Goal: Information Seeking & Learning: Learn about a topic

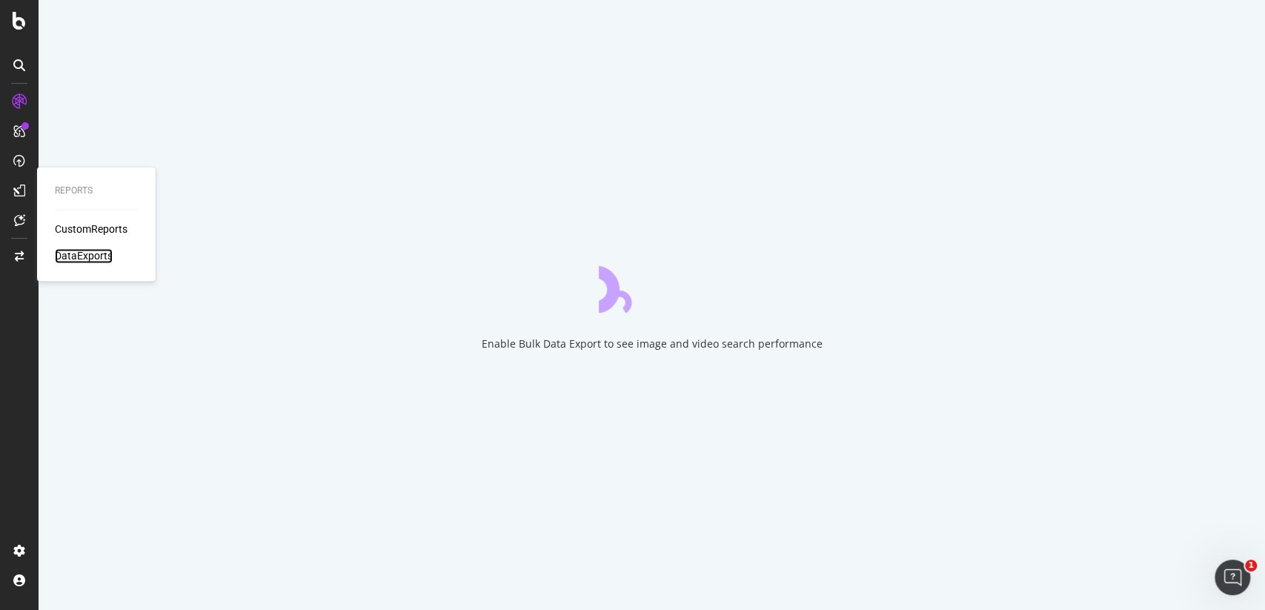
click at [82, 255] on div "DataExports" at bounding box center [84, 255] width 58 height 15
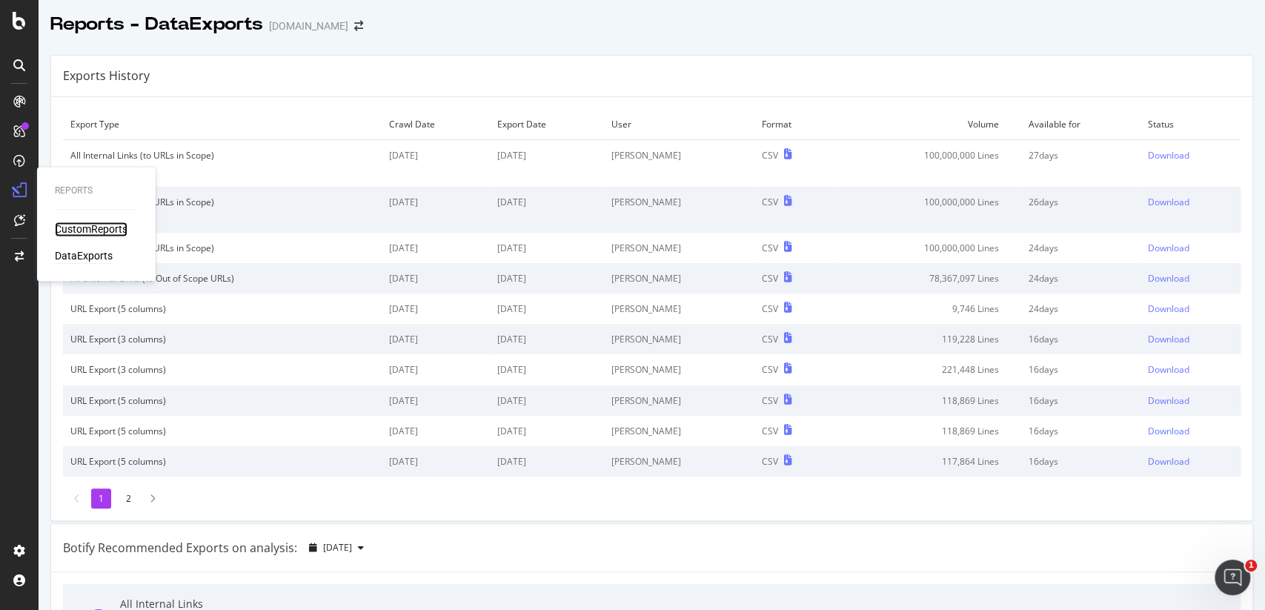
click at [82, 226] on div "CustomReports" at bounding box center [91, 229] width 73 height 15
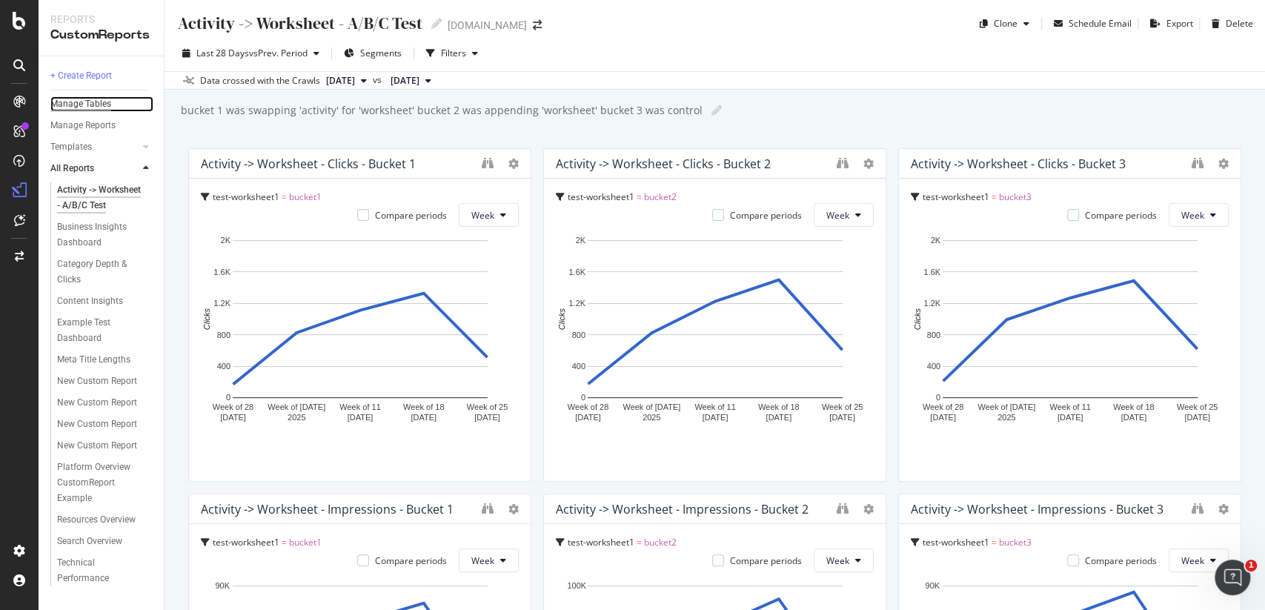
click at [82, 102] on div "Manage Tables" at bounding box center [80, 104] width 61 height 16
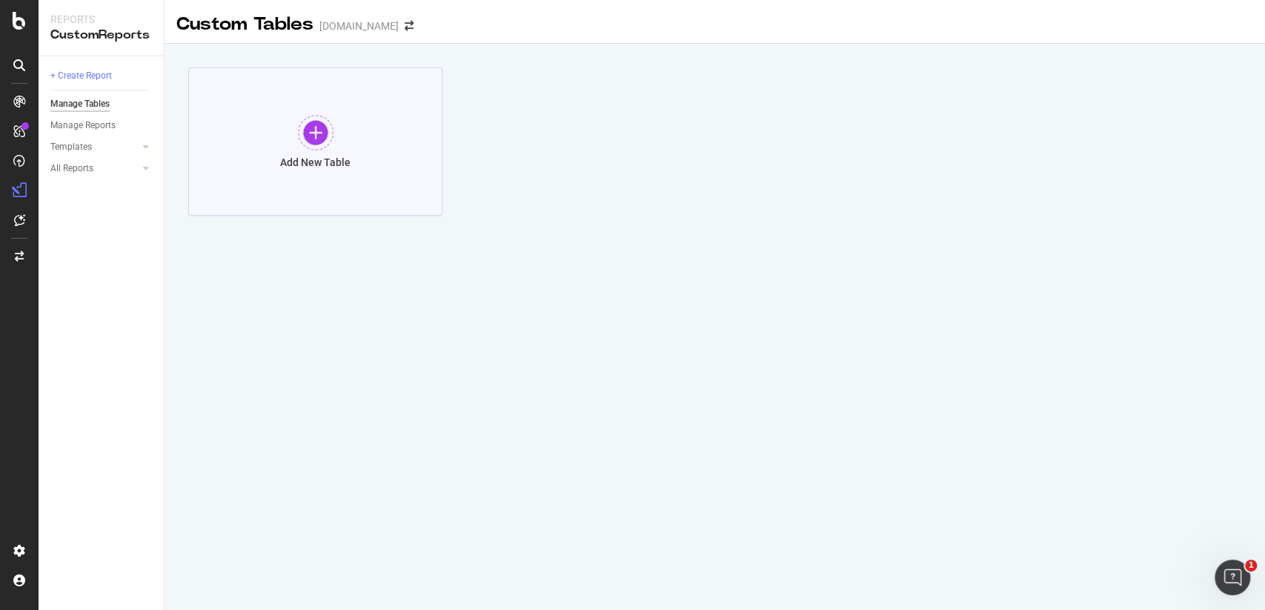
click at [309, 124] on div at bounding box center [316, 133] width 36 height 36
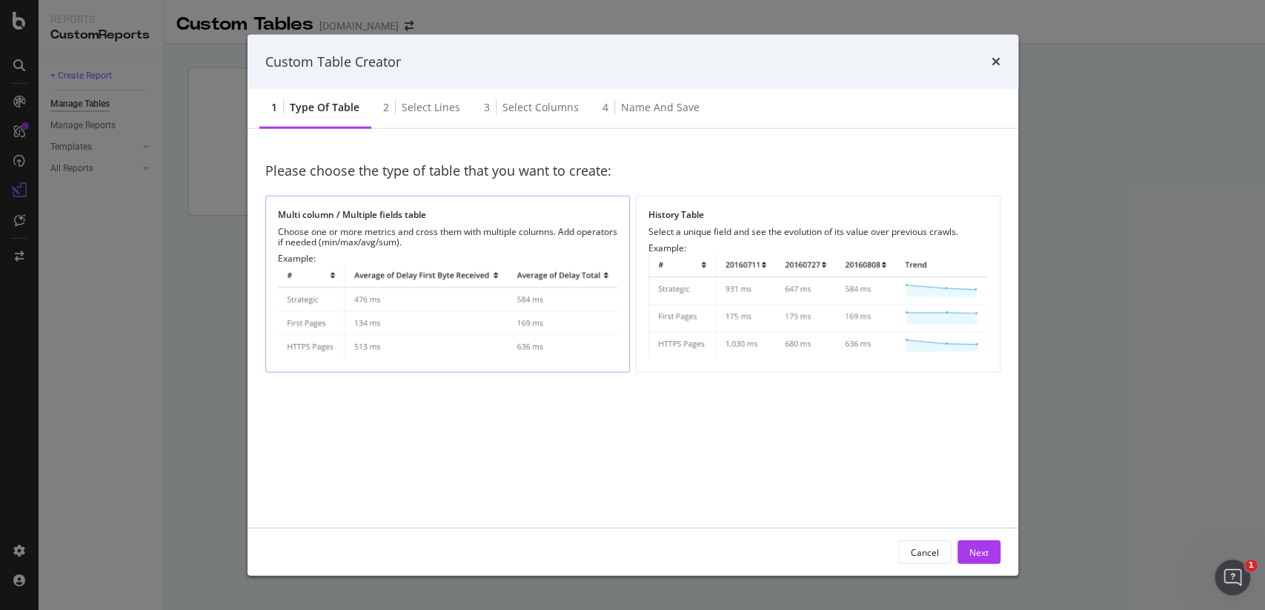
click at [437, 238] on div "Choose one or more metrics and cross them with multiple columns. Add operators …" at bounding box center [447, 237] width 339 height 21
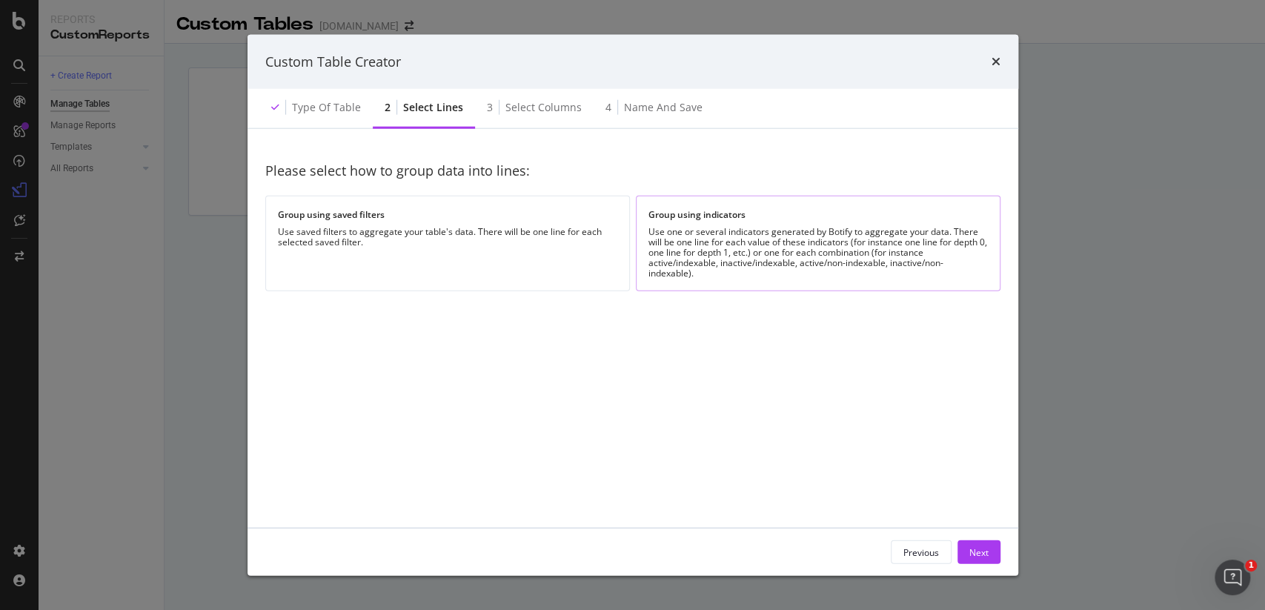
click at [676, 273] on div "Use one or several indicators generated by Botify to aggregate your data. There…" at bounding box center [817, 253] width 339 height 52
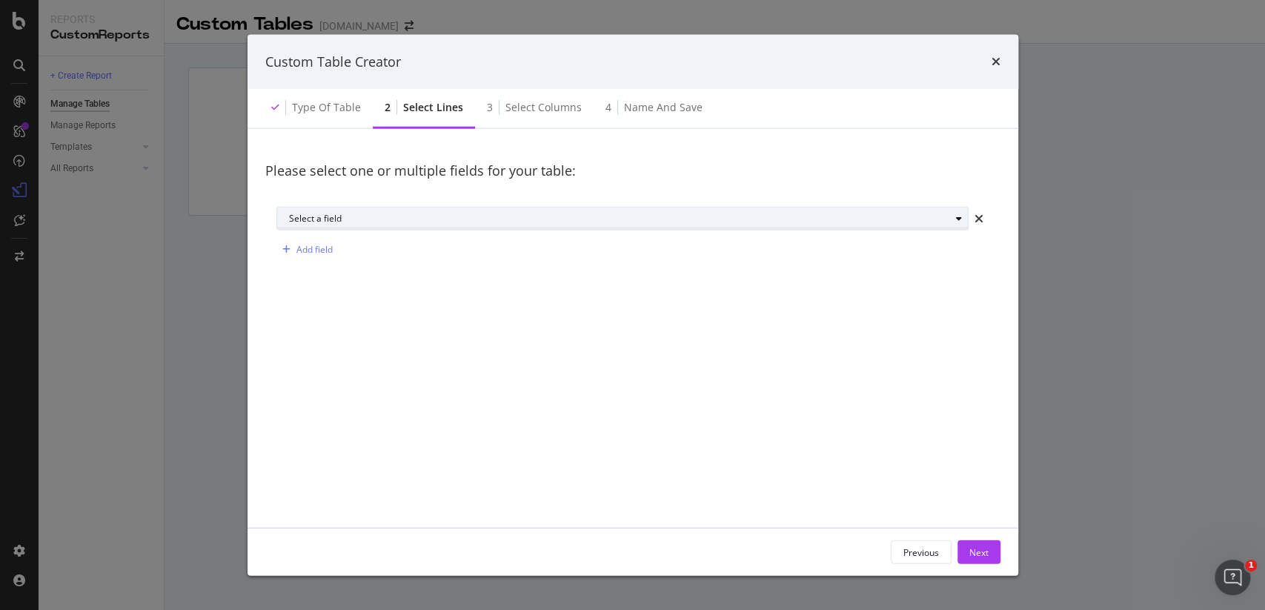
click at [659, 218] on div "Select a field" at bounding box center [619, 218] width 661 height 9
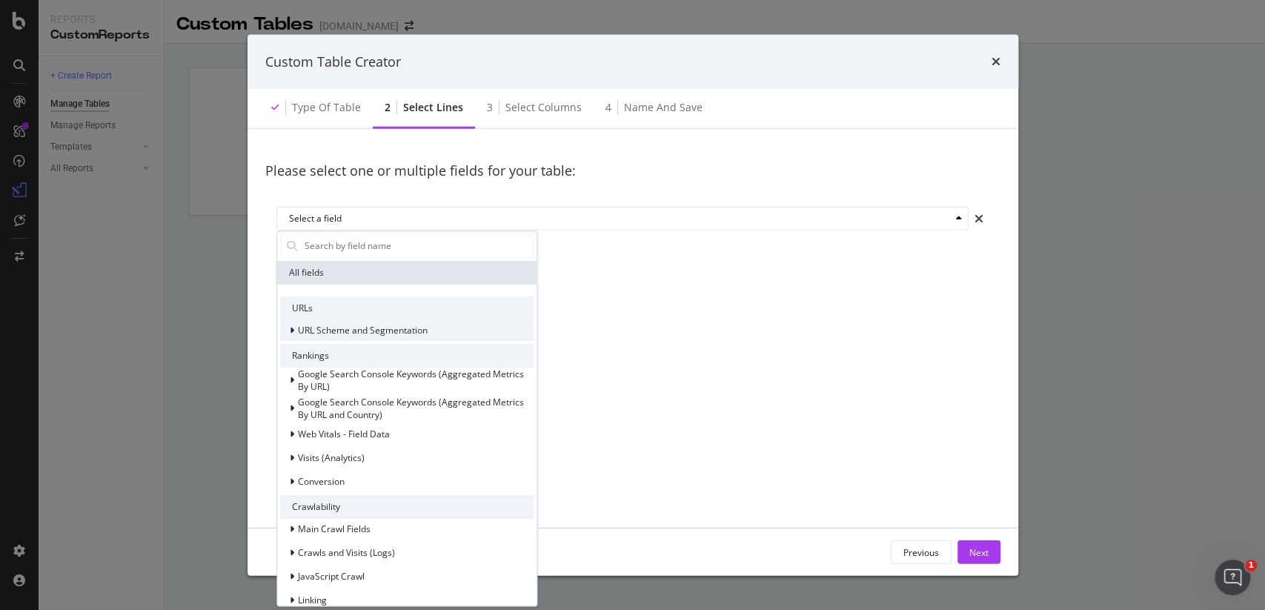
click at [287, 325] on div "URL Scheme and Segmentation" at bounding box center [353, 330] width 147 height 15
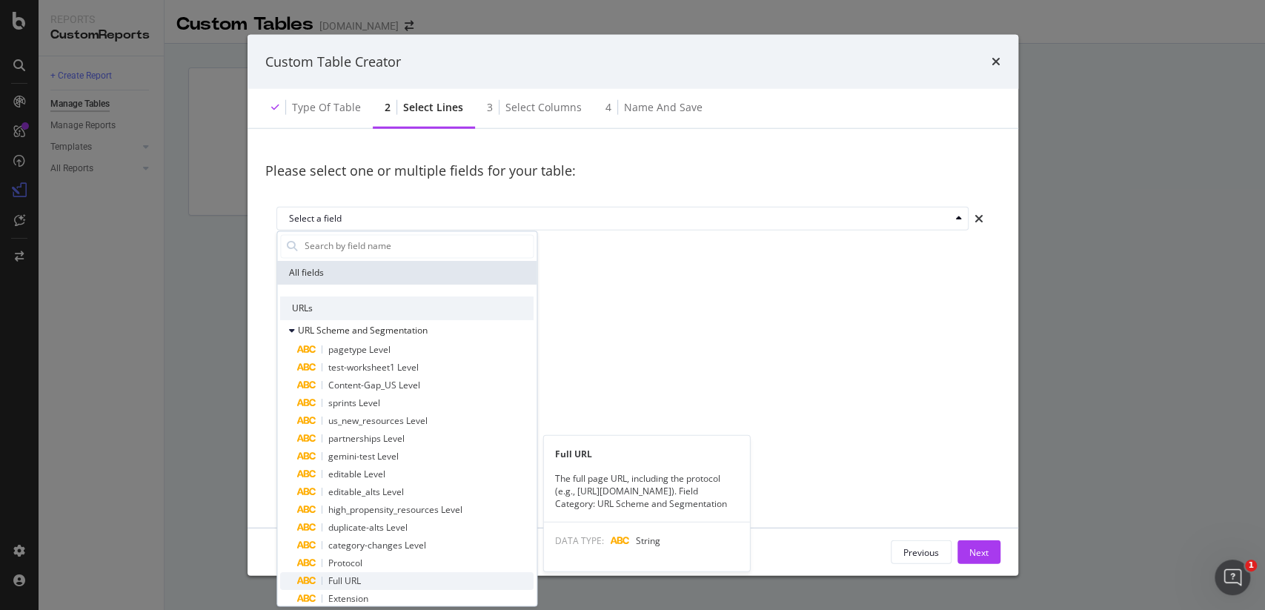
click at [369, 577] on div "Full URL" at bounding box center [416, 581] width 236 height 18
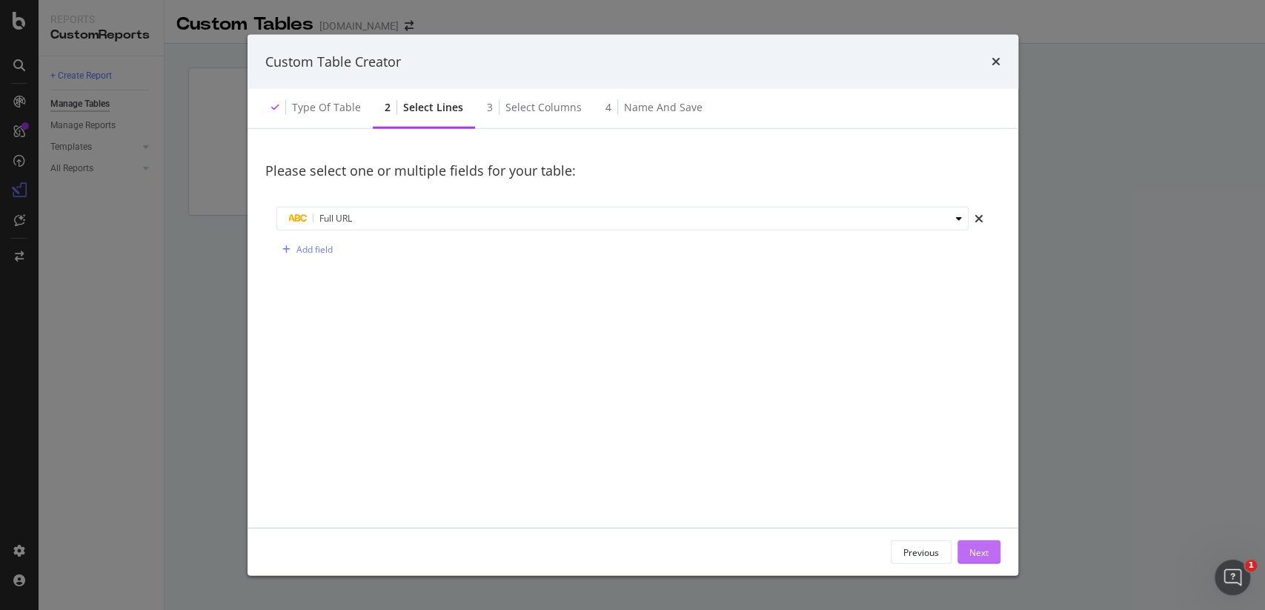
click at [984, 555] on div "Next" at bounding box center [978, 551] width 19 height 13
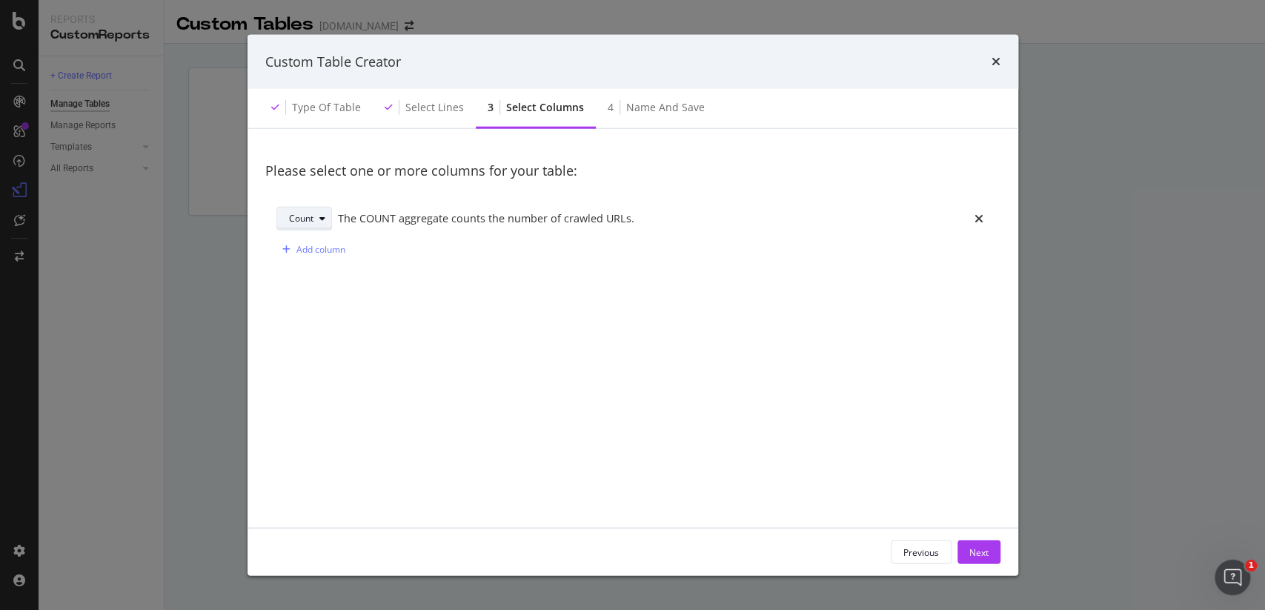
click at [320, 216] on icon "modal" at bounding box center [322, 218] width 6 height 9
click at [388, 208] on div "Count The COUNT aggregate counts the number of crawled URLs." at bounding box center [632, 219] width 713 height 24
click at [333, 248] on div "Add column" at bounding box center [320, 249] width 49 height 13
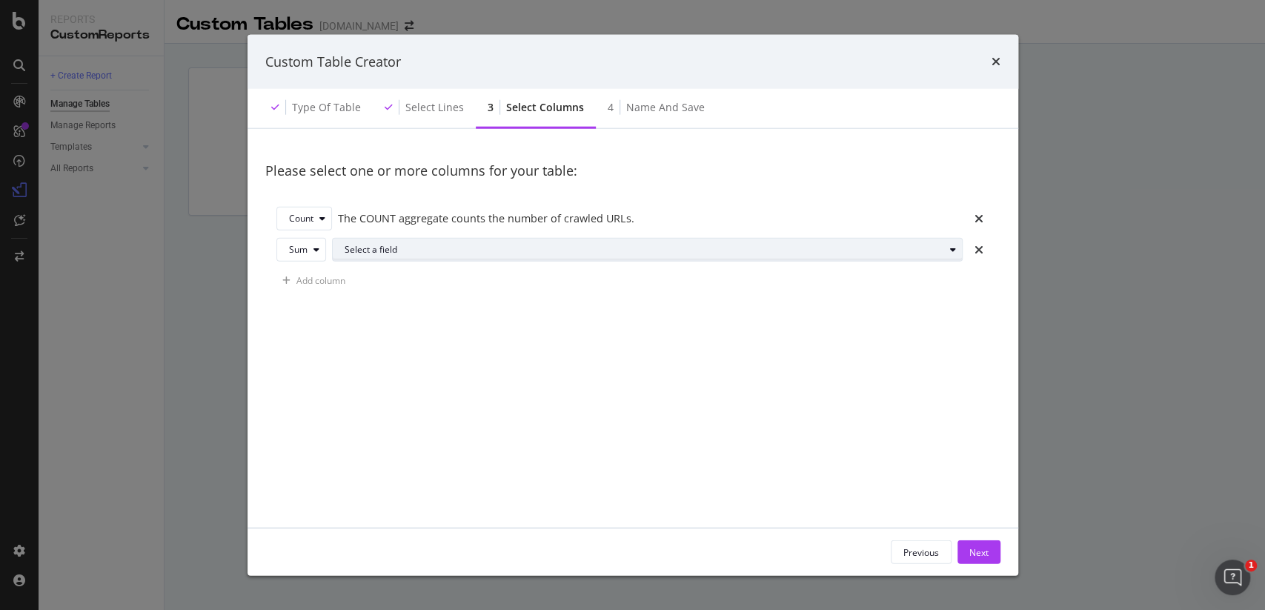
click at [366, 254] on div "Select a field" at bounding box center [653, 249] width 617 height 21
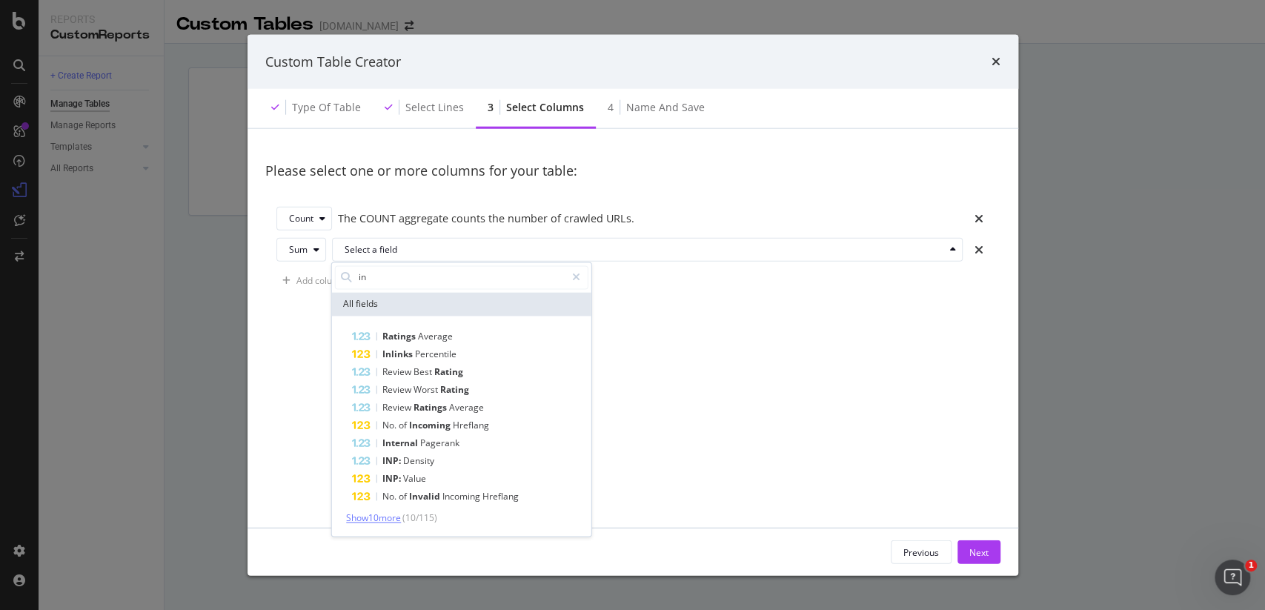
click at [401, 511] on span "Show 10 more" at bounding box center [373, 517] width 55 height 13
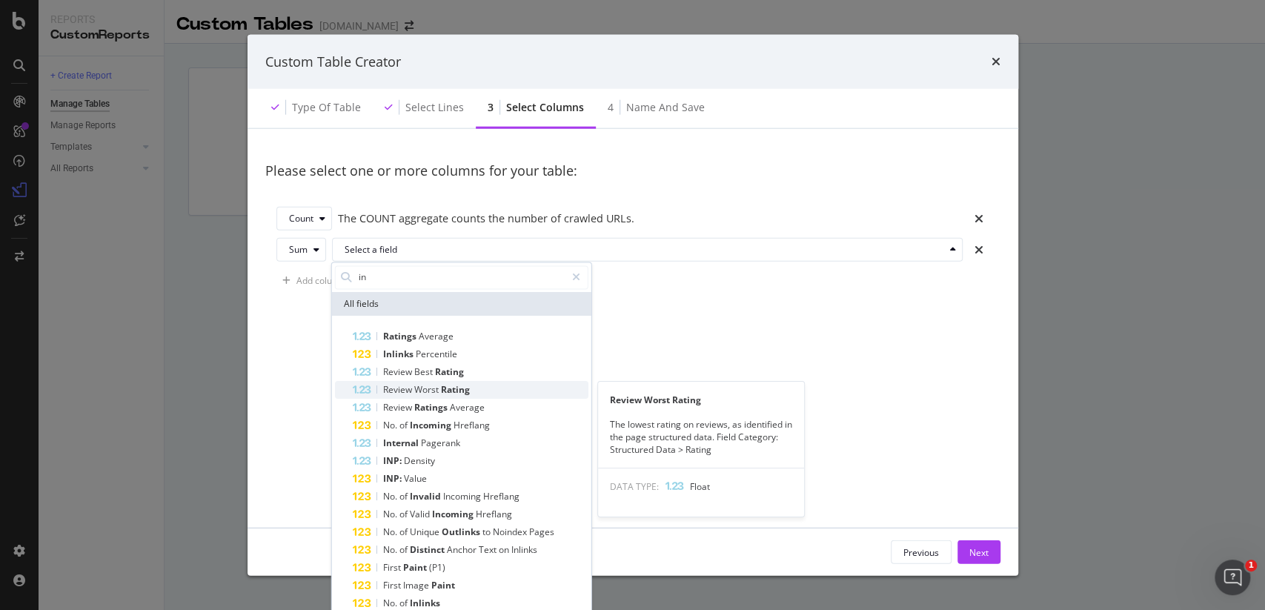
scroll to position [76, 0]
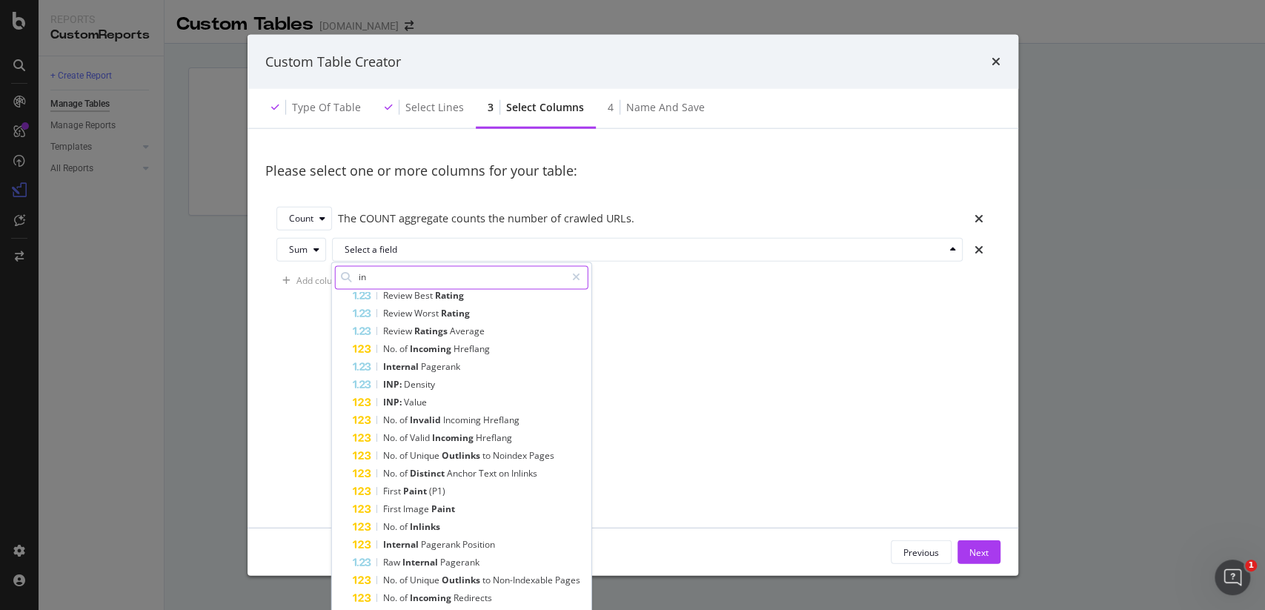
click at [396, 280] on input "in" at bounding box center [461, 277] width 208 height 22
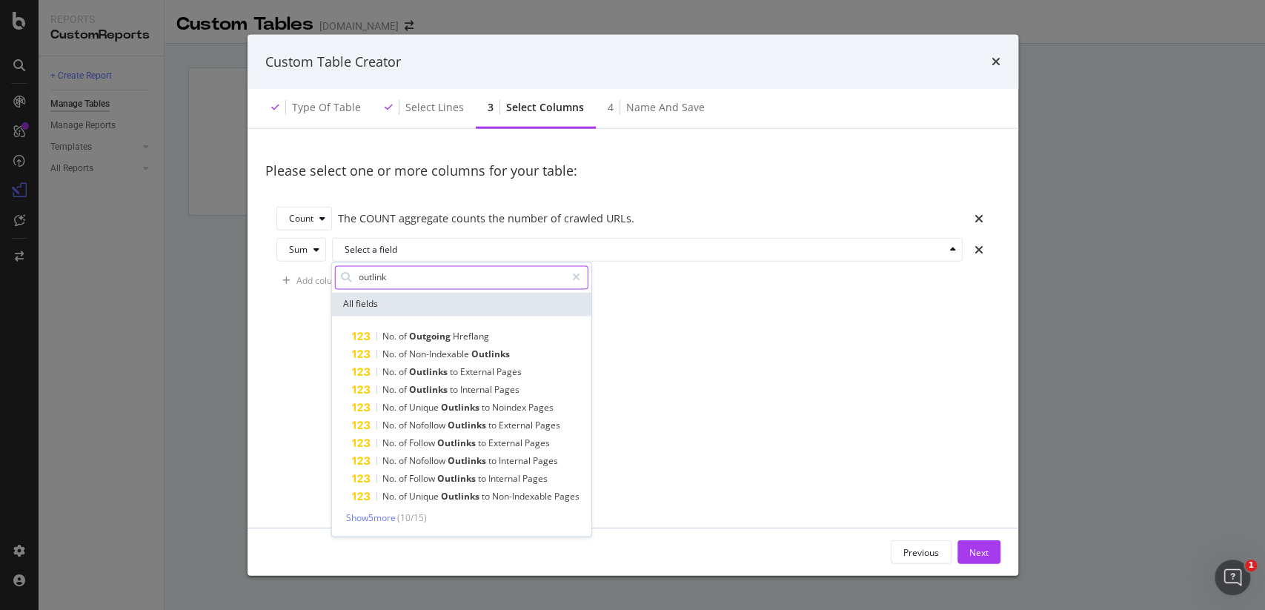
scroll to position [0, 0]
type input "outlink"
click at [396, 516] on span "Show 3 more" at bounding box center [371, 517] width 50 height 13
click at [405, 272] on input "outlink" at bounding box center [461, 277] width 208 height 22
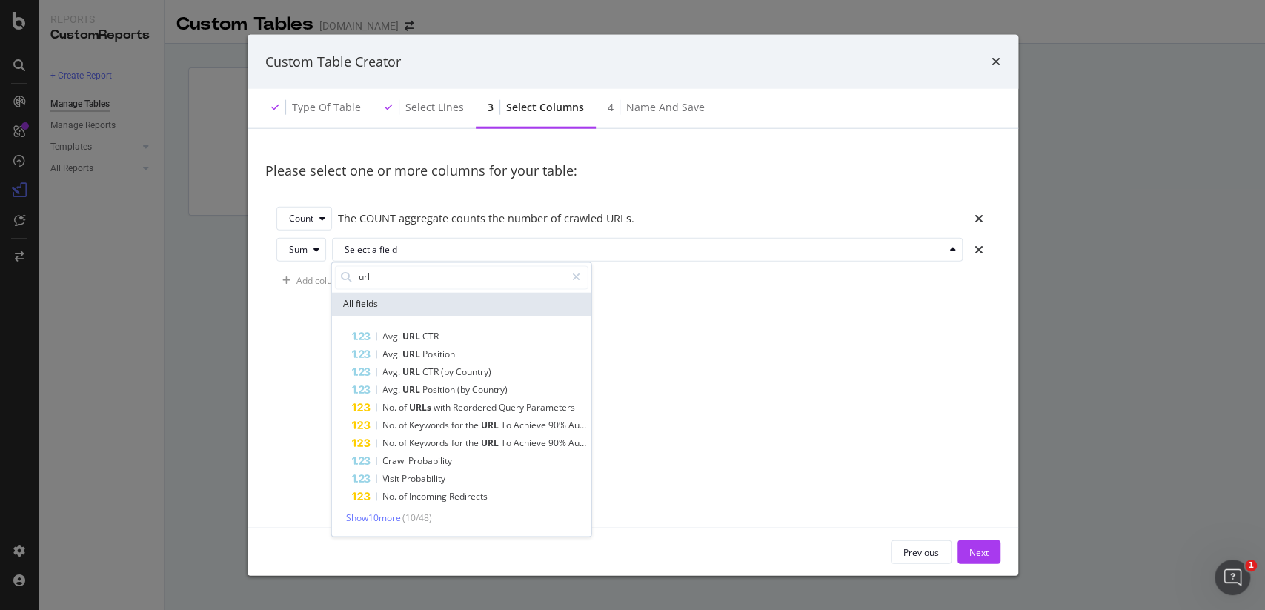
click at [382, 523] on div "Show 10 more ( 10 / 48 )" at bounding box center [460, 517] width 253 height 13
click at [390, 513] on span "Show 10 more" at bounding box center [373, 517] width 55 height 13
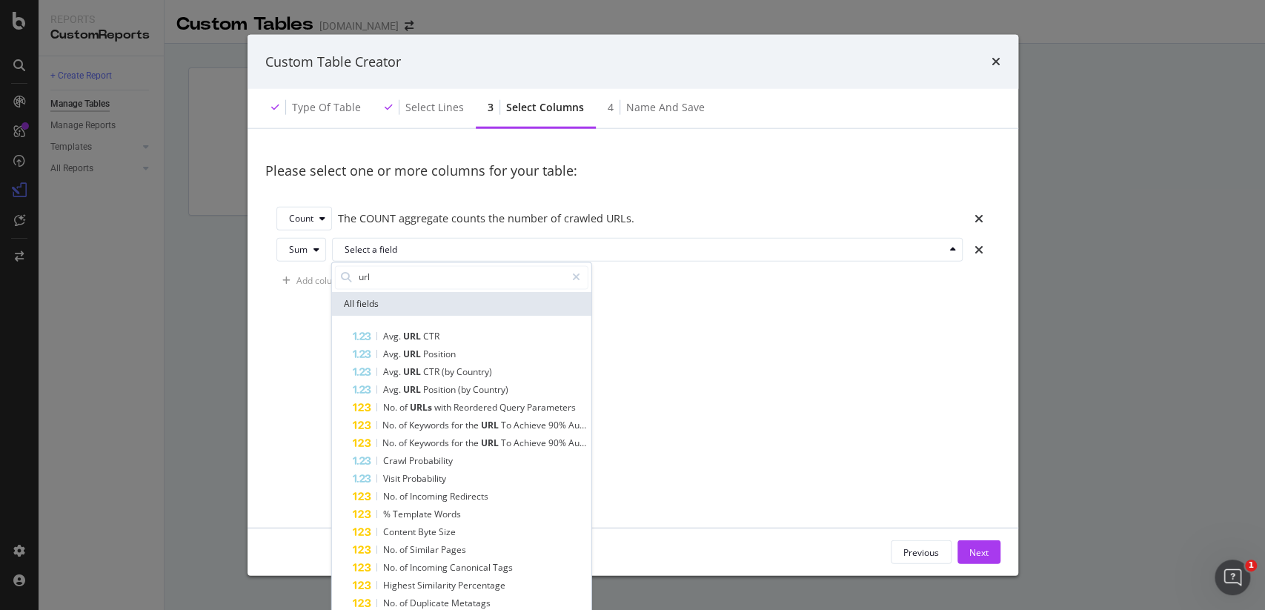
scroll to position [76, 0]
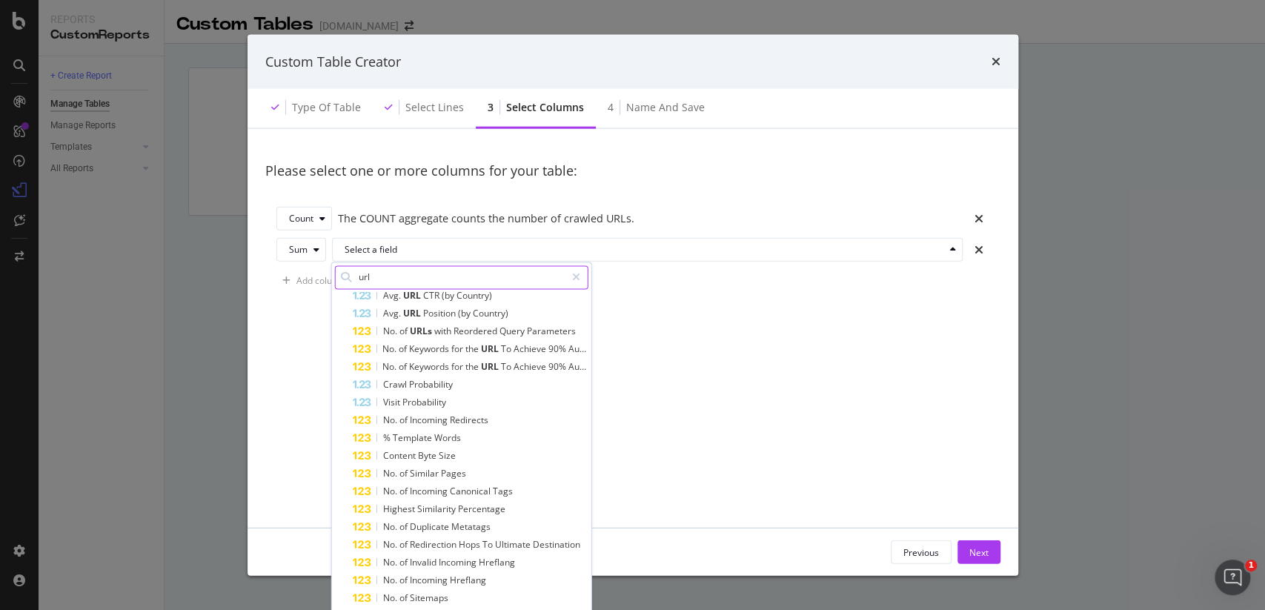
click at [396, 269] on input "url" at bounding box center [461, 277] width 208 height 22
type input "link"
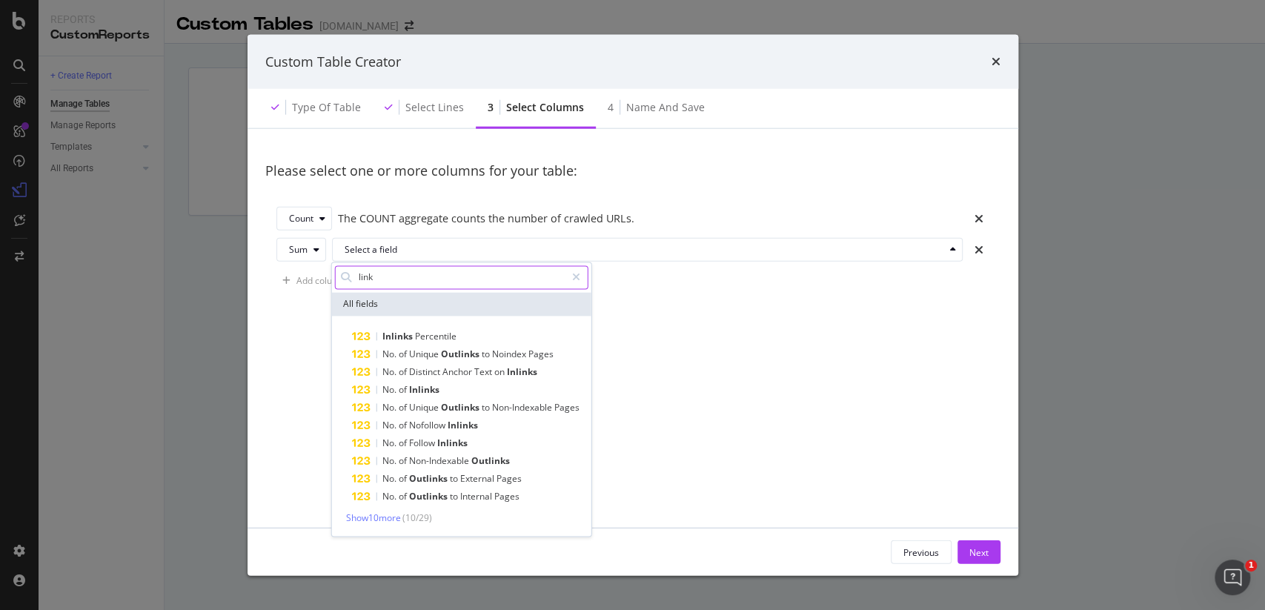
scroll to position [0, 0]
click at [314, 254] on div "Sum" at bounding box center [307, 249] width 36 height 21
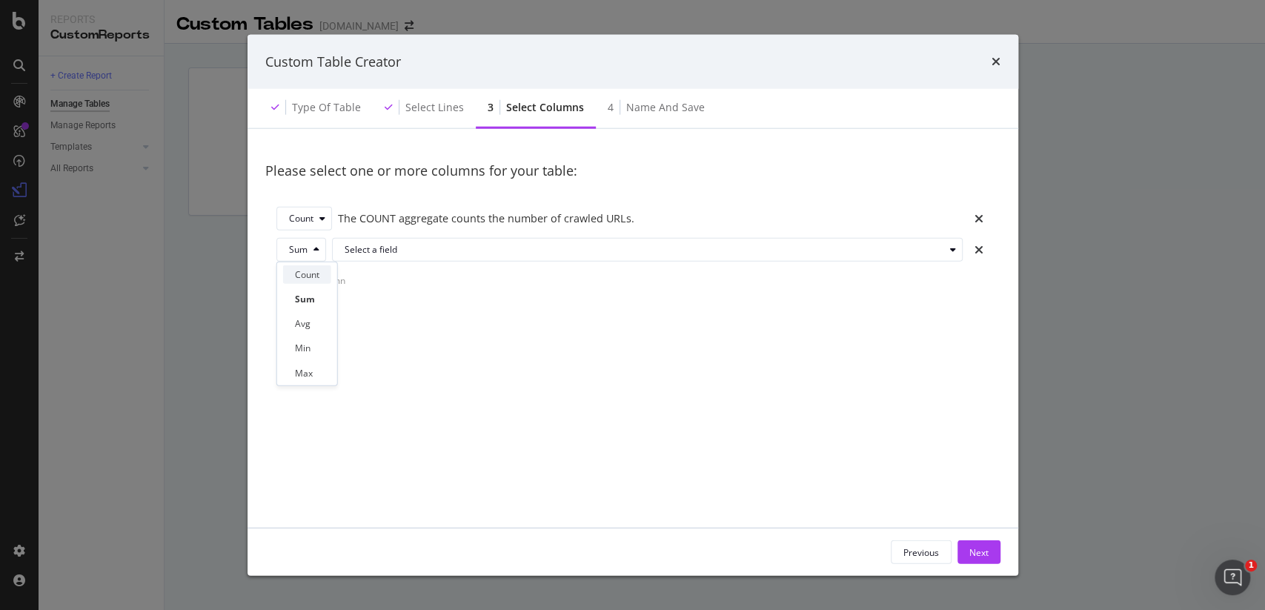
click at [313, 268] on div "Count" at bounding box center [307, 274] width 24 height 13
click at [1000, 59] on icon "times" at bounding box center [995, 62] width 9 height 12
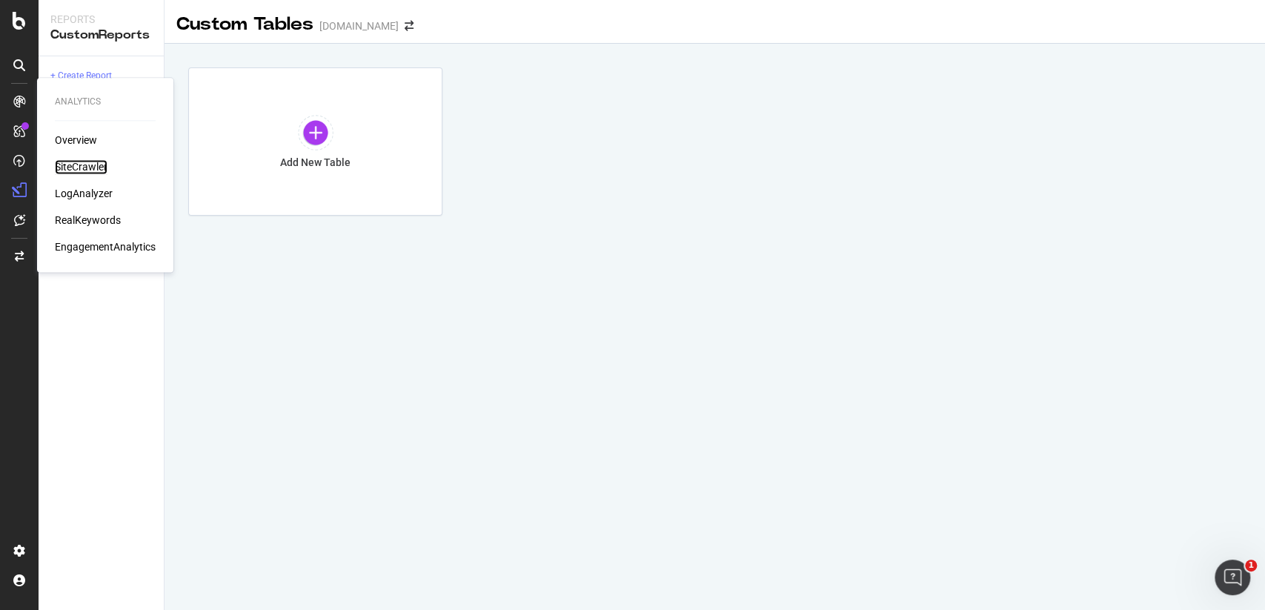
click at [94, 170] on div "SiteCrawler" at bounding box center [81, 166] width 53 height 15
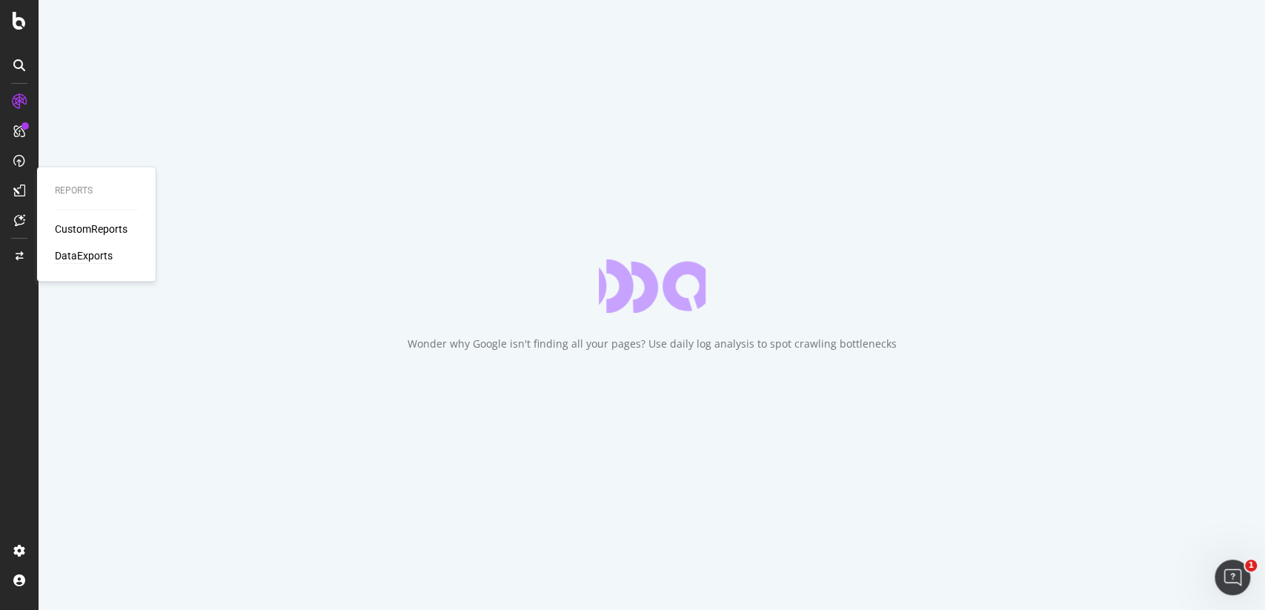
click at [102, 260] on div "DataExports" at bounding box center [84, 255] width 58 height 15
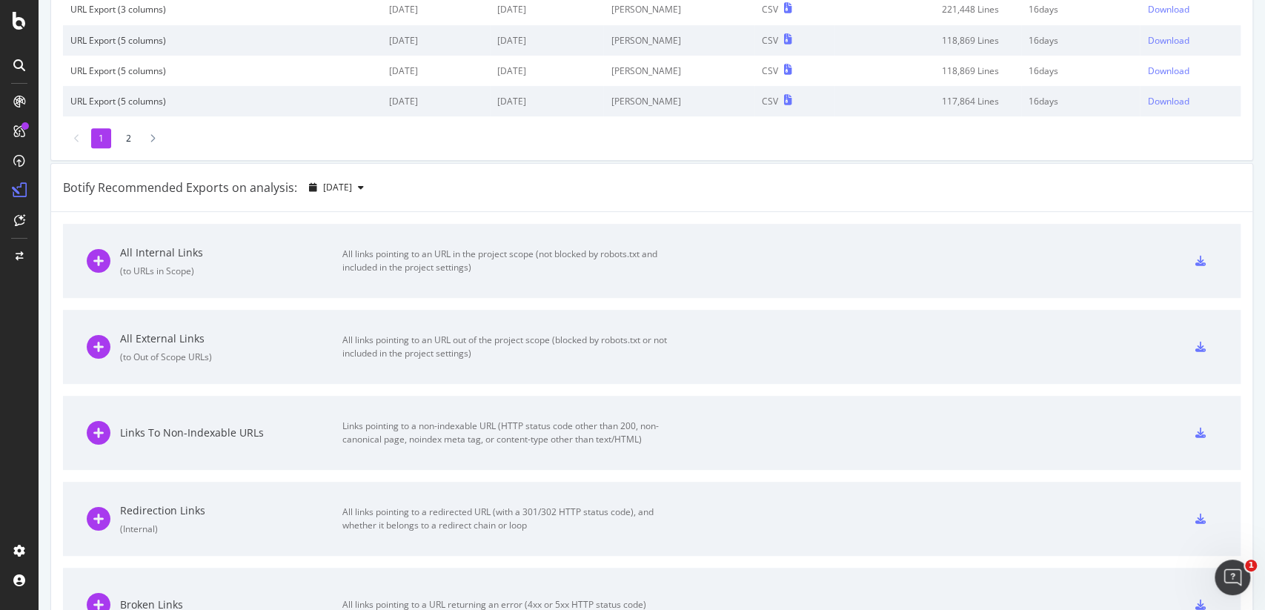
scroll to position [359, 0]
click at [405, 254] on div "All links pointing to an URL in the project scope (not blocked by robots.txt an…" at bounding box center [508, 261] width 333 height 27
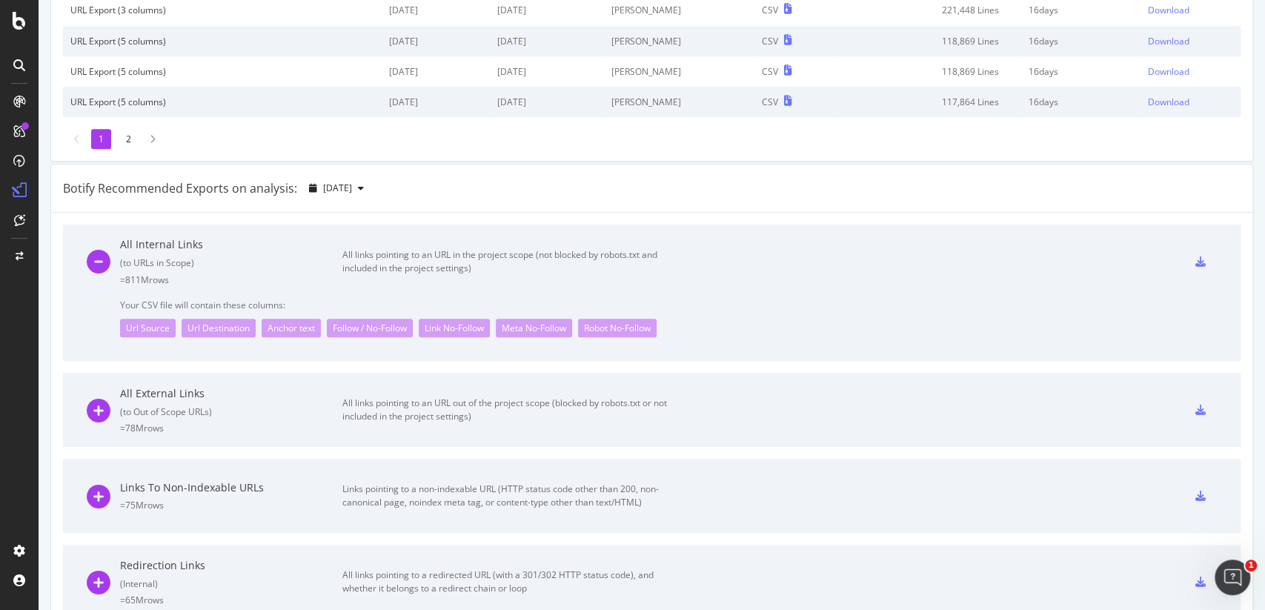
click at [148, 333] on div "Url Source" at bounding box center [148, 328] width 56 height 19
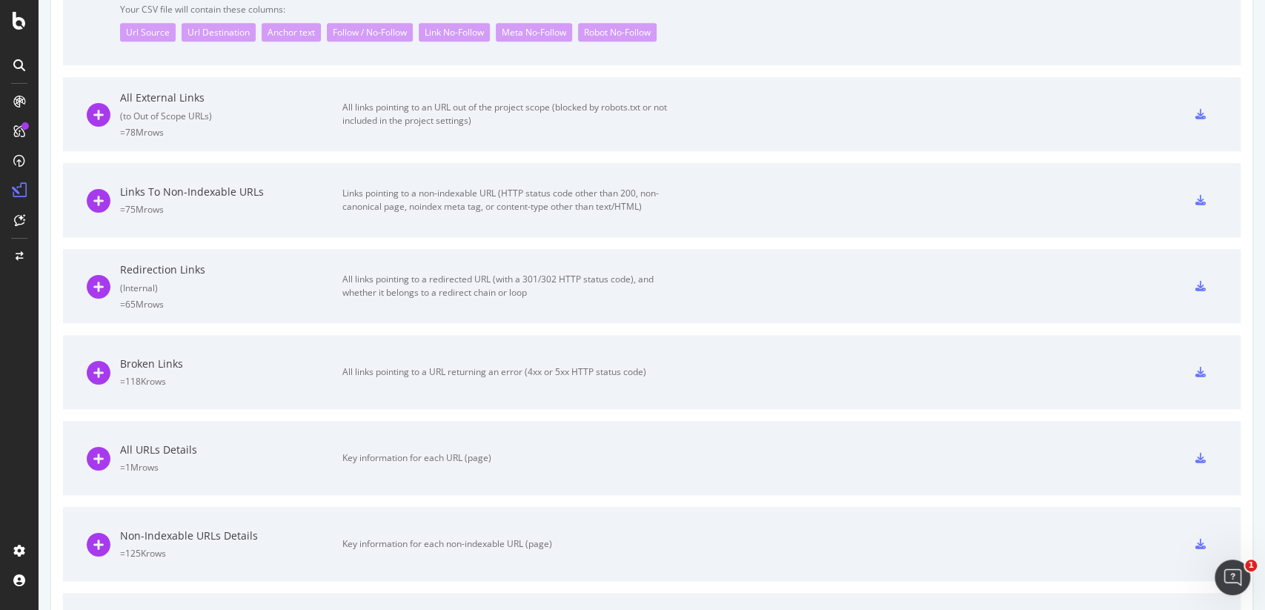
scroll to position [0, 0]
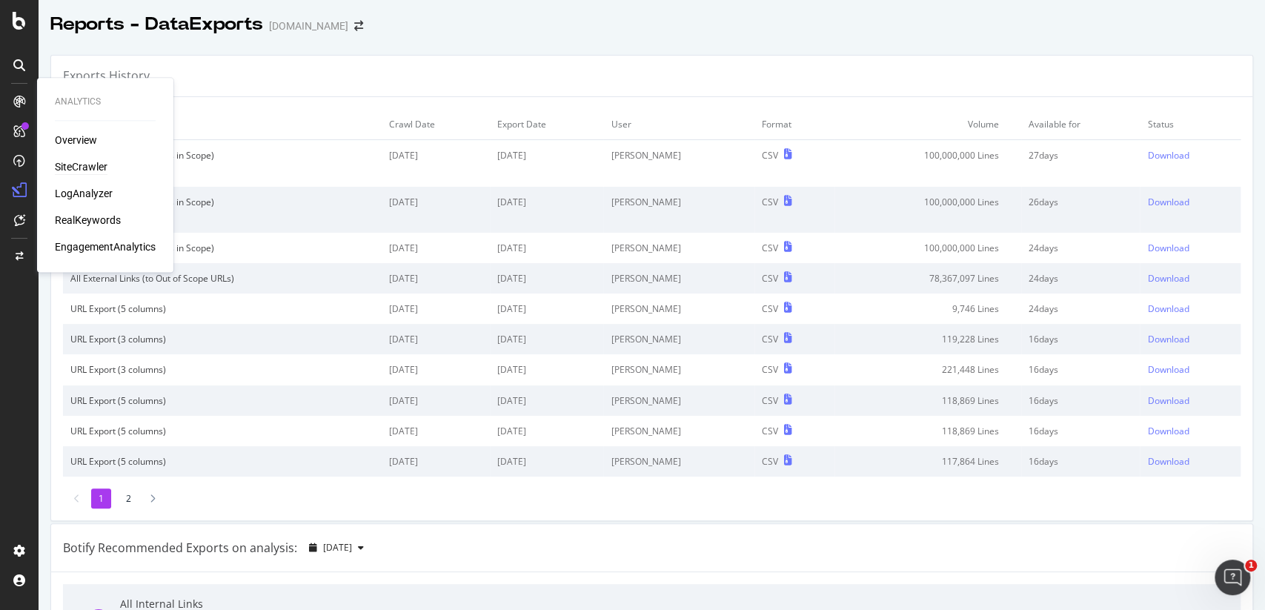
click at [93, 171] on div "SiteCrawler" at bounding box center [81, 166] width 53 height 15
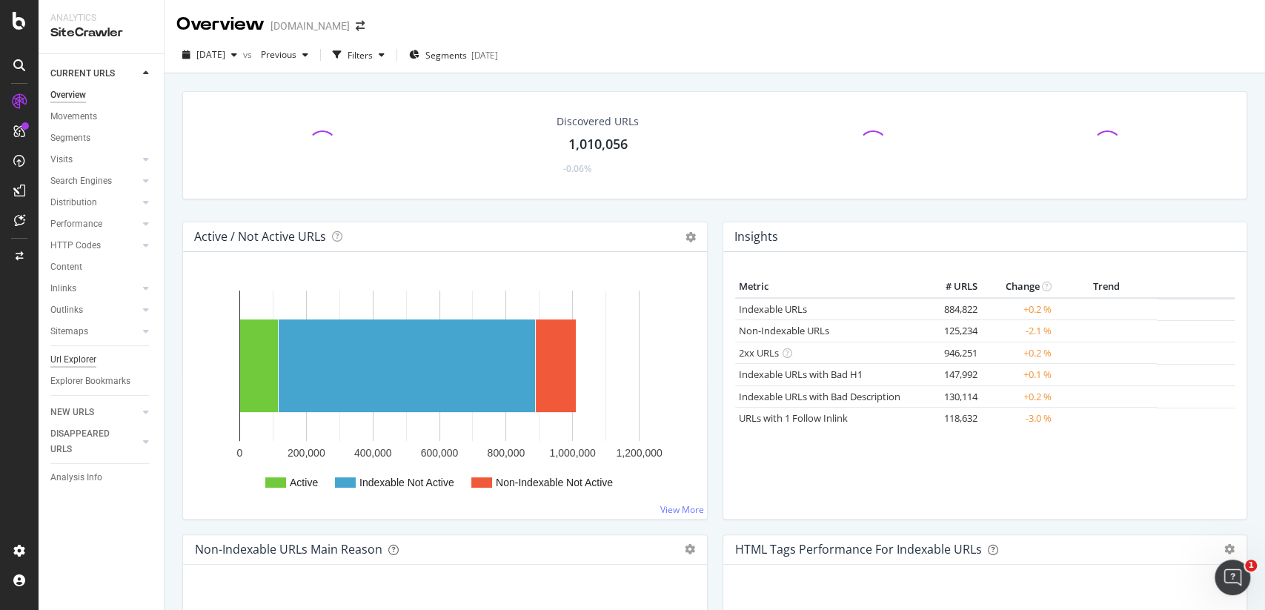
click at [87, 366] on div "Url Explorer" at bounding box center [73, 360] width 46 height 16
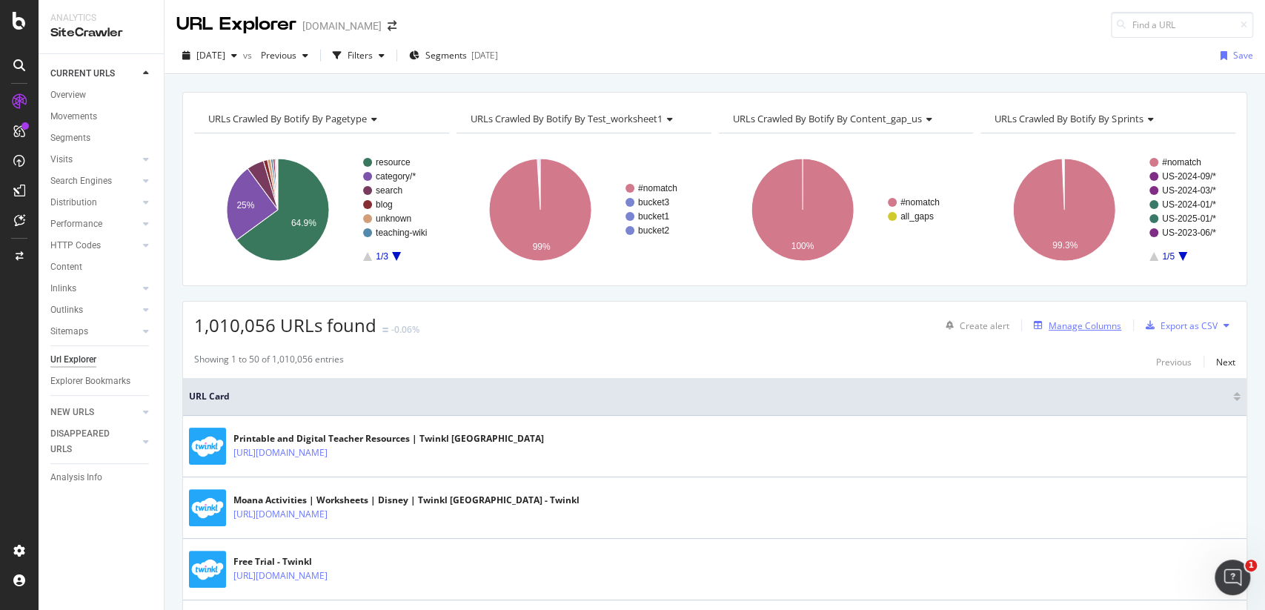
click at [1065, 327] on div "Manage Columns" at bounding box center [1084, 325] width 73 height 13
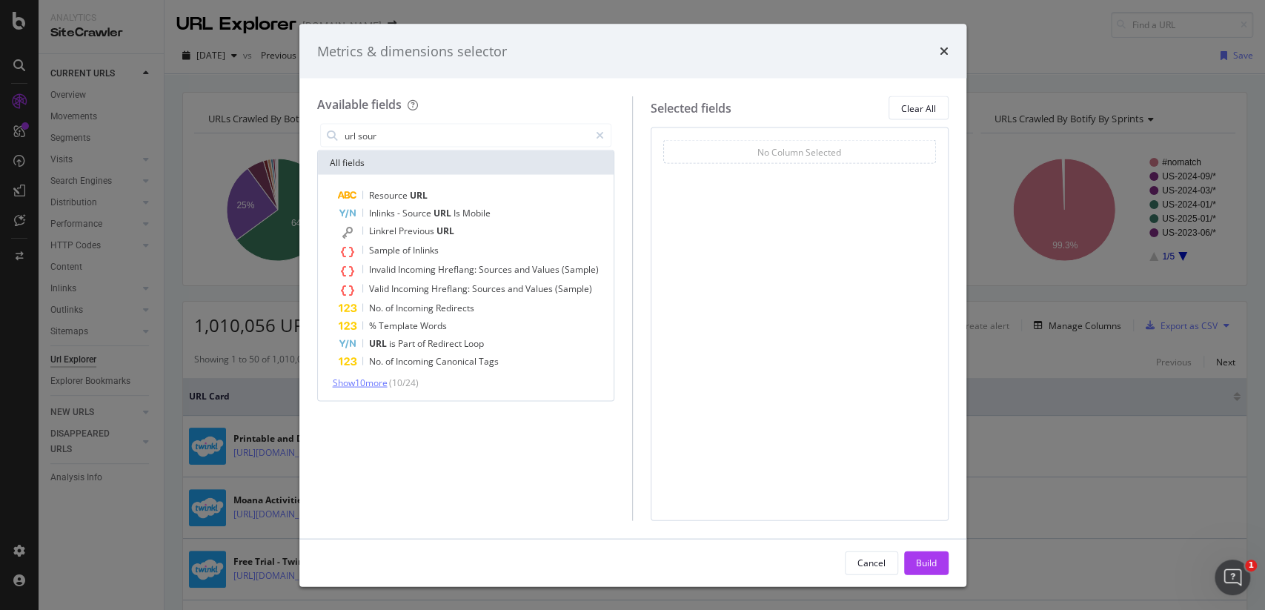
click at [387, 385] on span "Show 10 more" at bounding box center [360, 382] width 55 height 13
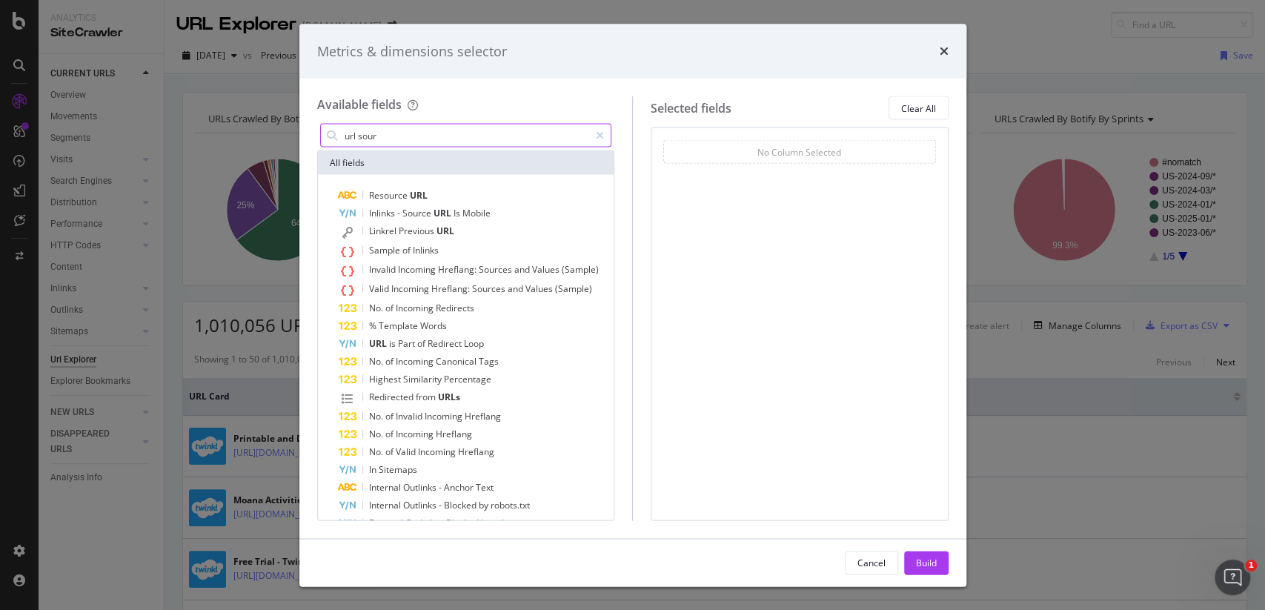
click at [408, 138] on input "url sour" at bounding box center [466, 135] width 247 height 22
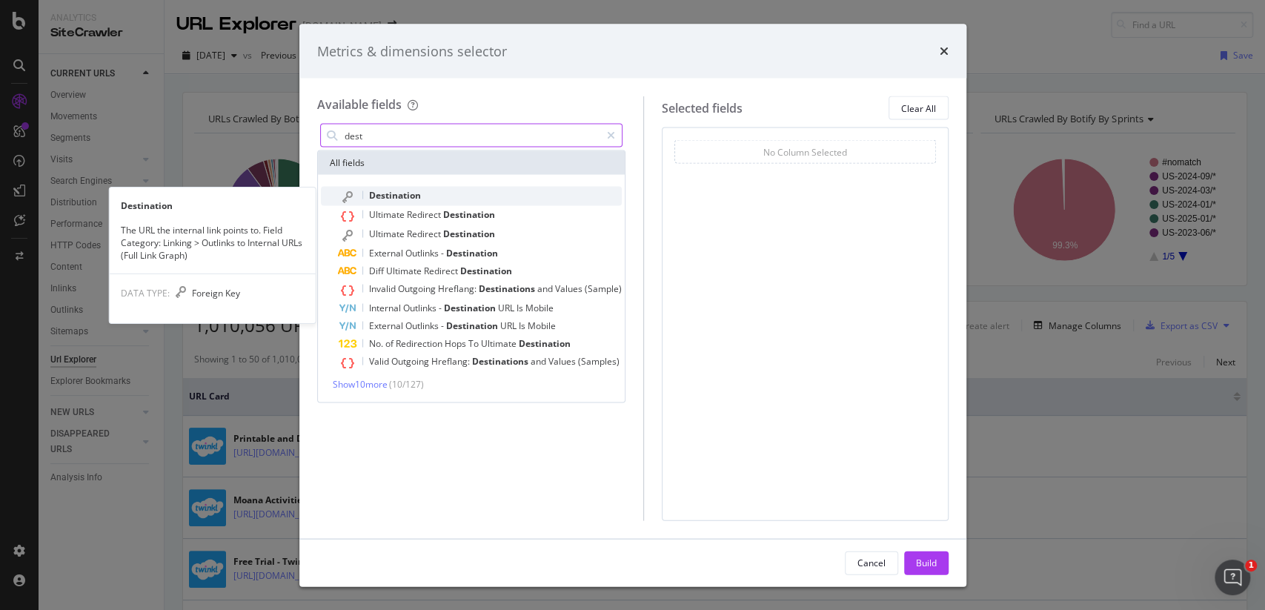
type input "dest"
click at [396, 198] on span "Destination" at bounding box center [395, 195] width 52 height 13
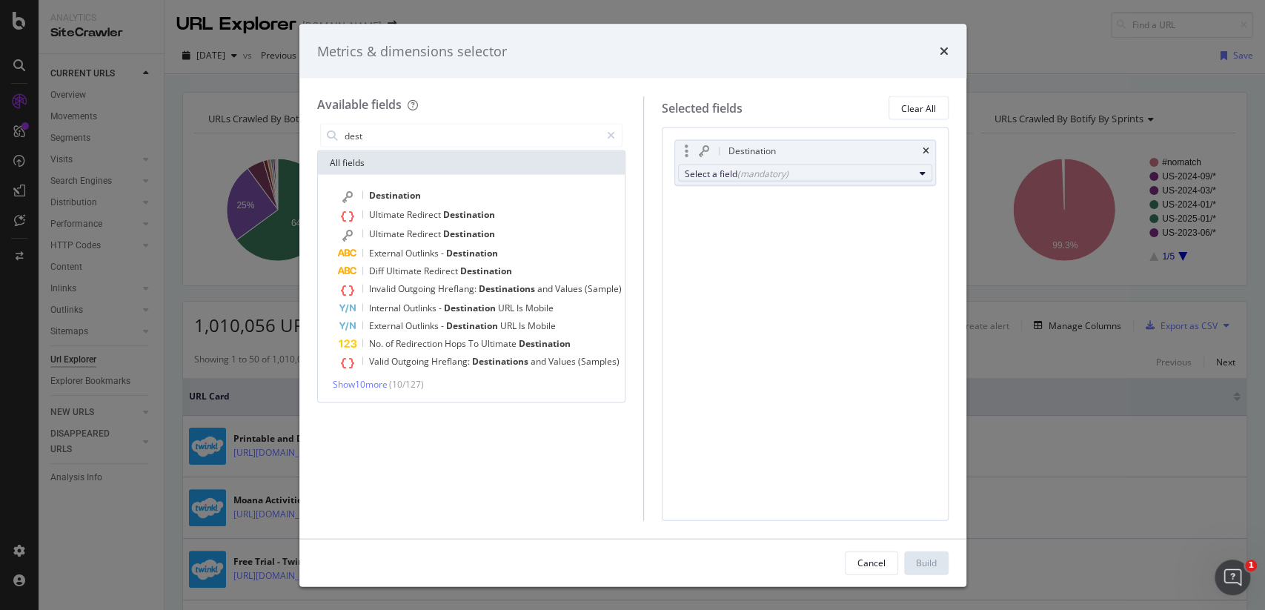
click at [810, 164] on button "Select a field (mandatory)" at bounding box center [805, 173] width 254 height 18
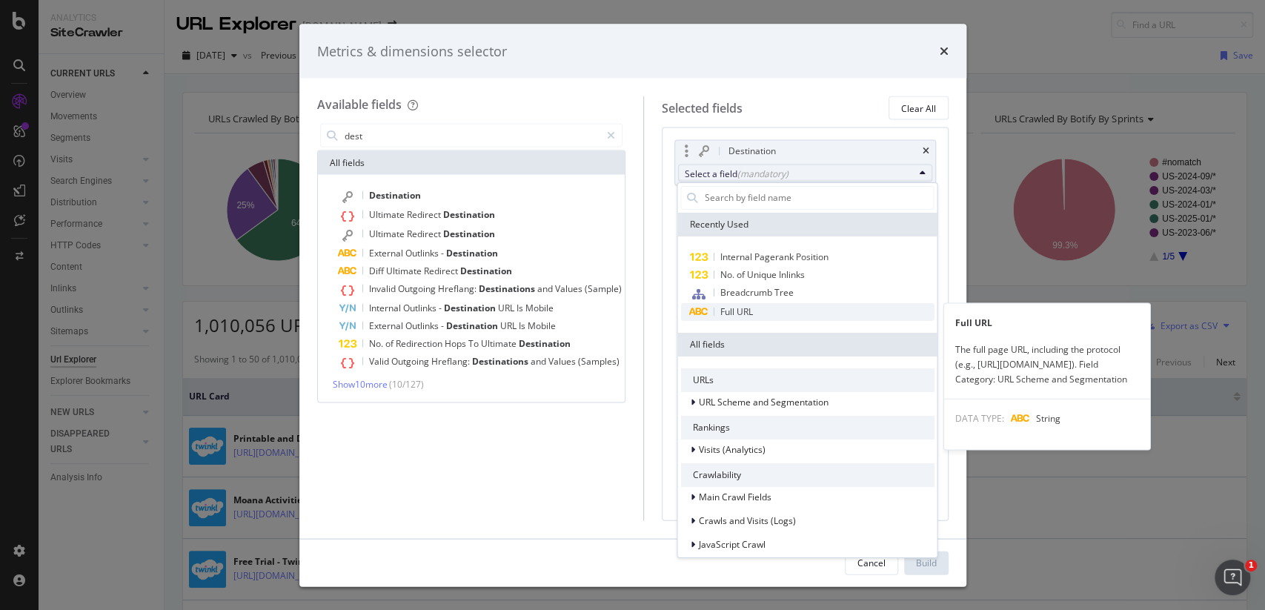
click at [769, 310] on span "Full URL" at bounding box center [806, 311] width 253 height 18
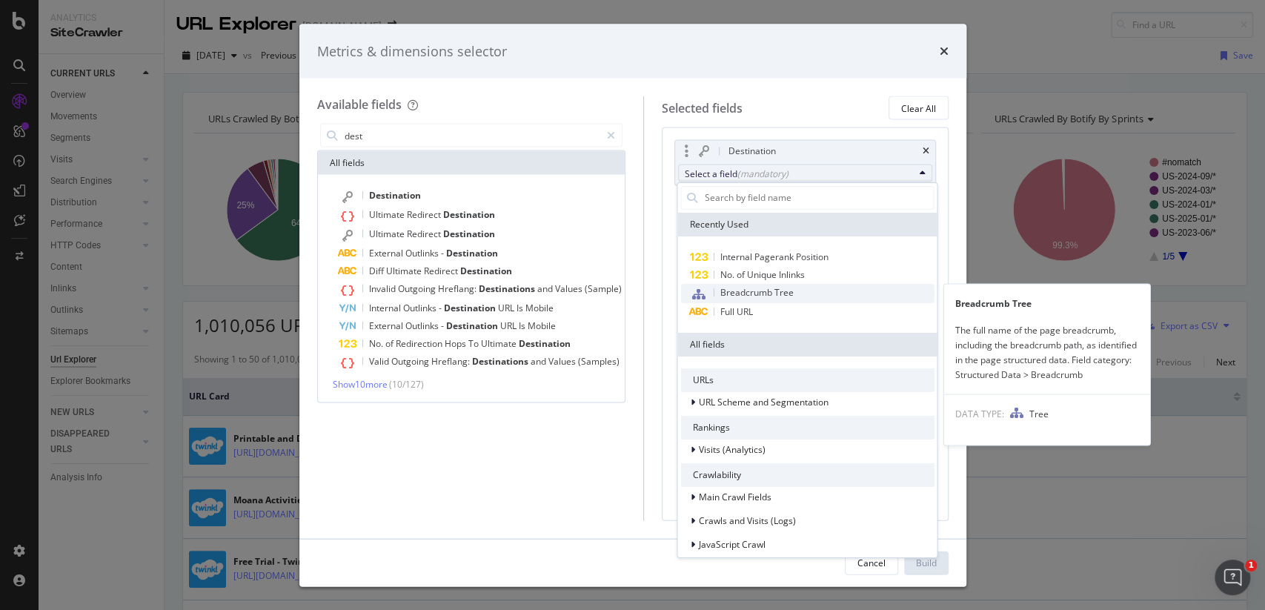
click at [719, 301] on div "Breadcrumb Tree" at bounding box center [736, 292] width 113 height 19
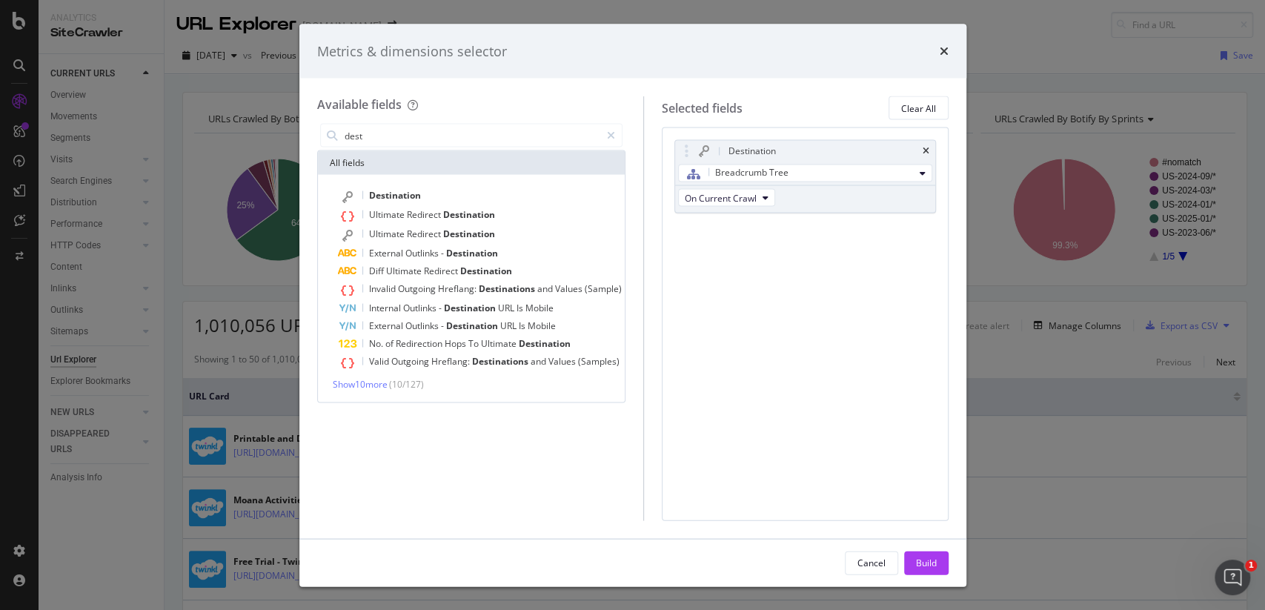
click at [722, 316] on div "Destination Breadcrumb Tree On Current Crawl You can use this field as a To pic…" at bounding box center [805, 323] width 287 height 393
click at [772, 166] on span "Breadcrumb Tree" at bounding box center [751, 172] width 73 height 13
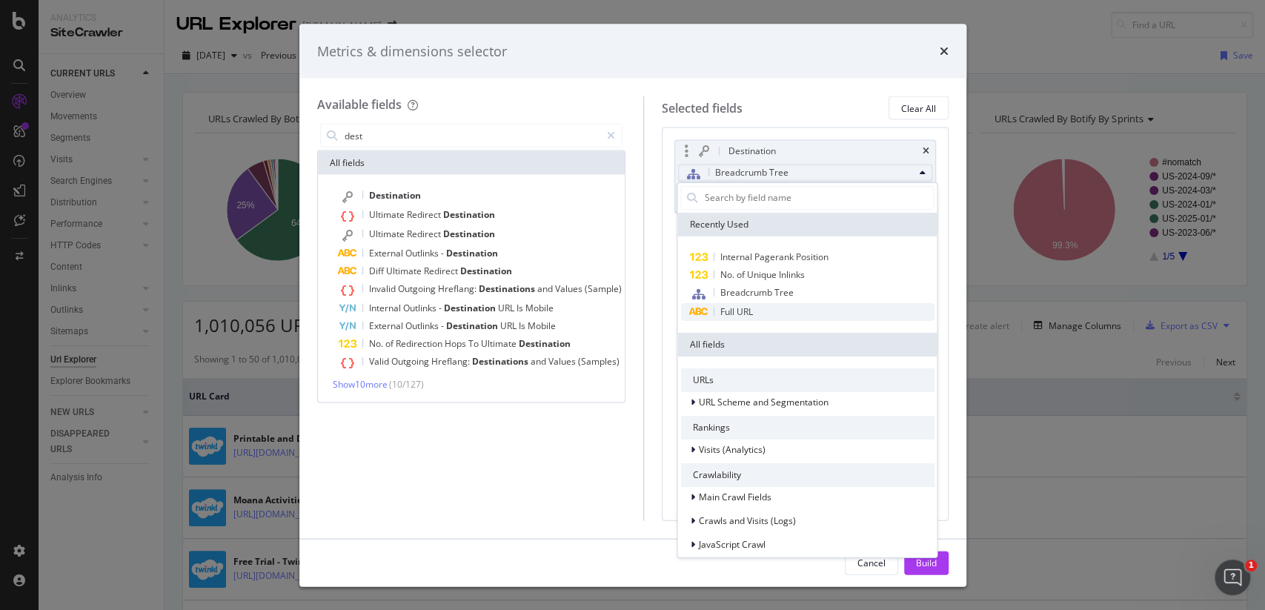
click at [722, 314] on span "Full URL" at bounding box center [735, 311] width 33 height 13
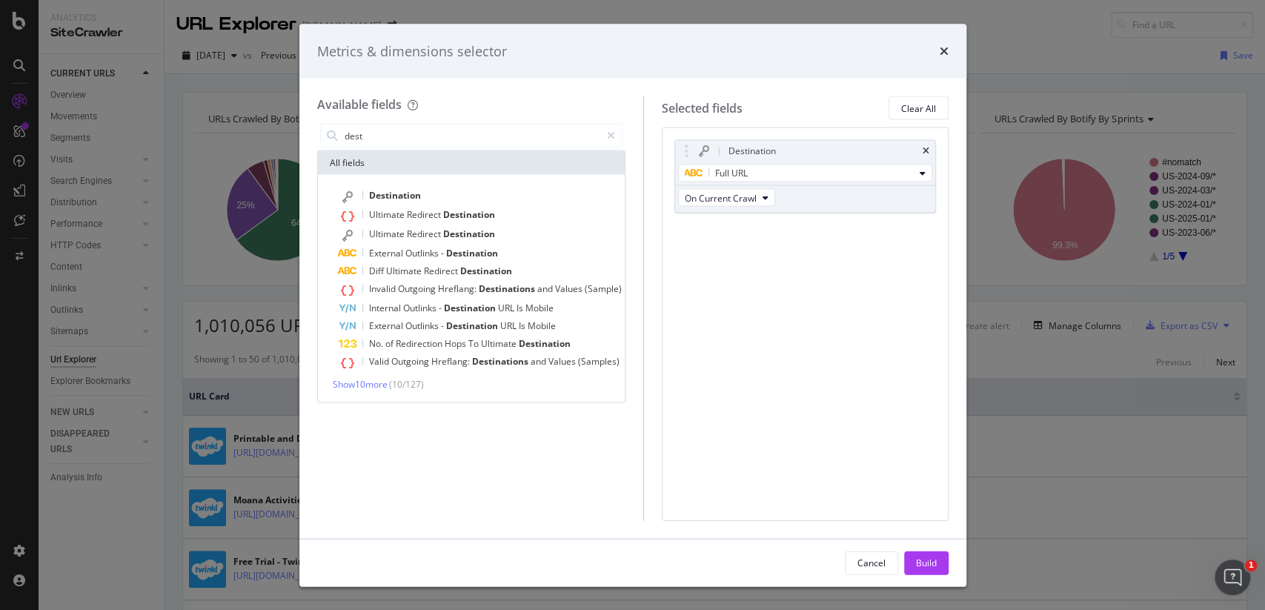
click at [722, 314] on div "Destination Full URL On Current Crawl You can use this field as a To pick up a …" at bounding box center [805, 323] width 287 height 393
click at [916, 560] on div "Build" at bounding box center [926, 562] width 21 height 13
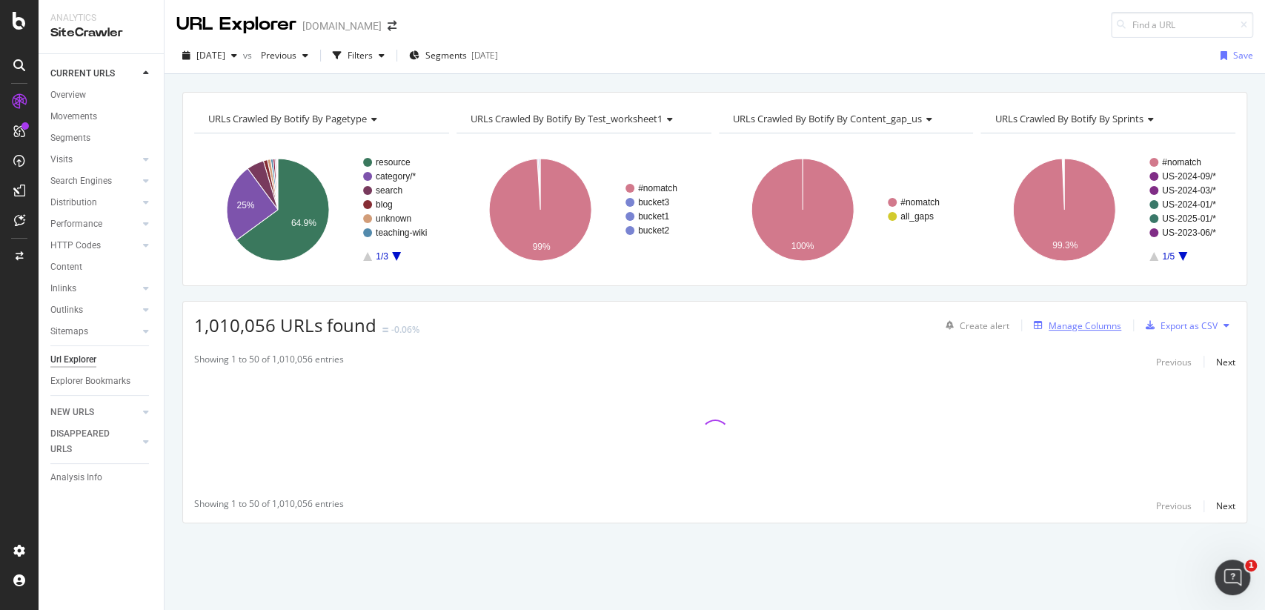
click at [1067, 326] on div "Manage Columns" at bounding box center [1084, 325] width 73 height 13
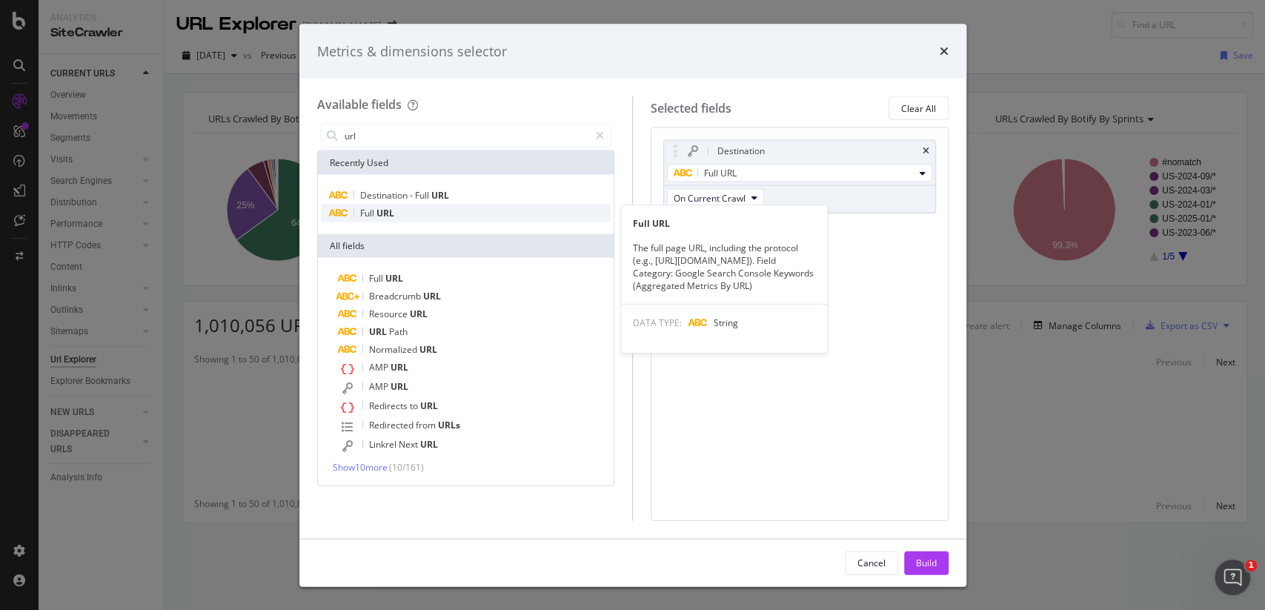
type input "url"
click at [455, 216] on div "Full URL" at bounding box center [466, 213] width 290 height 18
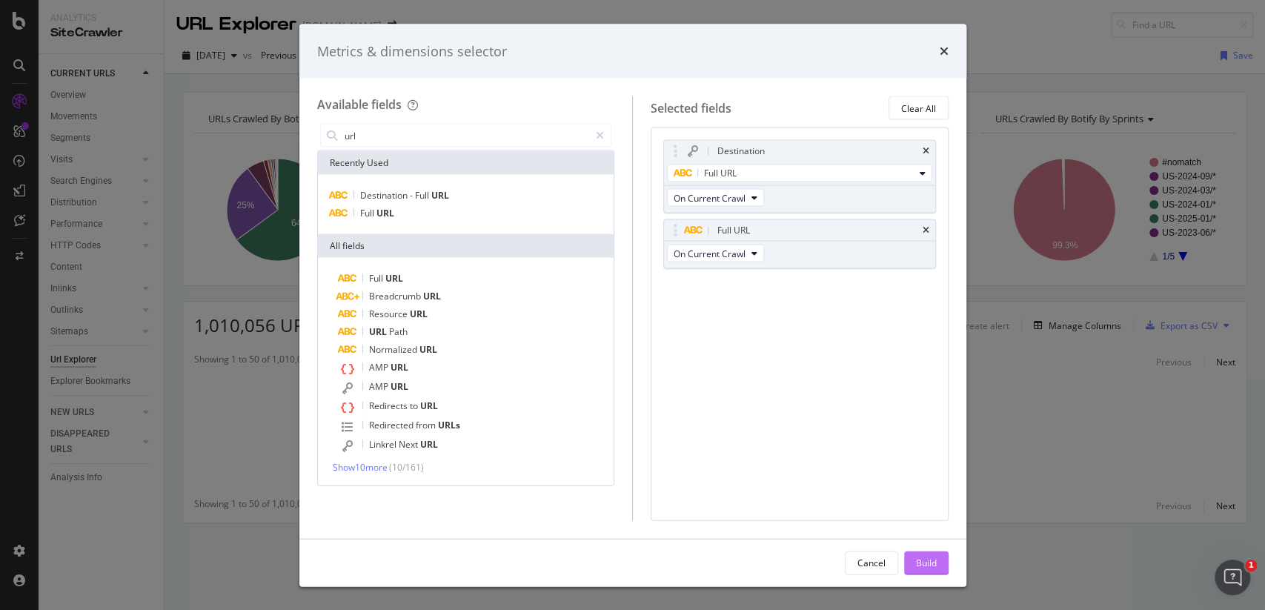
click at [929, 558] on div "Build" at bounding box center [926, 562] width 21 height 13
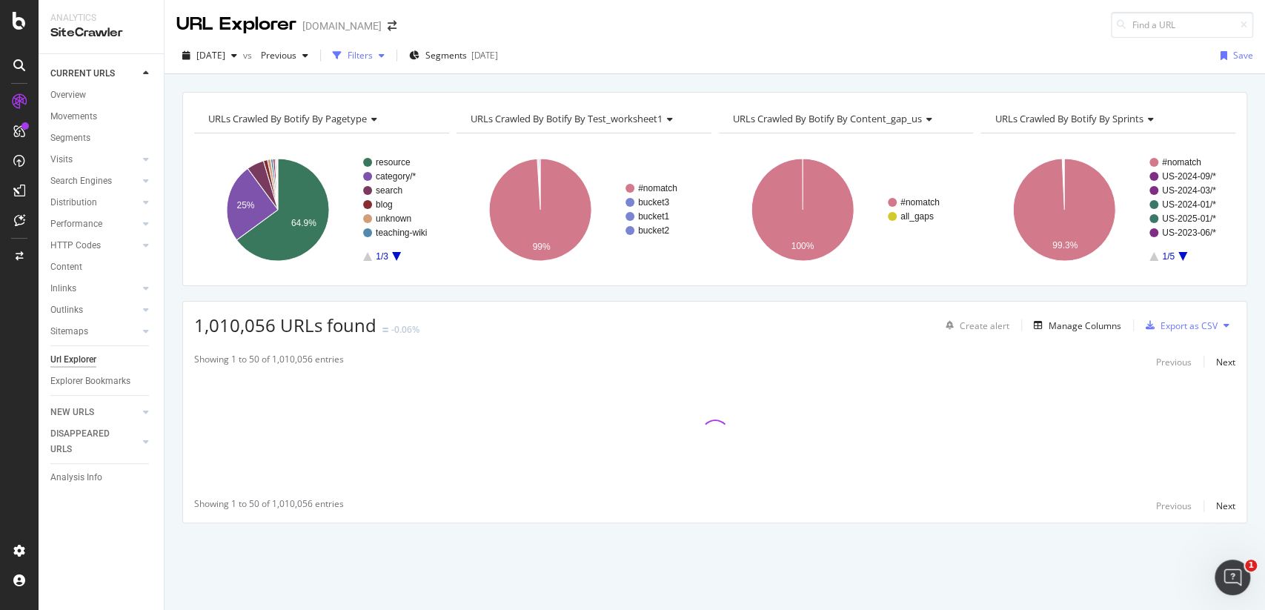
click at [347, 55] on div "button" at bounding box center [337, 55] width 21 height 21
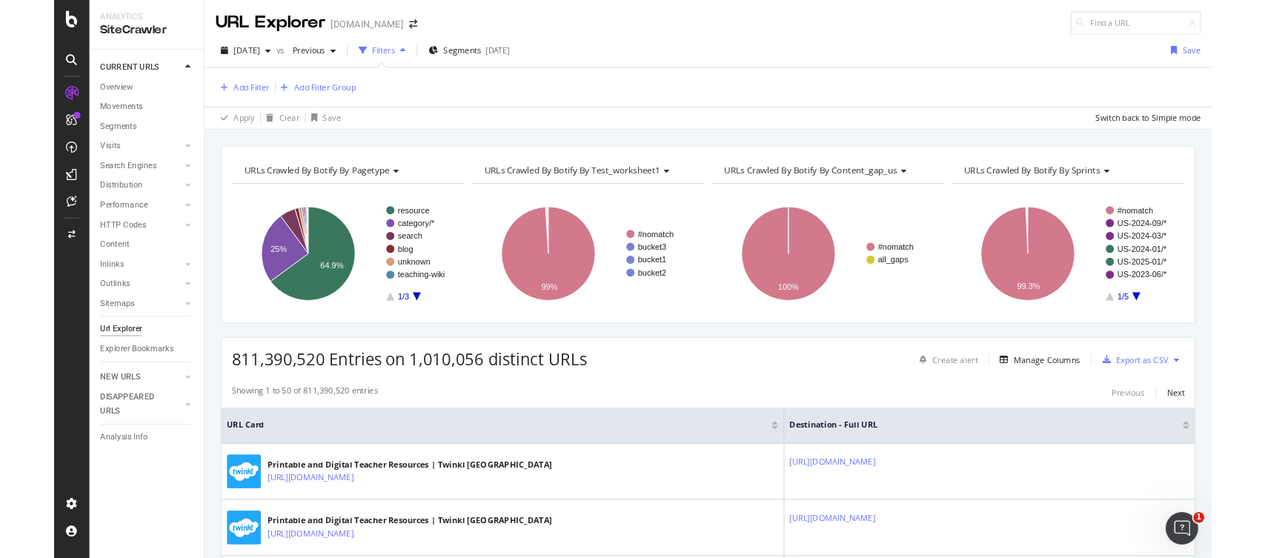
scroll to position [99, 0]
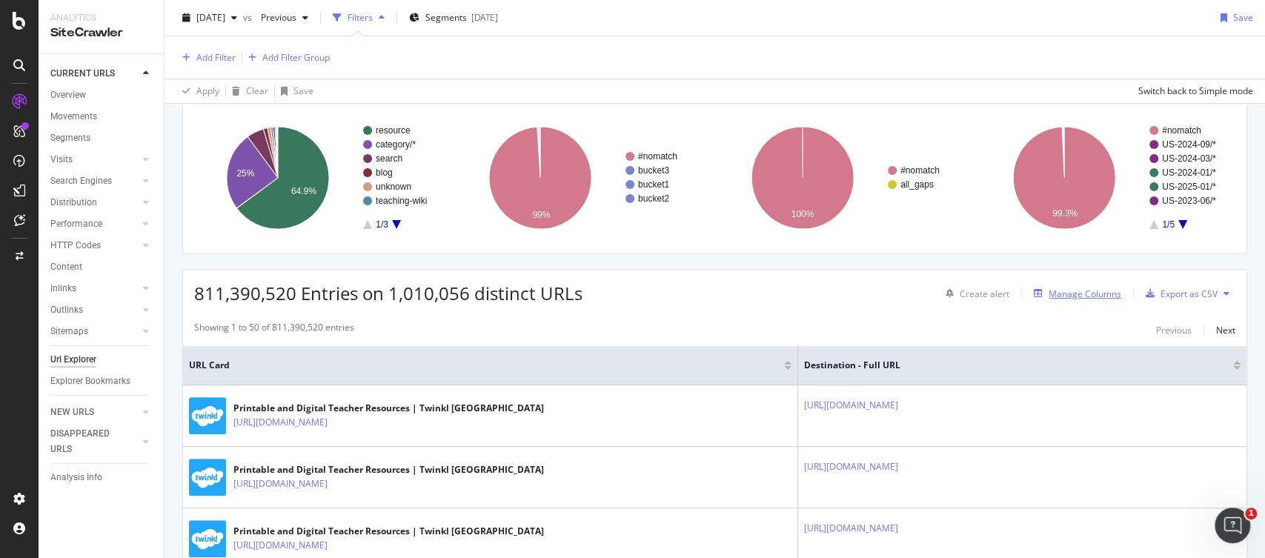
click at [1073, 289] on div "Manage Columns" at bounding box center [1084, 293] width 73 height 13
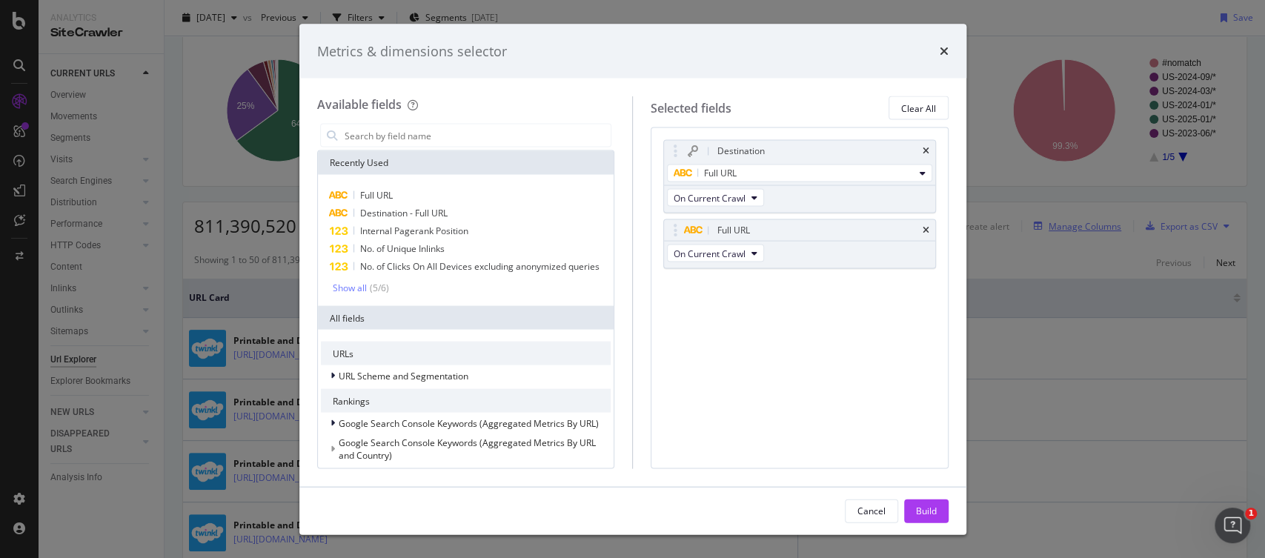
scroll to position [33, 0]
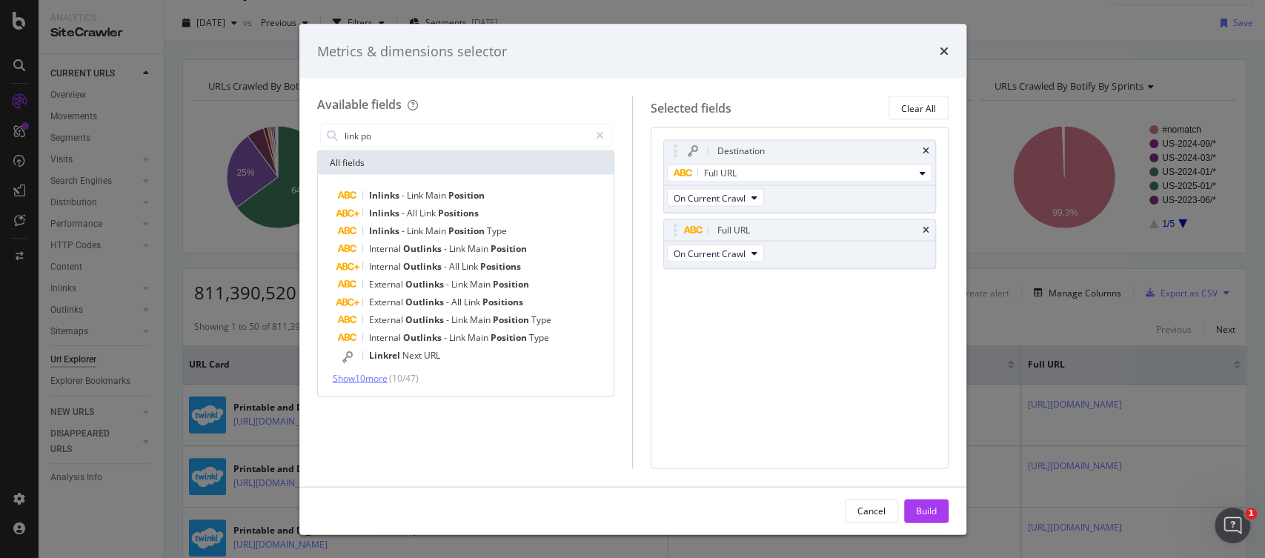
type input "link po"
click at [374, 379] on span "Show 10 more" at bounding box center [360, 378] width 55 height 13
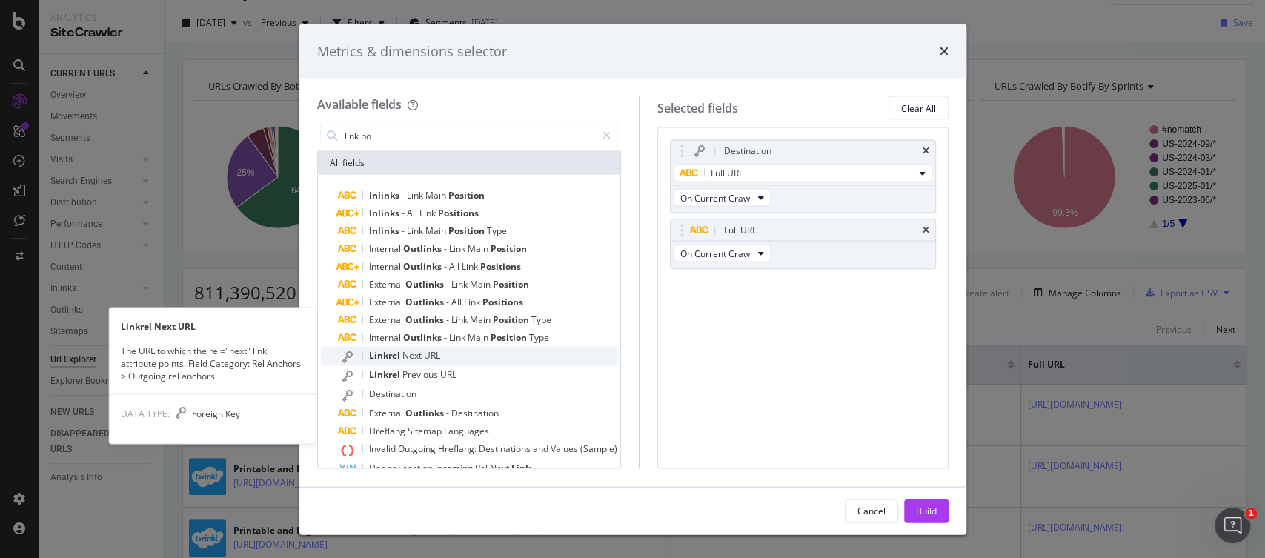
scroll to position [110, 0]
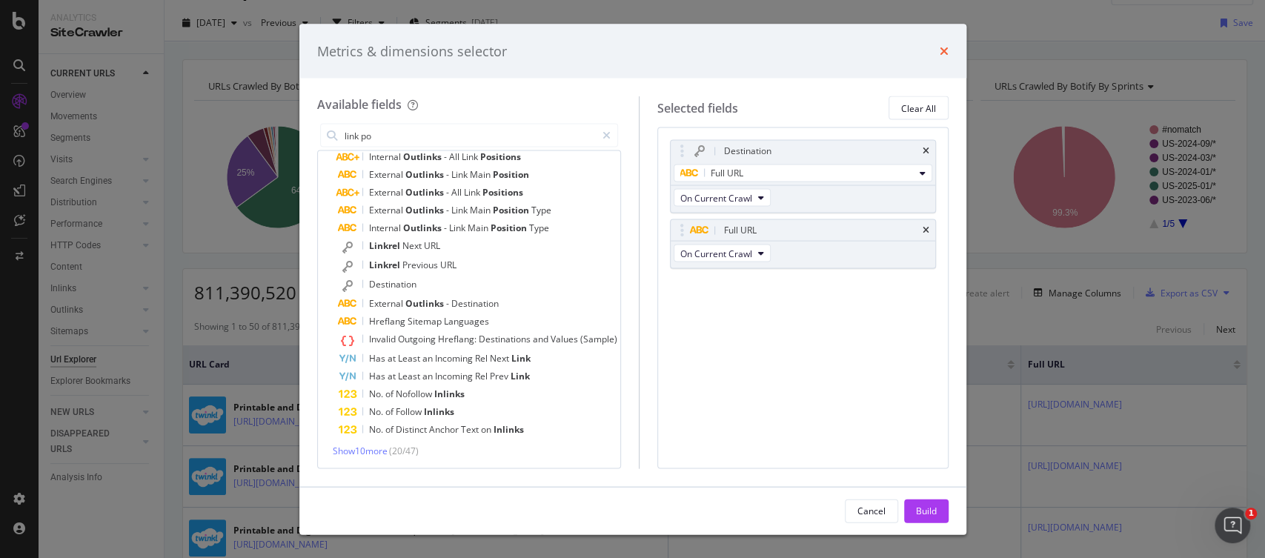
click at [941, 52] on icon "times" at bounding box center [943, 51] width 9 height 12
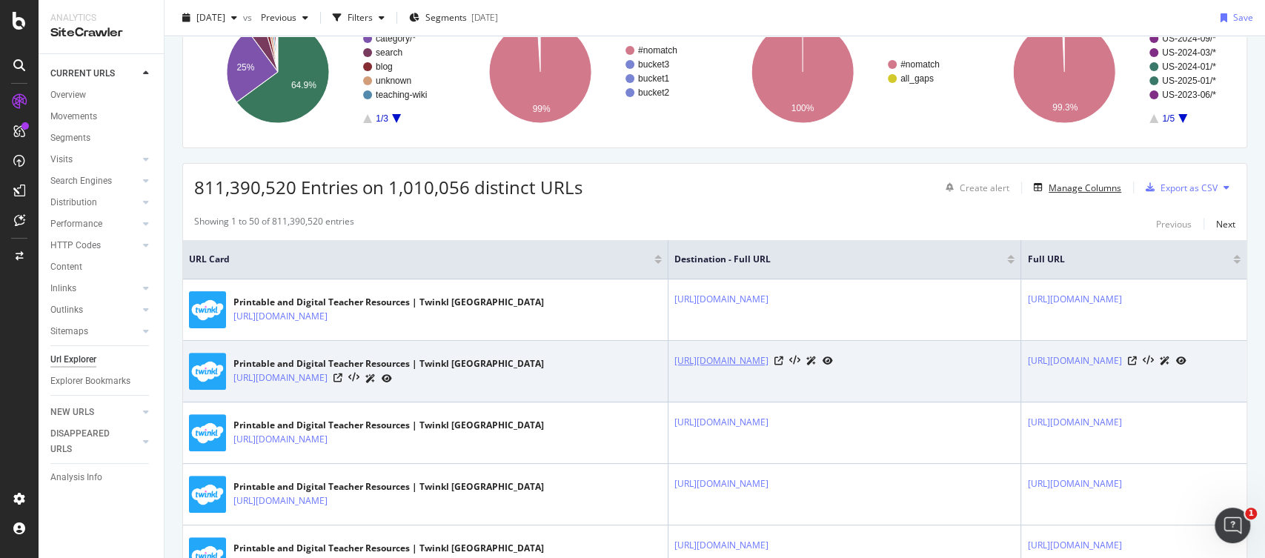
scroll to position [0, 0]
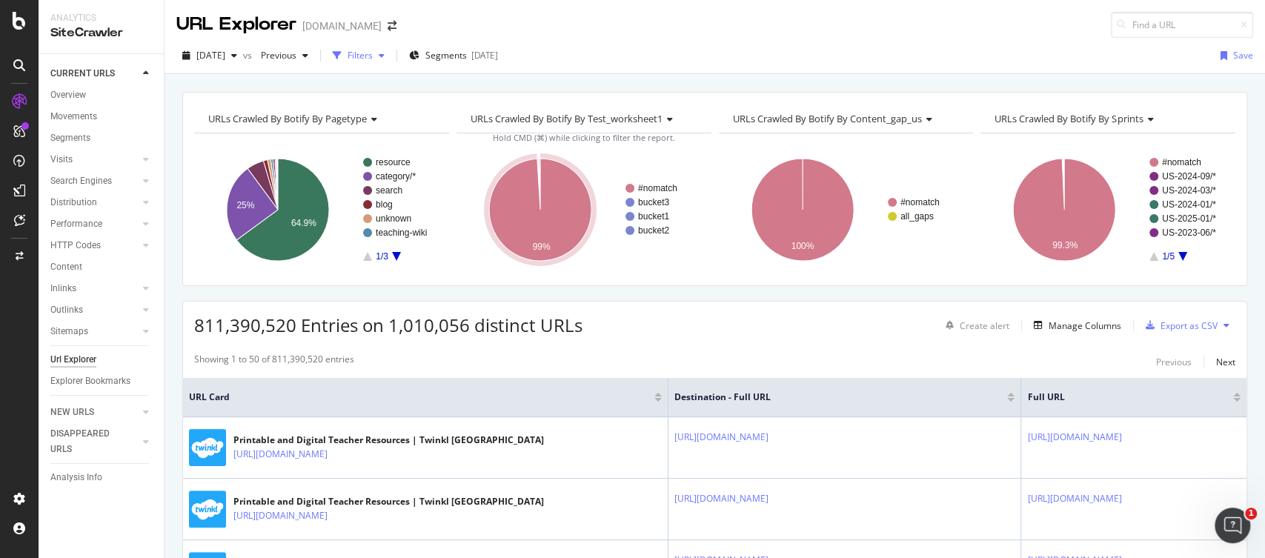
click at [373, 56] on div "Filters" at bounding box center [359, 55] width 25 height 13
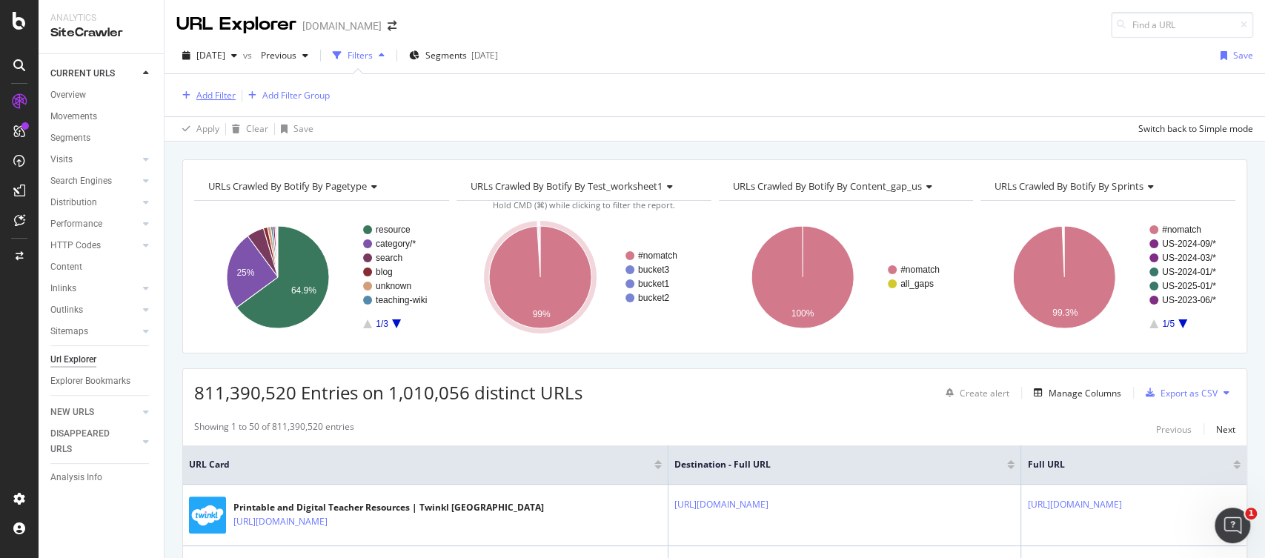
click at [233, 96] on div "Add Filter" at bounding box center [215, 95] width 39 height 13
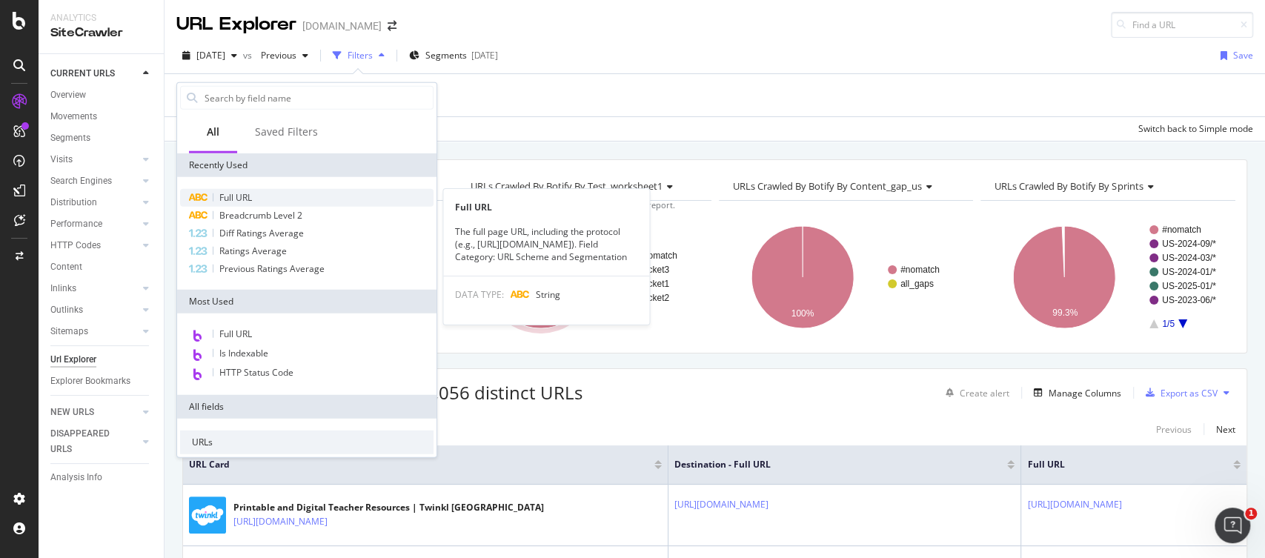
click at [243, 192] on span "Full URL" at bounding box center [235, 197] width 33 height 13
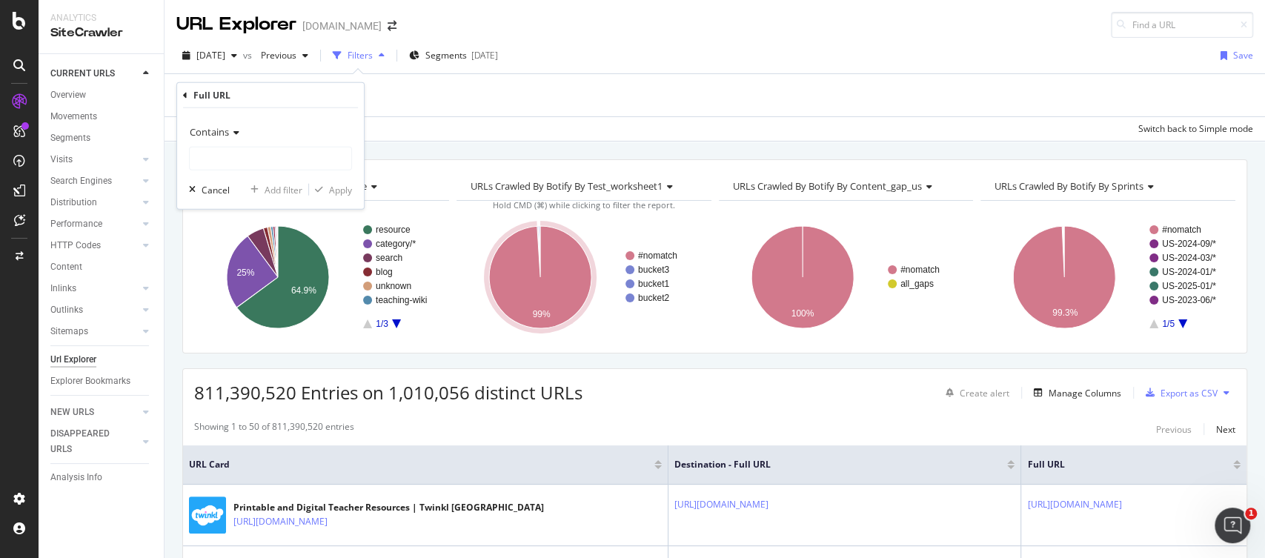
click at [236, 129] on icon at bounding box center [234, 132] width 10 height 9
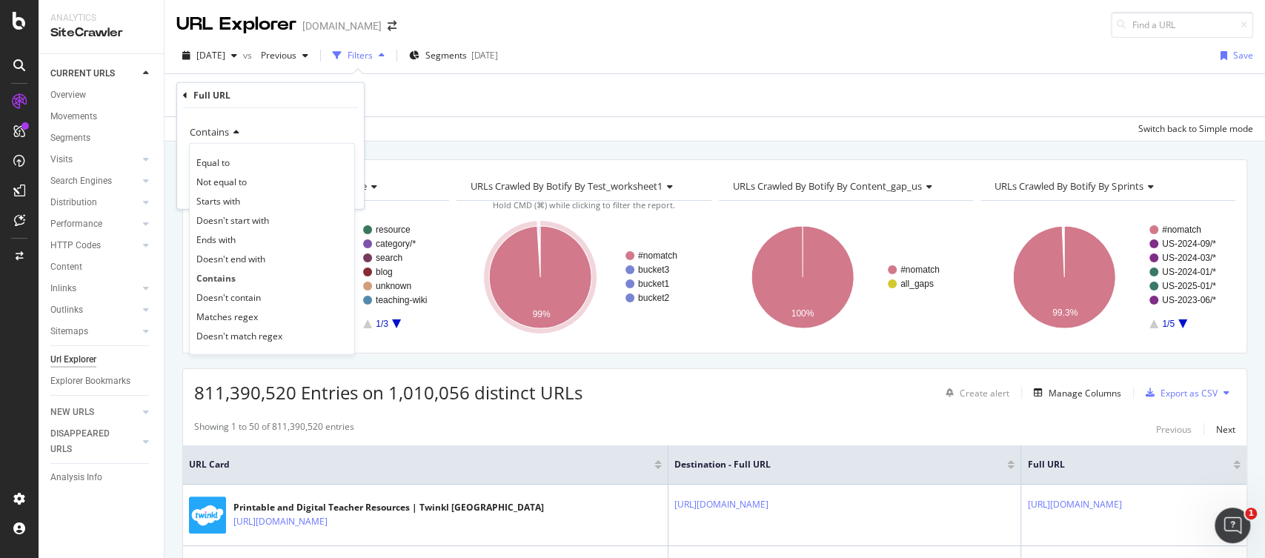
click at [265, 124] on div "Contains" at bounding box center [270, 132] width 163 height 24
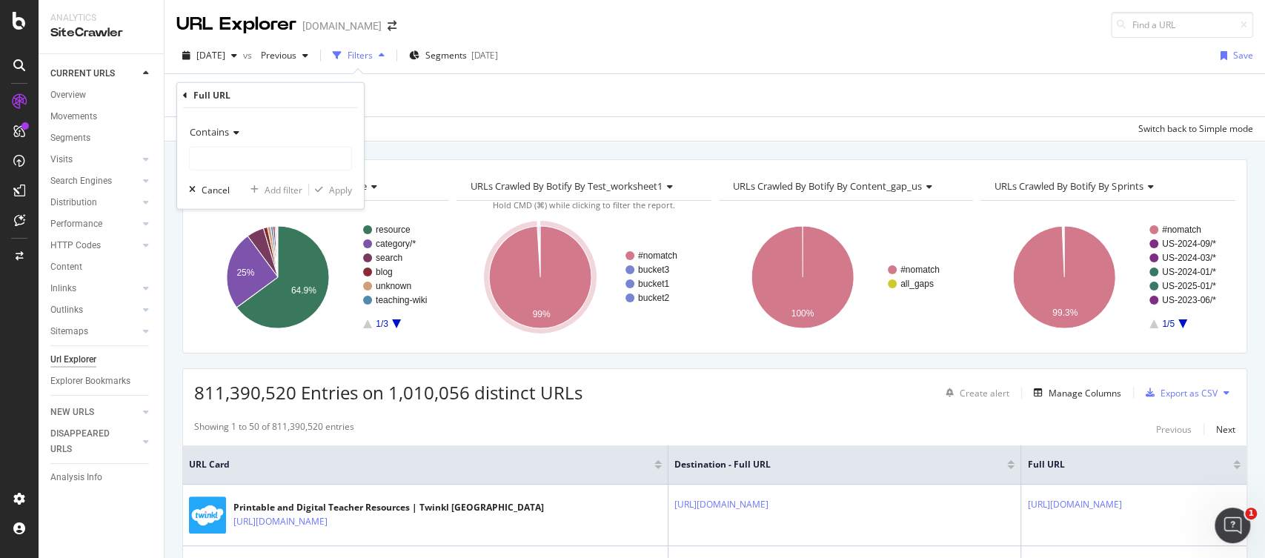
click at [240, 127] on div "Contains" at bounding box center [270, 132] width 163 height 24
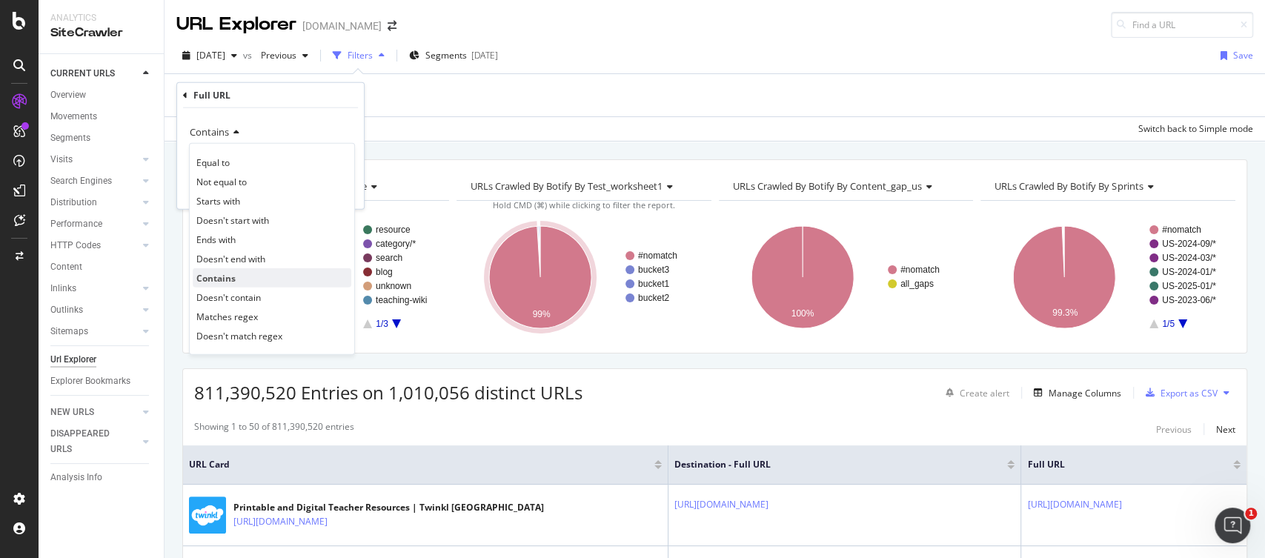
click at [221, 275] on span "Contains" at bounding box center [215, 277] width 39 height 13
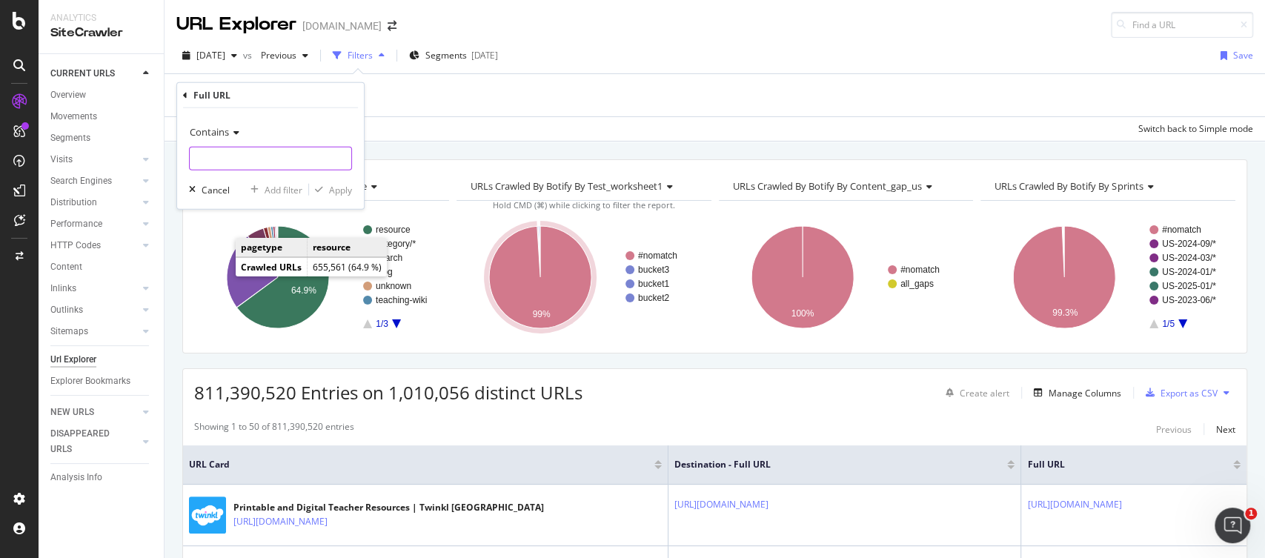
click at [232, 159] on input "text" at bounding box center [271, 159] width 162 height 24
type input "/resource/"
click at [330, 184] on div "Apply" at bounding box center [340, 189] width 23 height 13
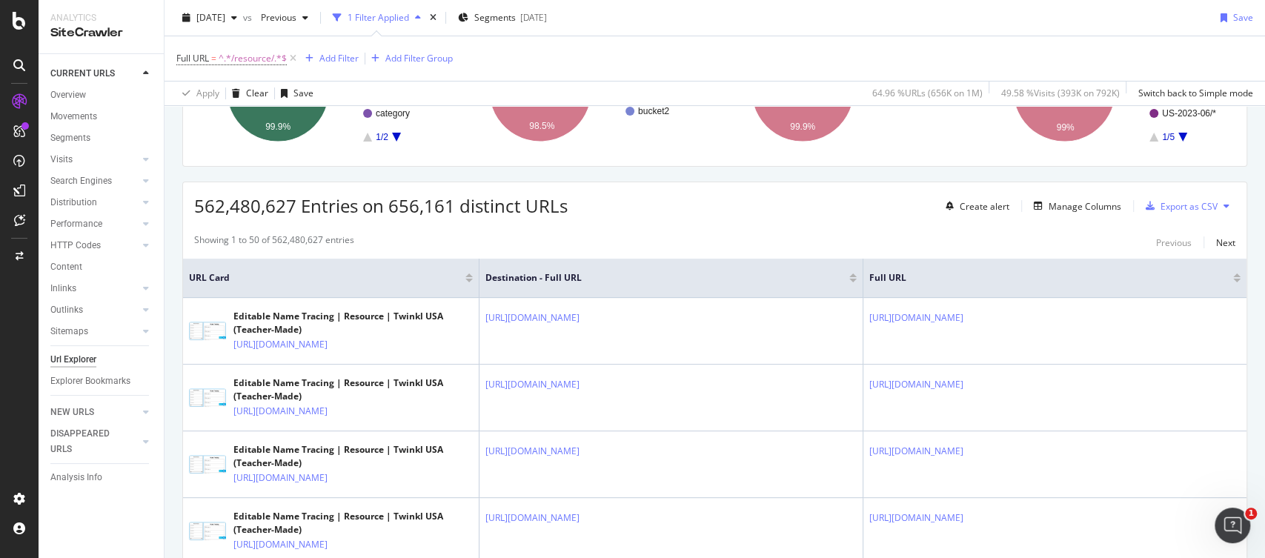
scroll to position [188, 0]
click at [1058, 202] on div "Manage Columns" at bounding box center [1084, 207] width 73 height 13
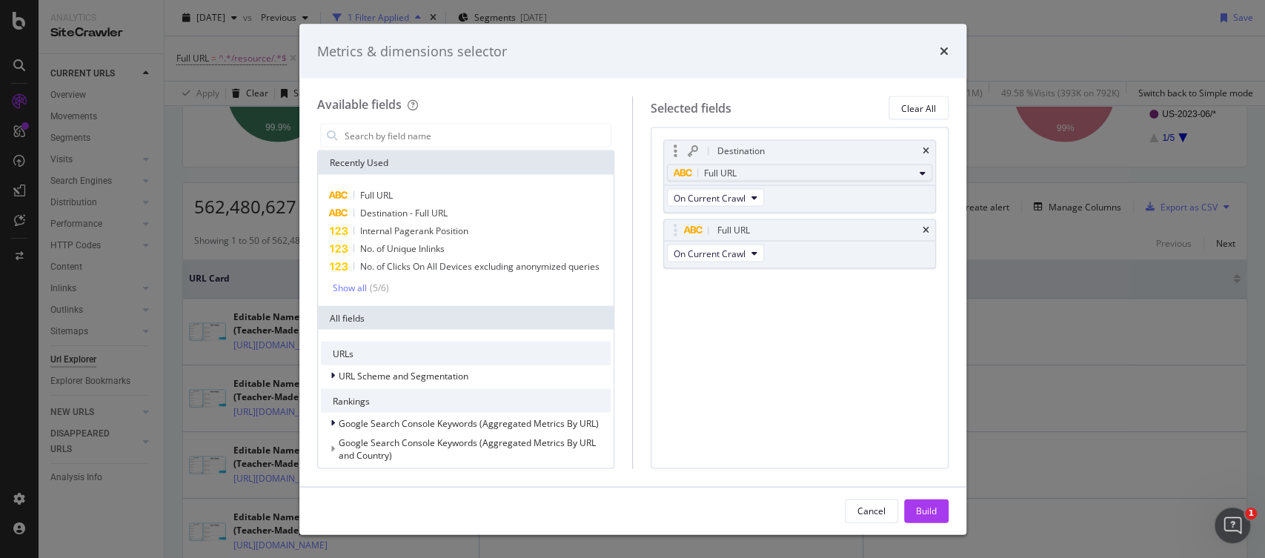
click at [780, 178] on div "Full URL" at bounding box center [794, 173] width 240 height 18
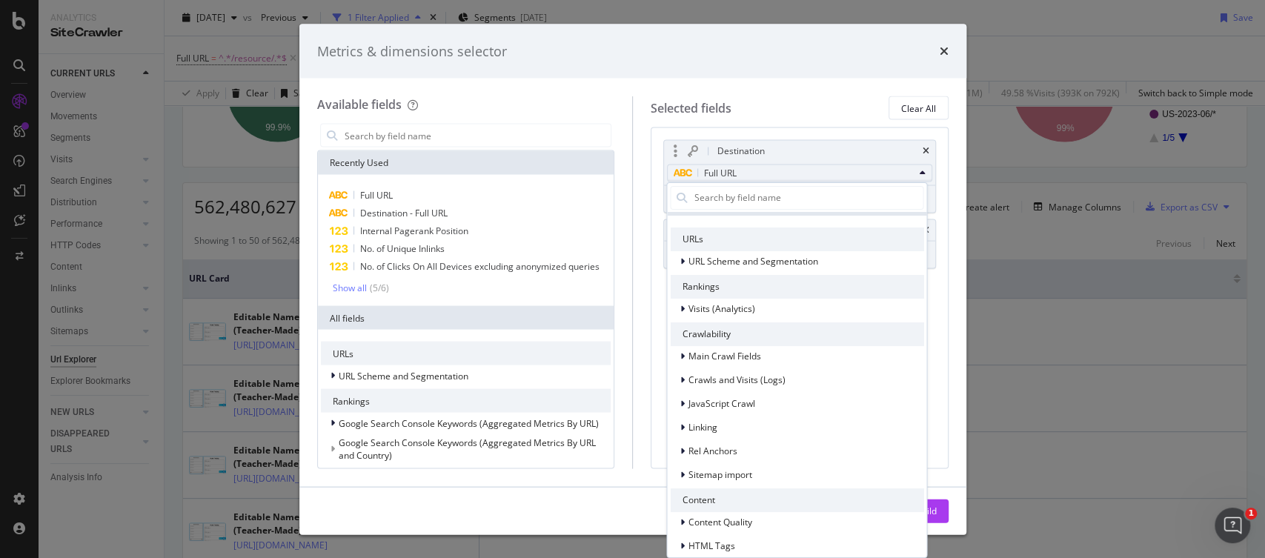
scroll to position [244, 0]
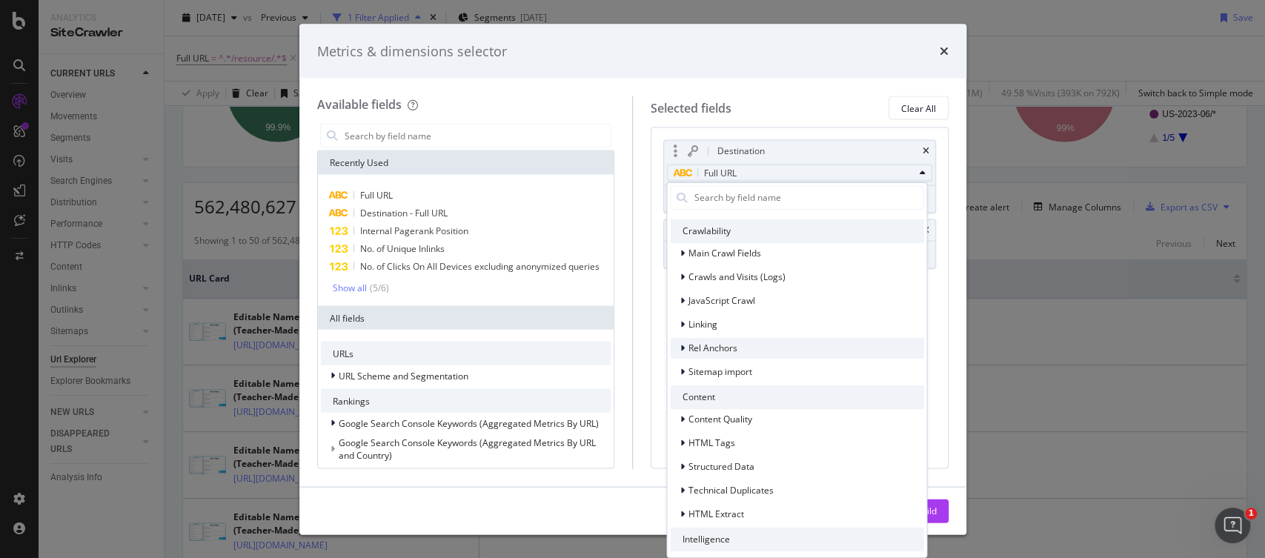
click at [719, 347] on span "Rel Anchors" at bounding box center [712, 347] width 49 height 13
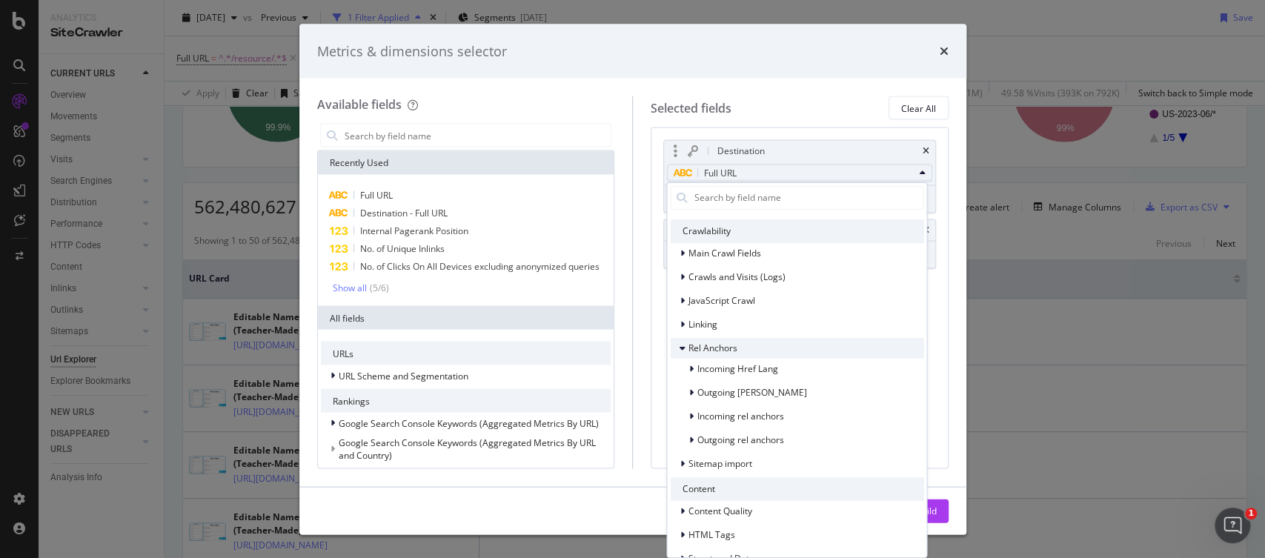
click at [719, 347] on span "Rel Anchors" at bounding box center [712, 347] width 49 height 13
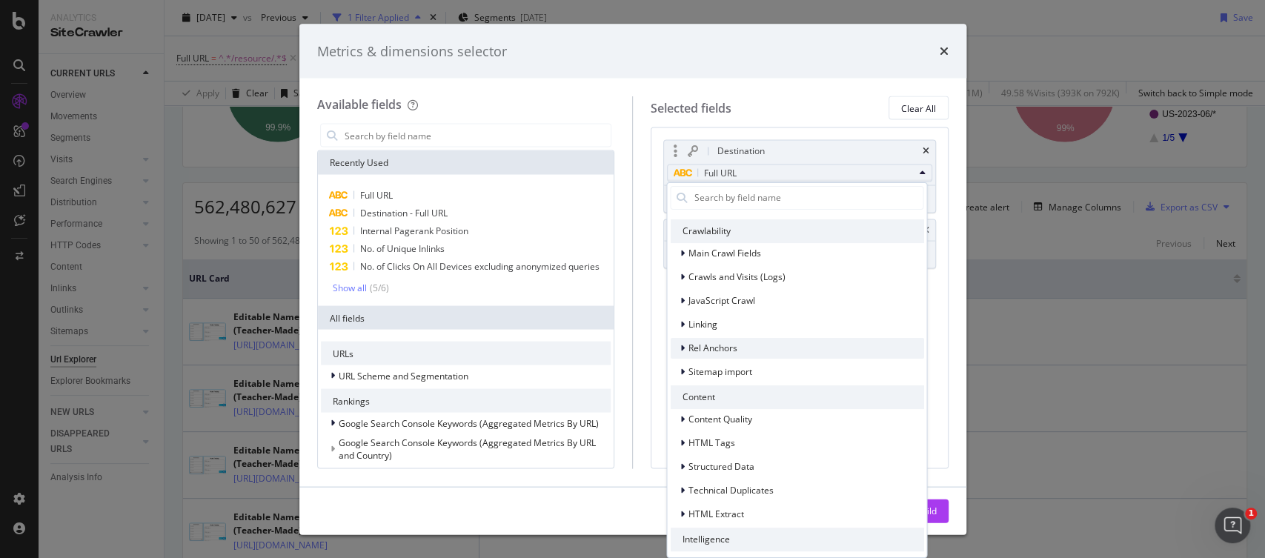
scroll to position [270, 0]
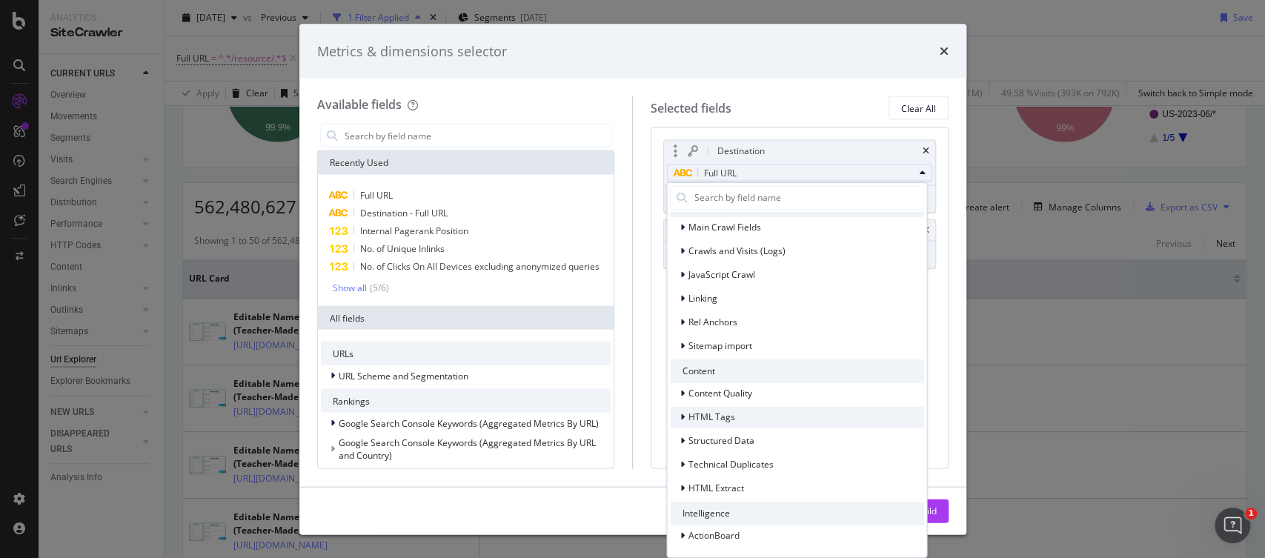
click at [718, 415] on span "HTML Tags" at bounding box center [711, 416] width 47 height 13
click at [722, 485] on span "HTML Extract" at bounding box center [716, 487] width 56 height 13
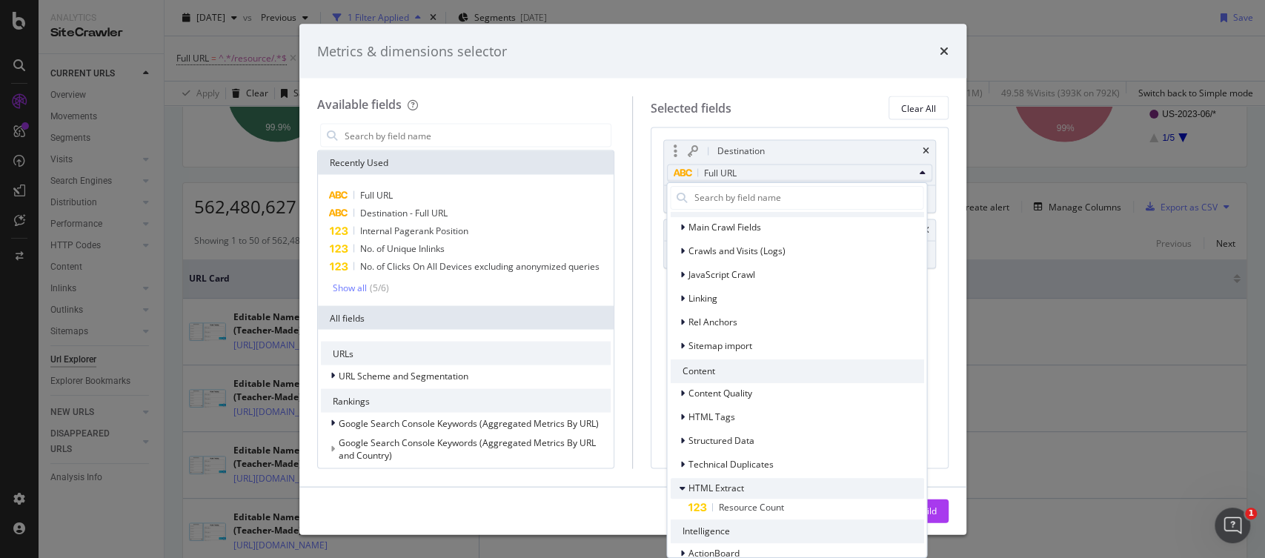
click at [722, 485] on span "HTML Extract" at bounding box center [716, 487] width 56 height 13
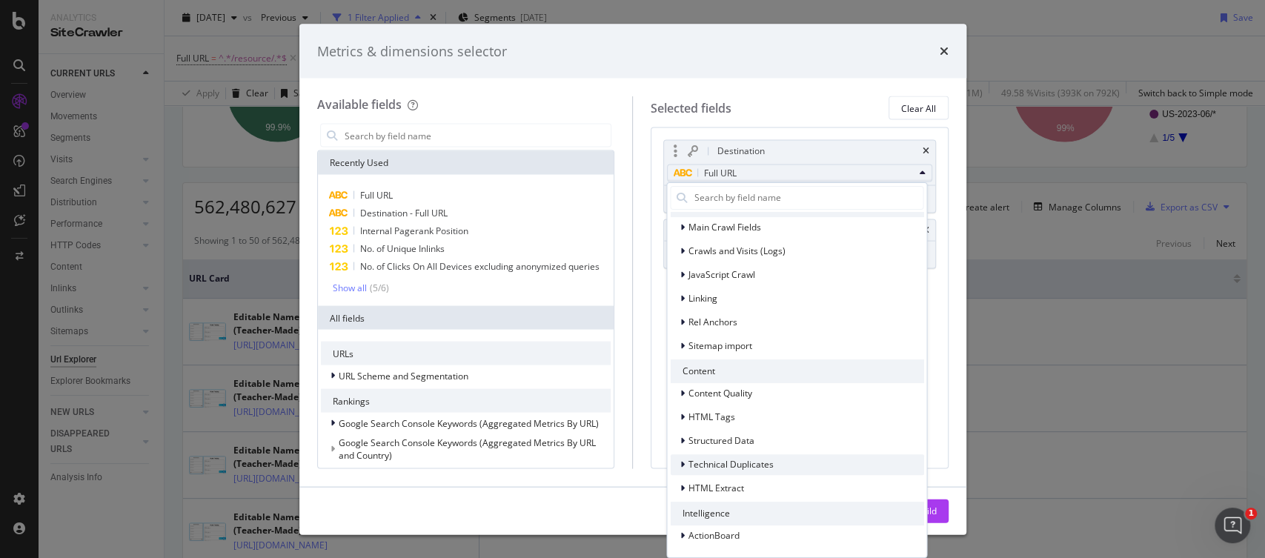
click at [728, 468] on span "Technical Duplicates" at bounding box center [730, 463] width 85 height 13
click at [708, 294] on span "Linking" at bounding box center [702, 297] width 29 height 13
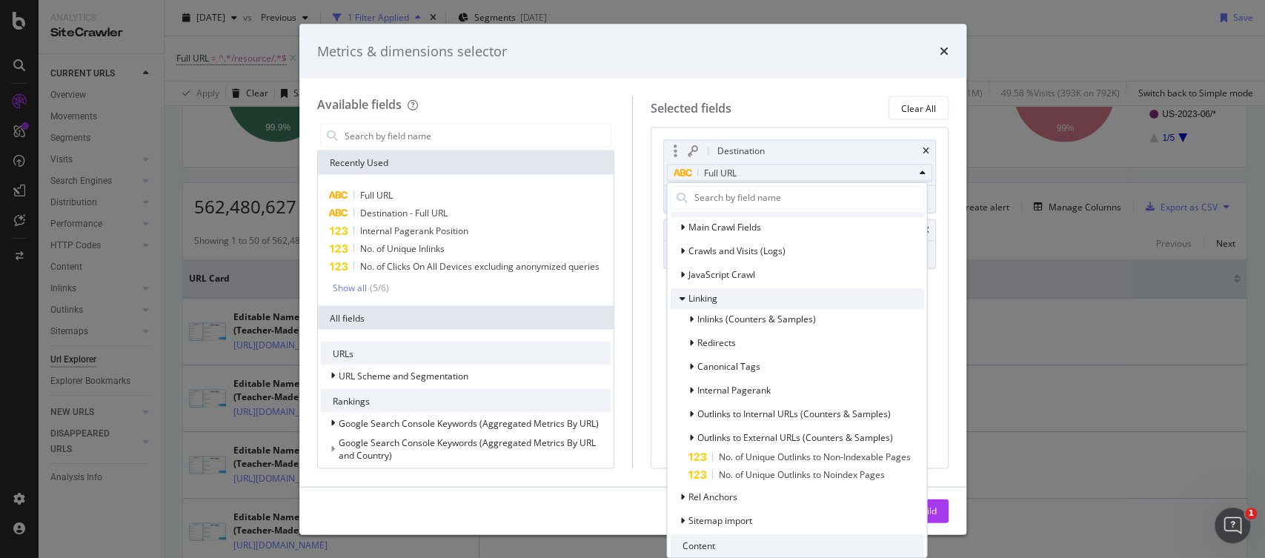
click at [708, 294] on span "Linking" at bounding box center [702, 297] width 29 height 13
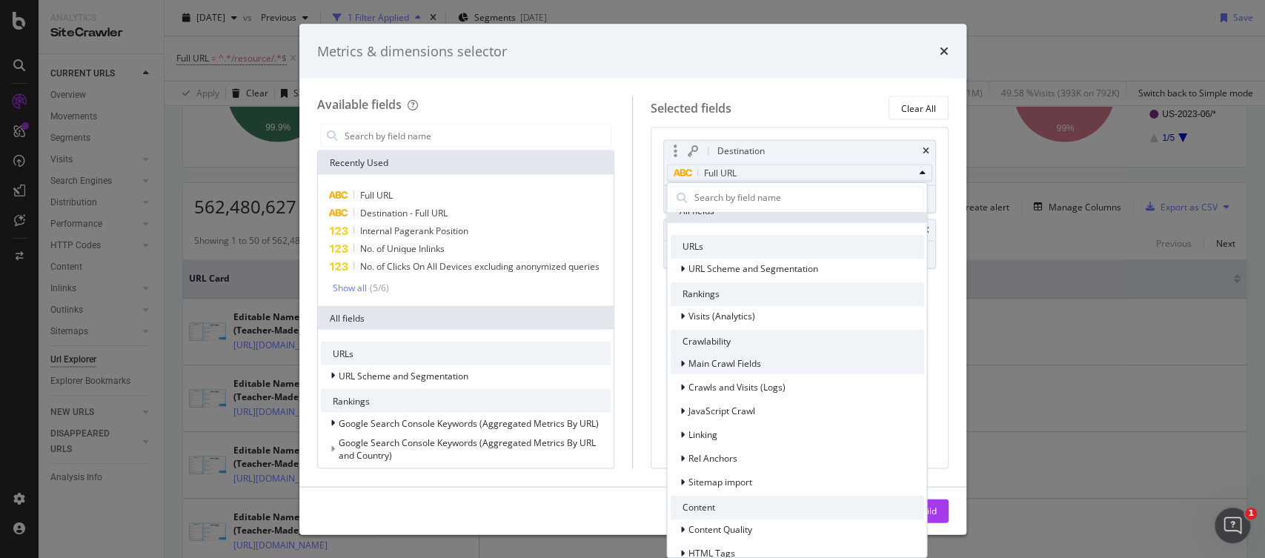
scroll to position [122, 0]
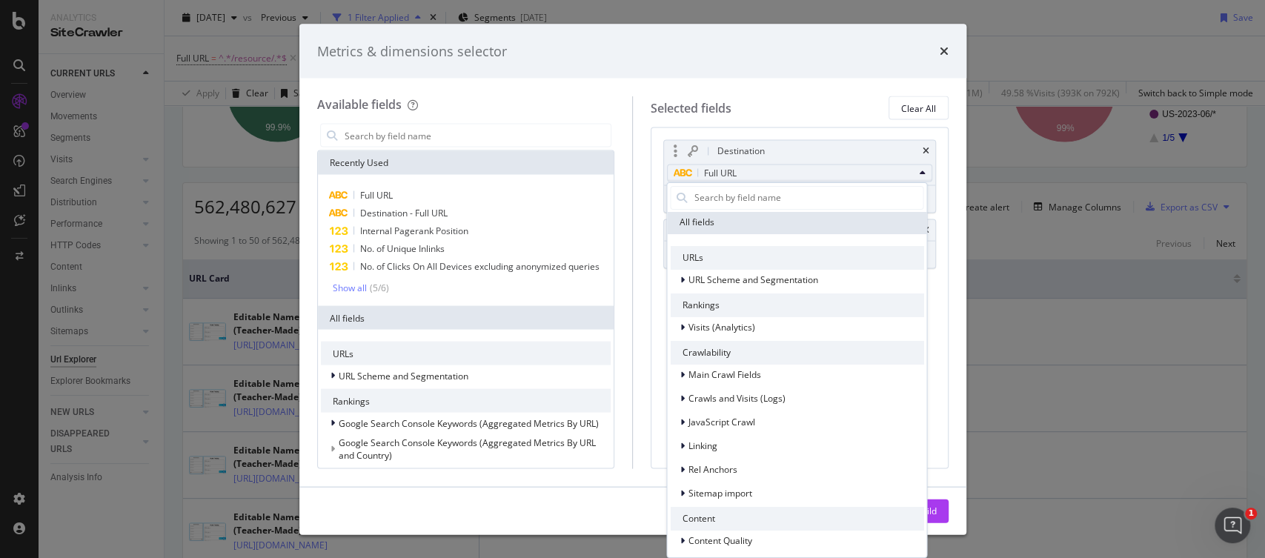
click at [712, 266] on div "URLs" at bounding box center [796, 257] width 253 height 24
click at [717, 277] on span "URL Scheme and Segmentation" at bounding box center [753, 279] width 130 height 13
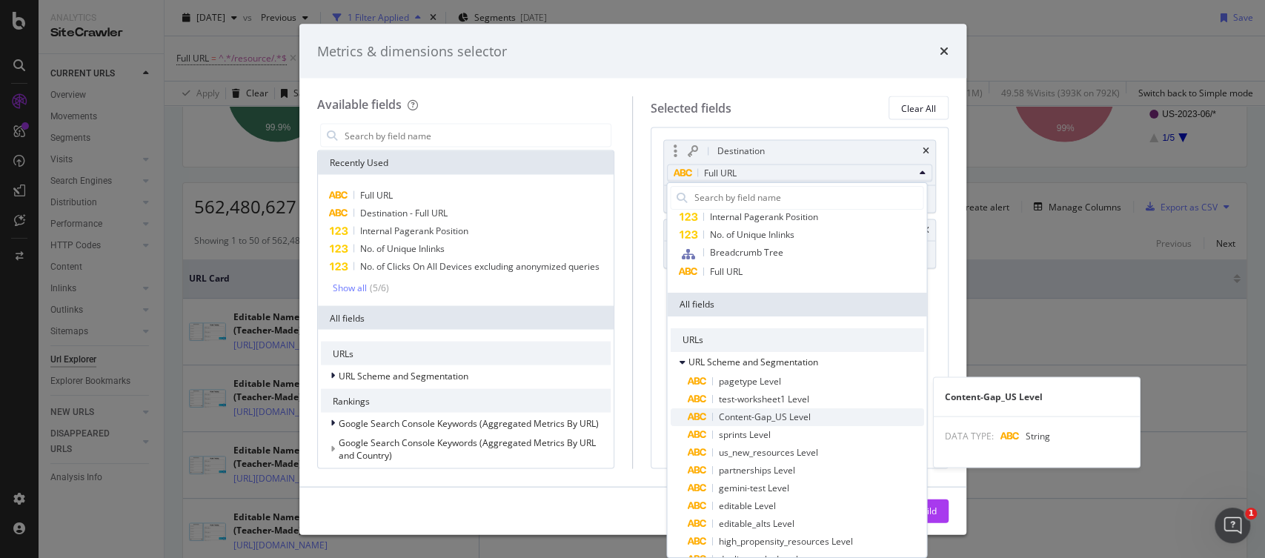
scroll to position [0, 0]
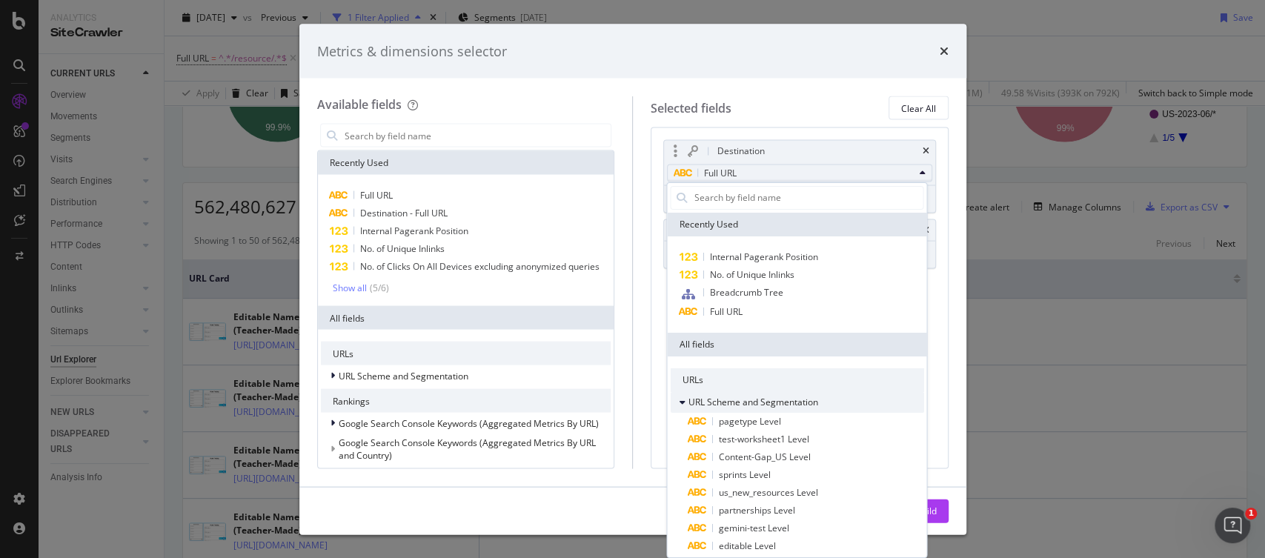
click at [719, 398] on span "URL Scheme and Segmentation" at bounding box center [753, 401] width 130 height 13
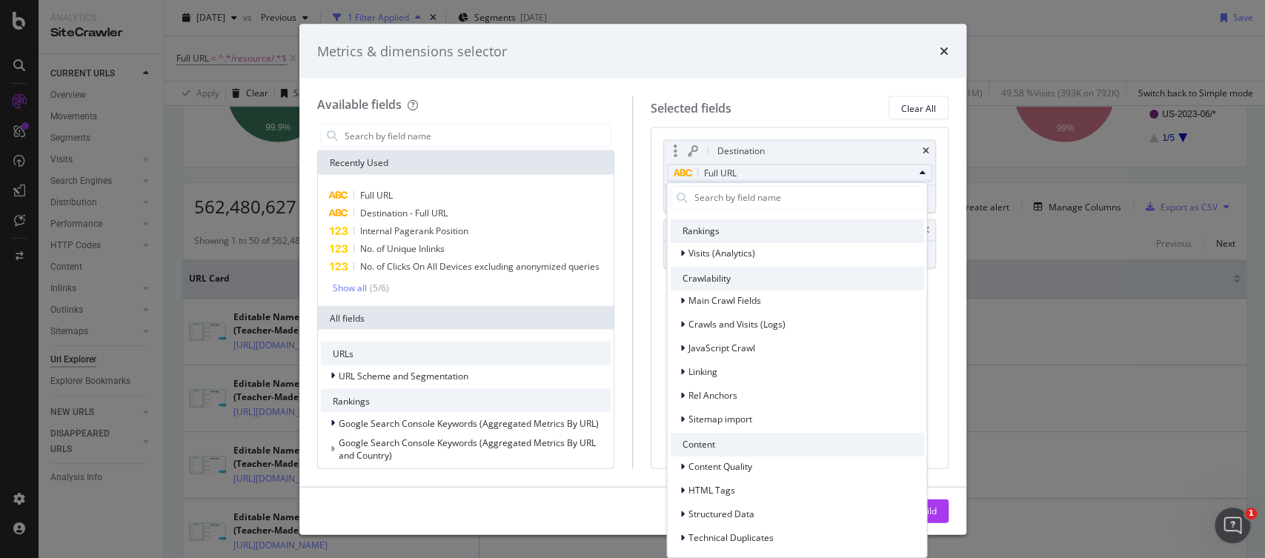
scroll to position [220, 0]
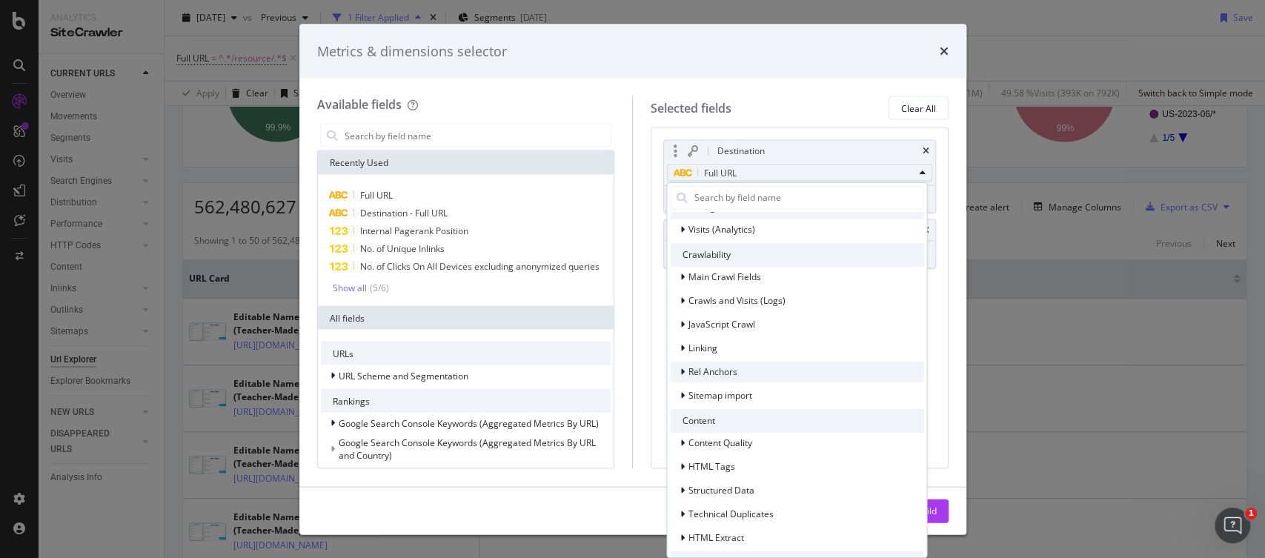
click at [739, 372] on div "Rel Anchors" at bounding box center [796, 371] width 253 height 21
click at [714, 340] on div "Linking" at bounding box center [702, 347] width 29 height 15
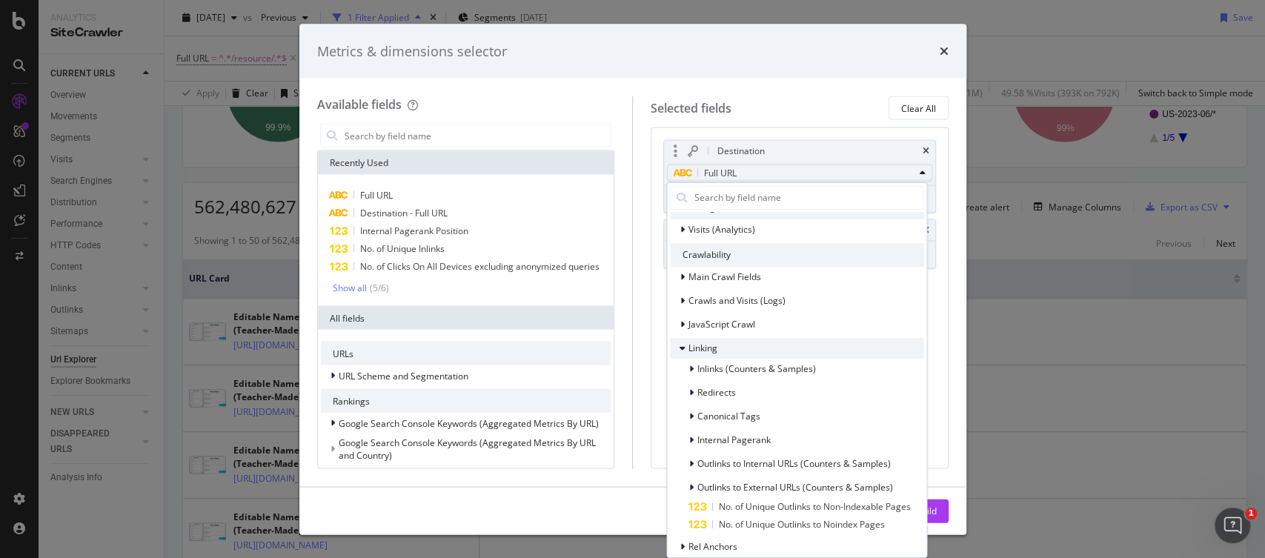
click at [714, 340] on div "Linking" at bounding box center [702, 347] width 29 height 15
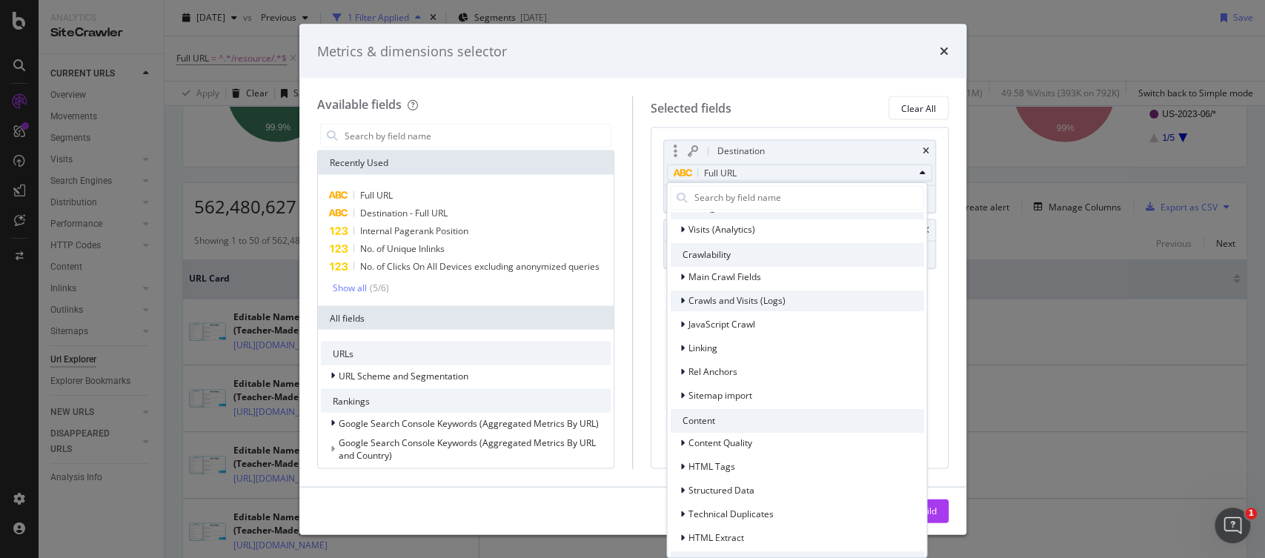
click at [722, 309] on div "Crawls and Visits (Logs)" at bounding box center [796, 300] width 253 height 21
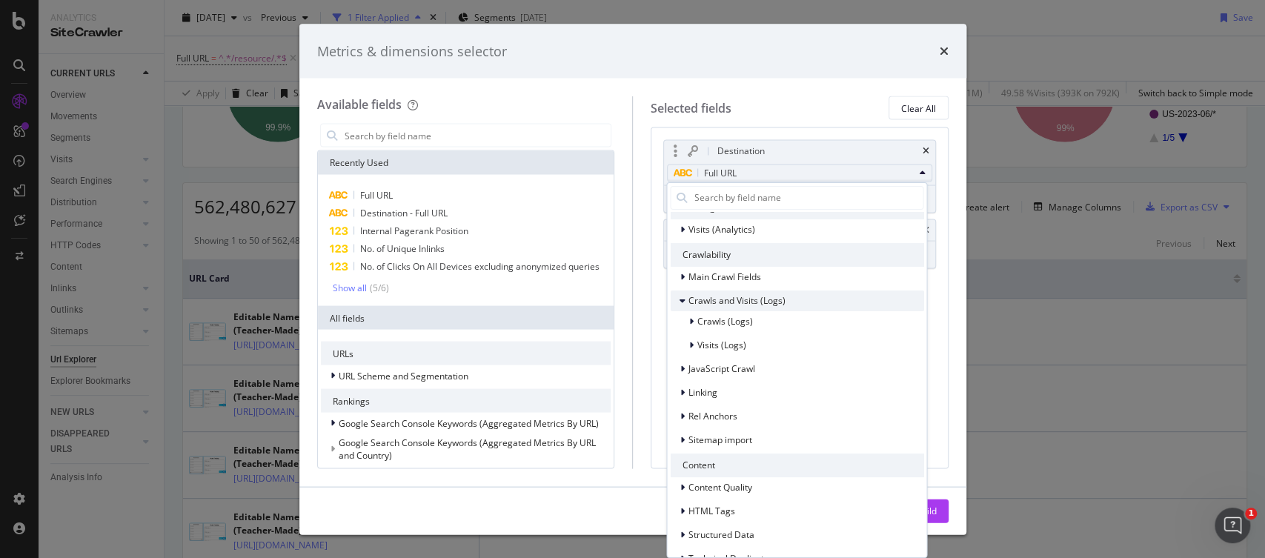
click at [722, 309] on div "Crawls and Visits (Logs)" at bounding box center [796, 300] width 253 height 21
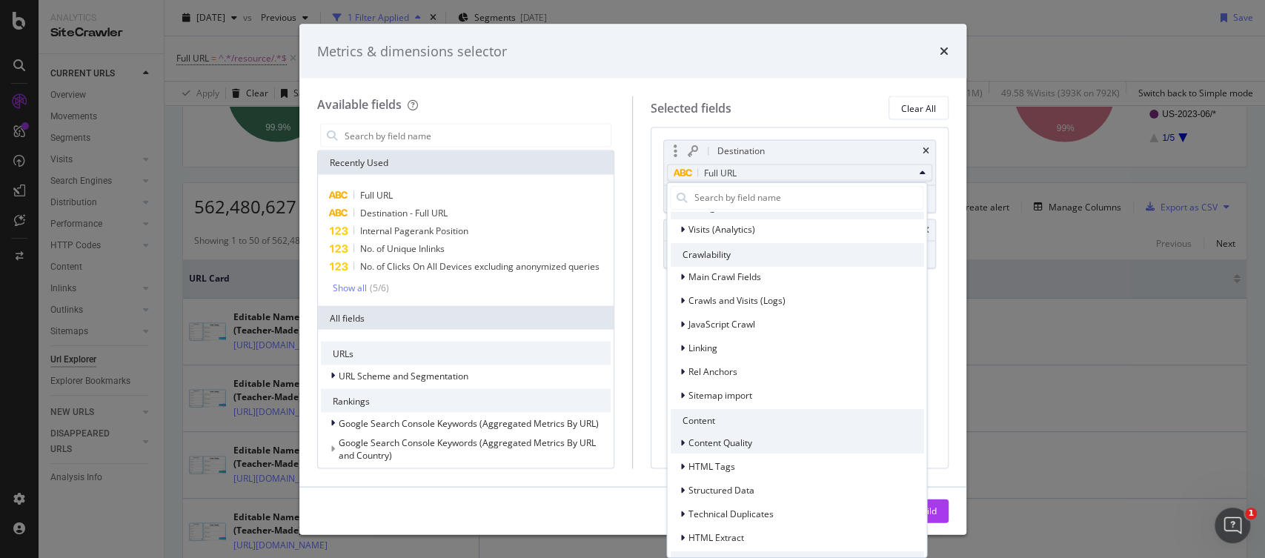
click at [717, 446] on span "Content Quality" at bounding box center [720, 442] width 64 height 13
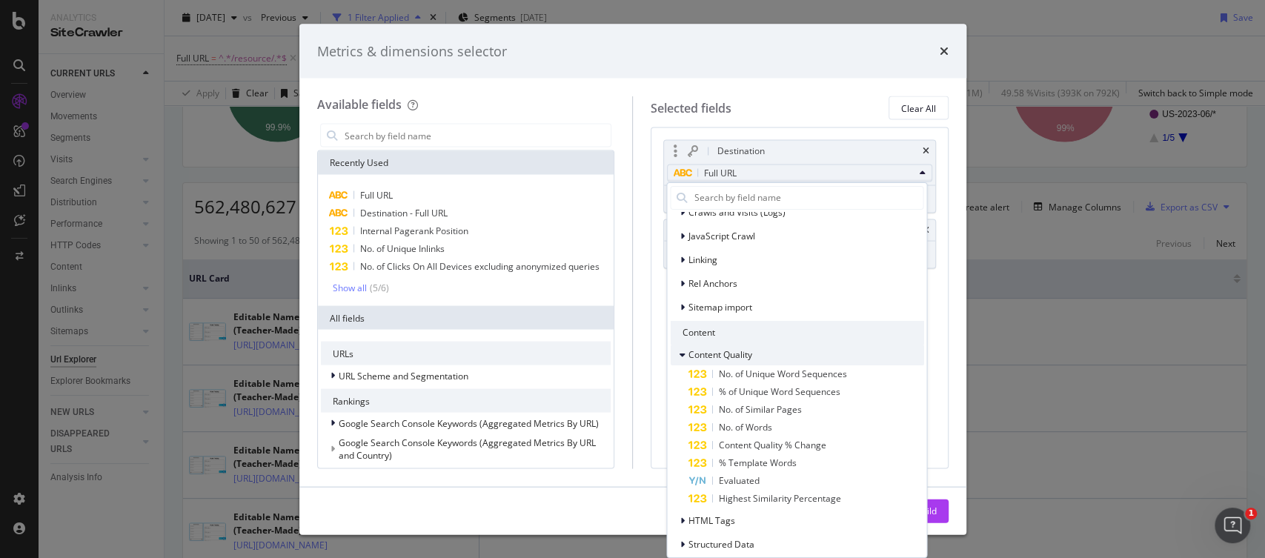
scroll to position [333, 0]
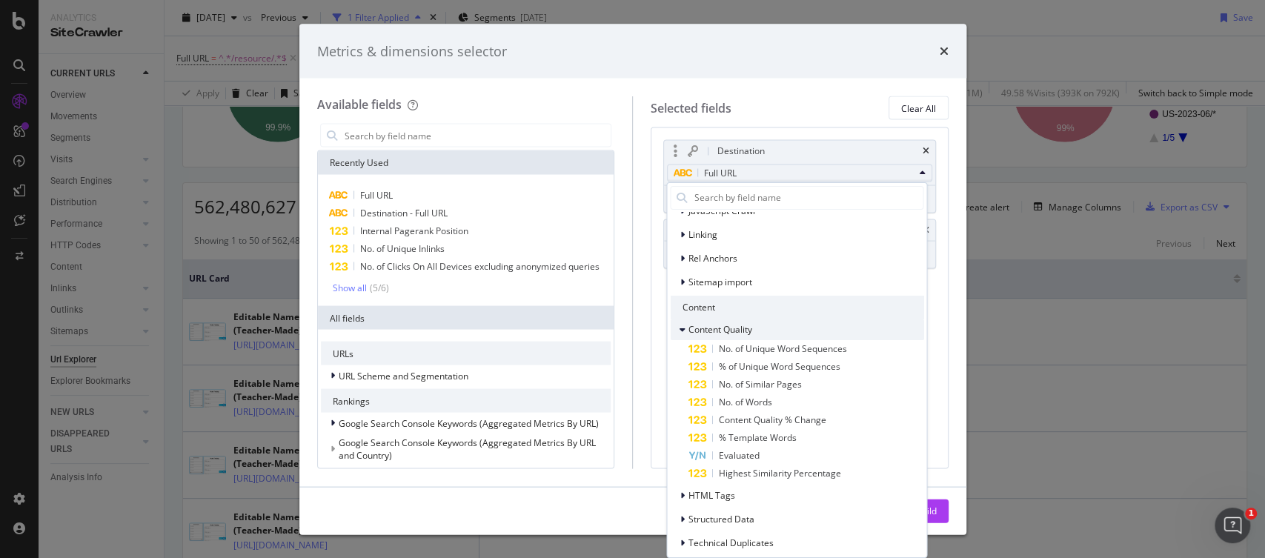
click at [716, 334] on div "Content Quality" at bounding box center [720, 329] width 64 height 15
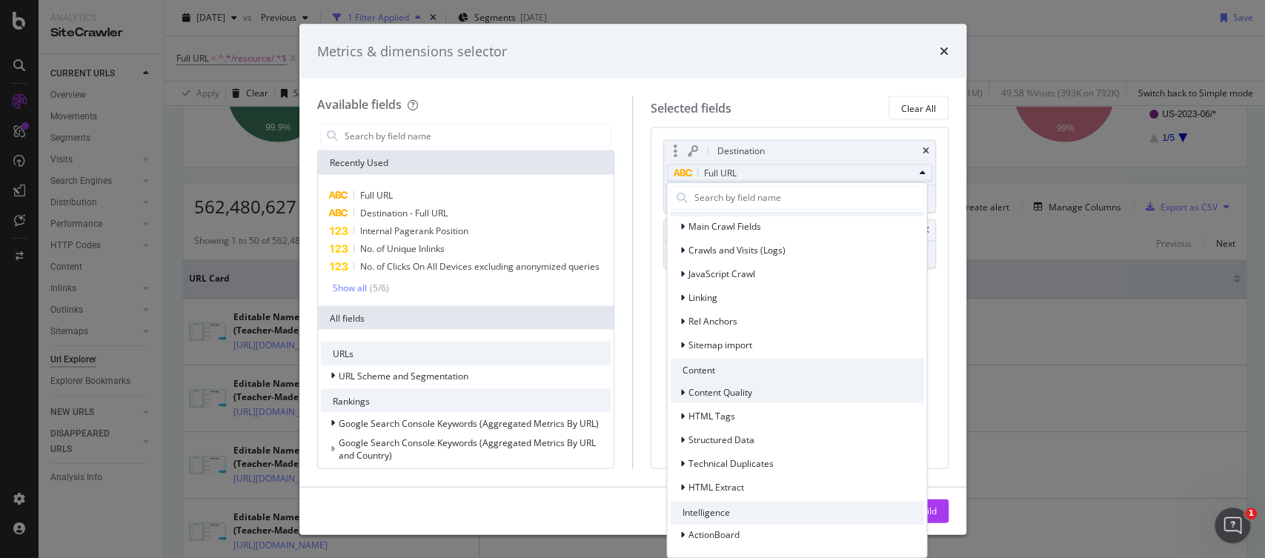
scroll to position [270, 0]
click at [726, 414] on span "HTML Tags" at bounding box center [711, 416] width 47 height 13
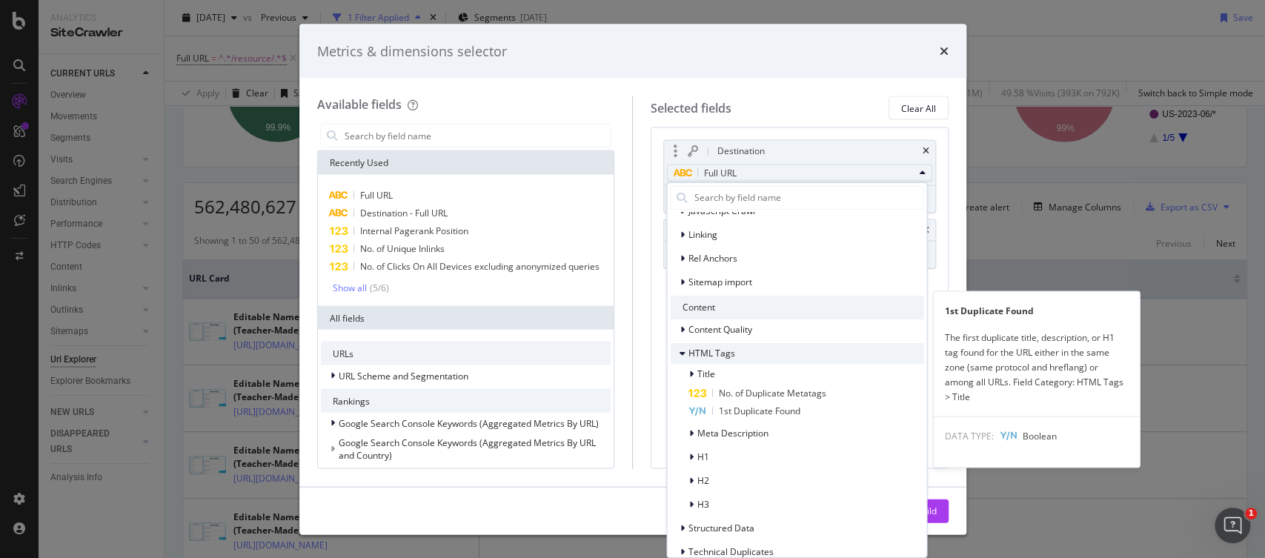
scroll to position [393, 0]
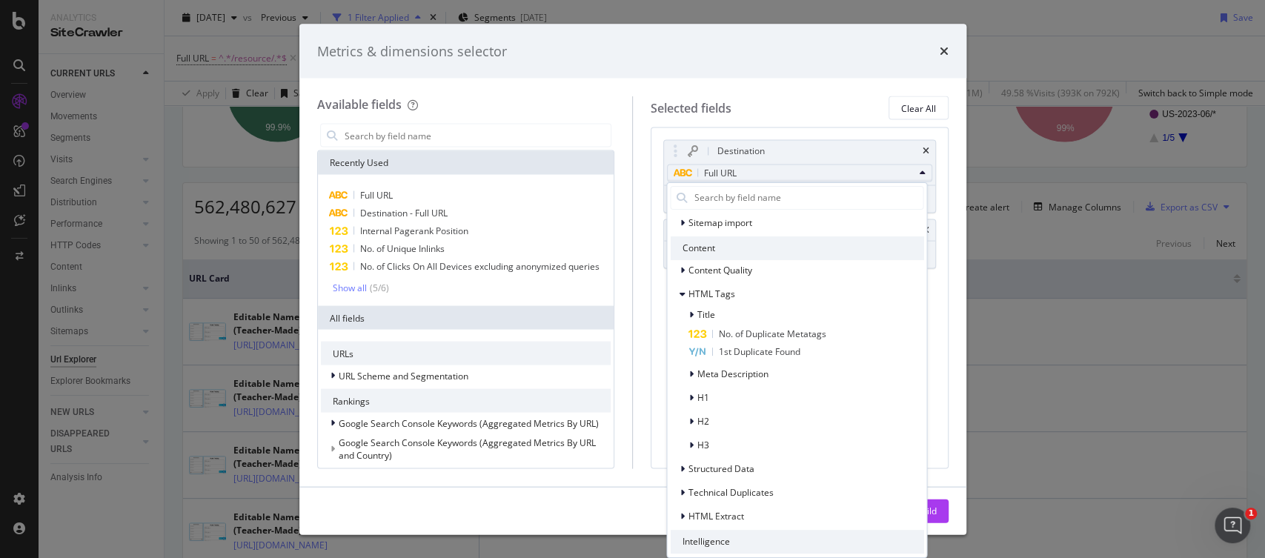
click at [937, 241] on div "Destination Full URL Recently Used Internal Pagerank Position No. of Unique Inl…" at bounding box center [800, 297] width 298 height 341
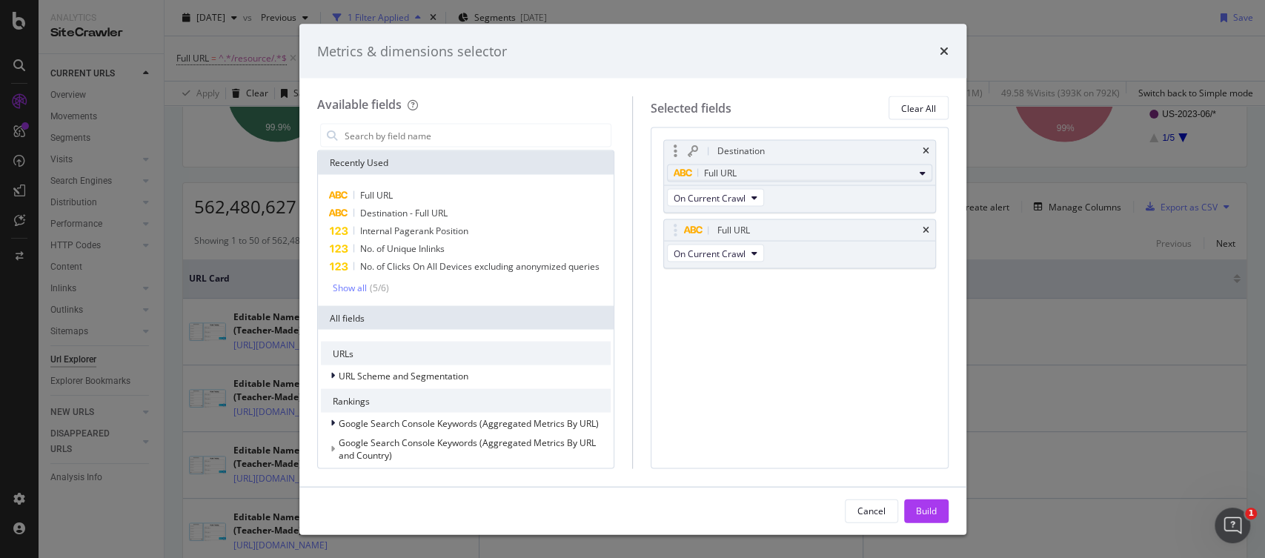
click at [797, 171] on div "Full URL" at bounding box center [794, 173] width 240 height 18
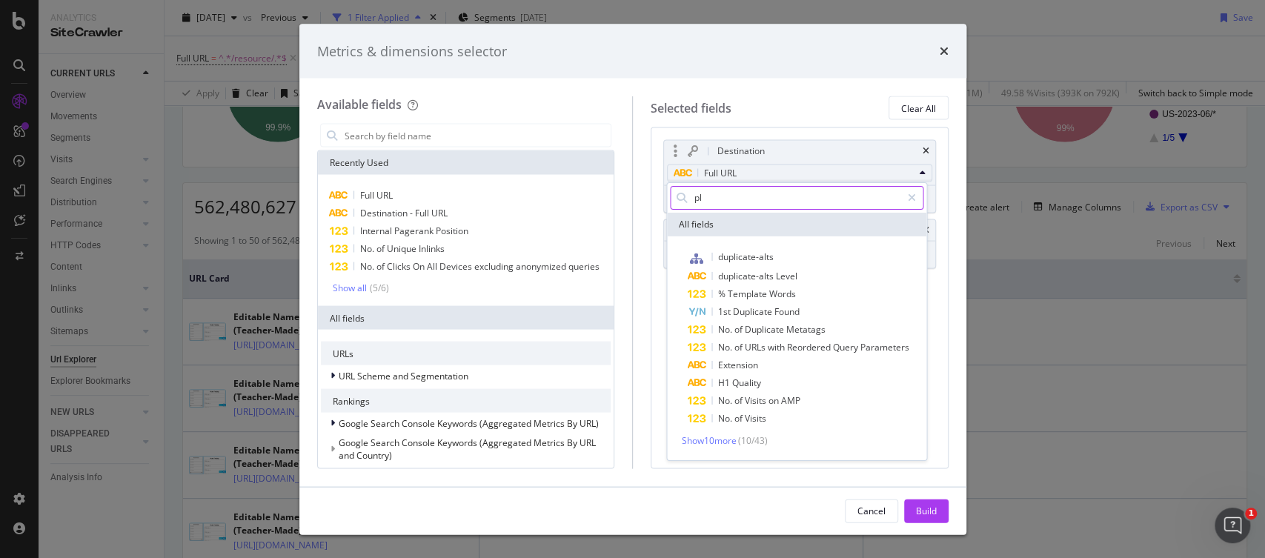
type input "p"
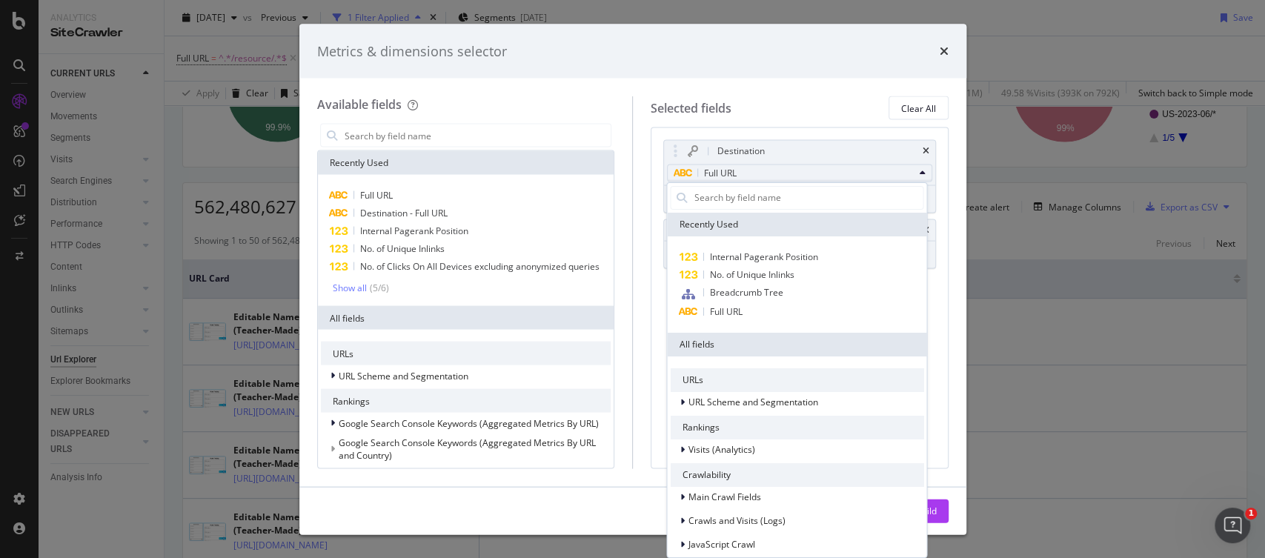
click at [642, 282] on div "Selected fields Clear All Destination Full URL Recently Used Internal Pagerank …" at bounding box center [790, 282] width 316 height 372
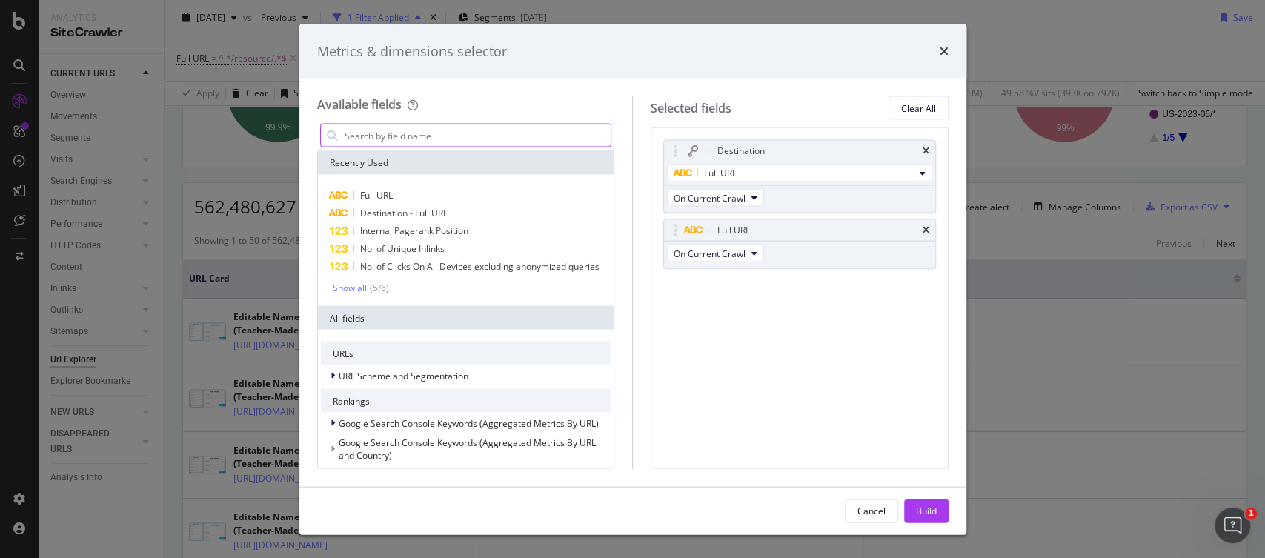
click at [475, 141] on input "modal" at bounding box center [477, 135] width 268 height 22
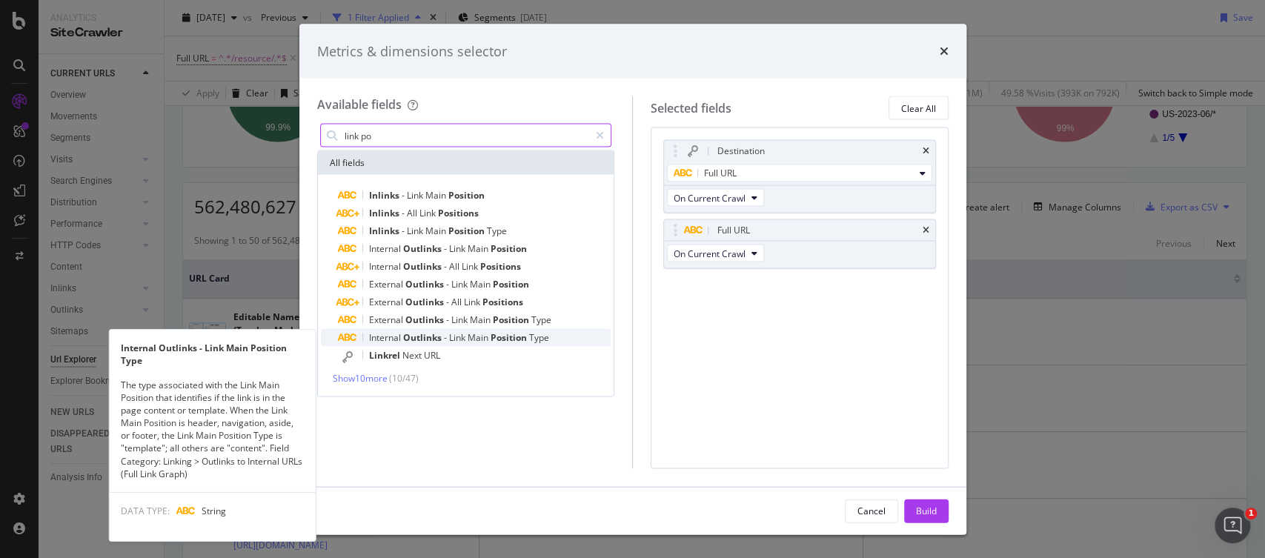
type input "link po"
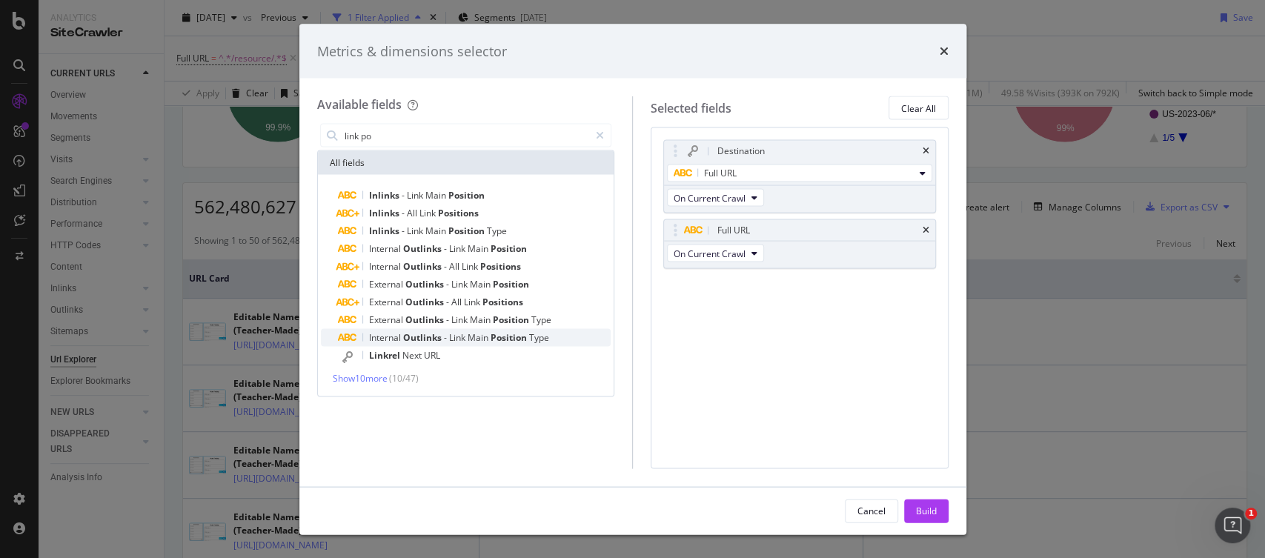
click at [434, 340] on span "Outlinks" at bounding box center [423, 337] width 41 height 13
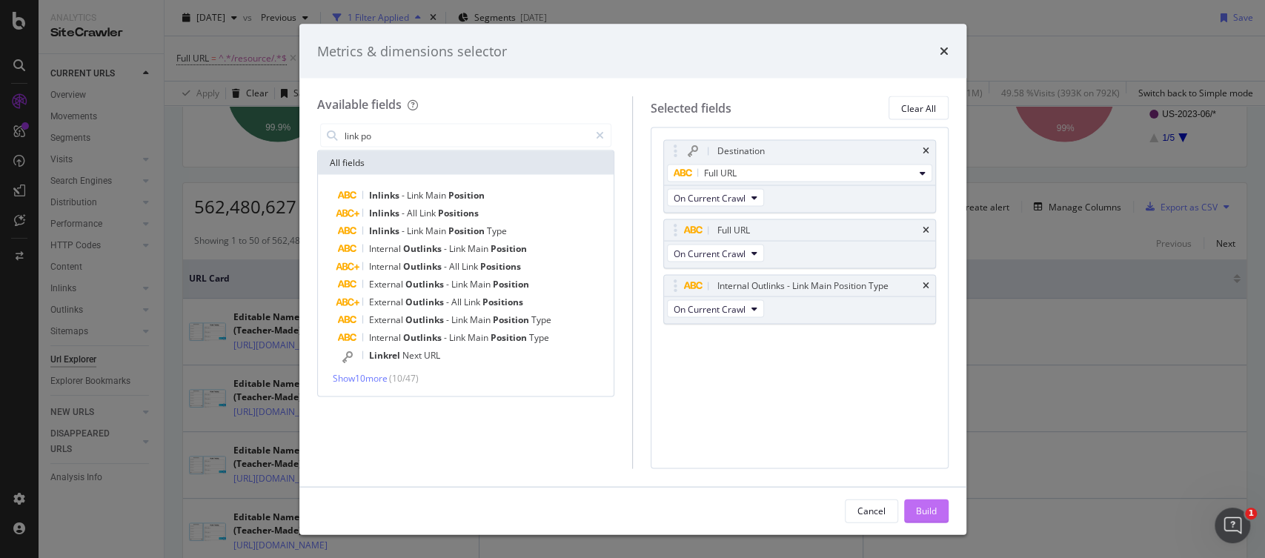
click at [936, 511] on button "Build" at bounding box center [926, 511] width 44 height 24
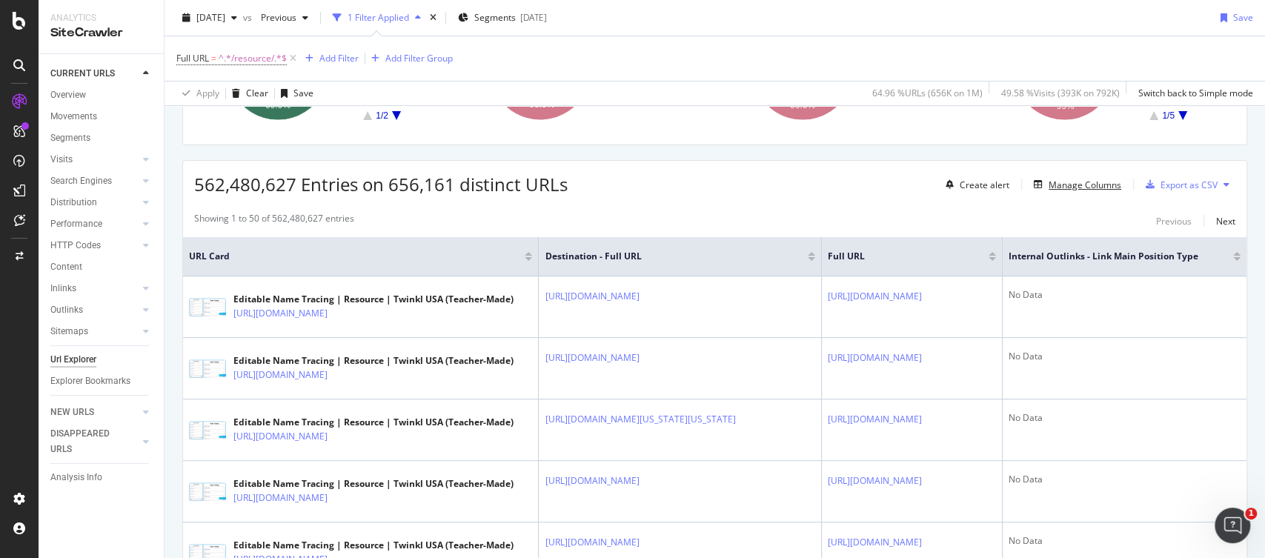
scroll to position [204, 0]
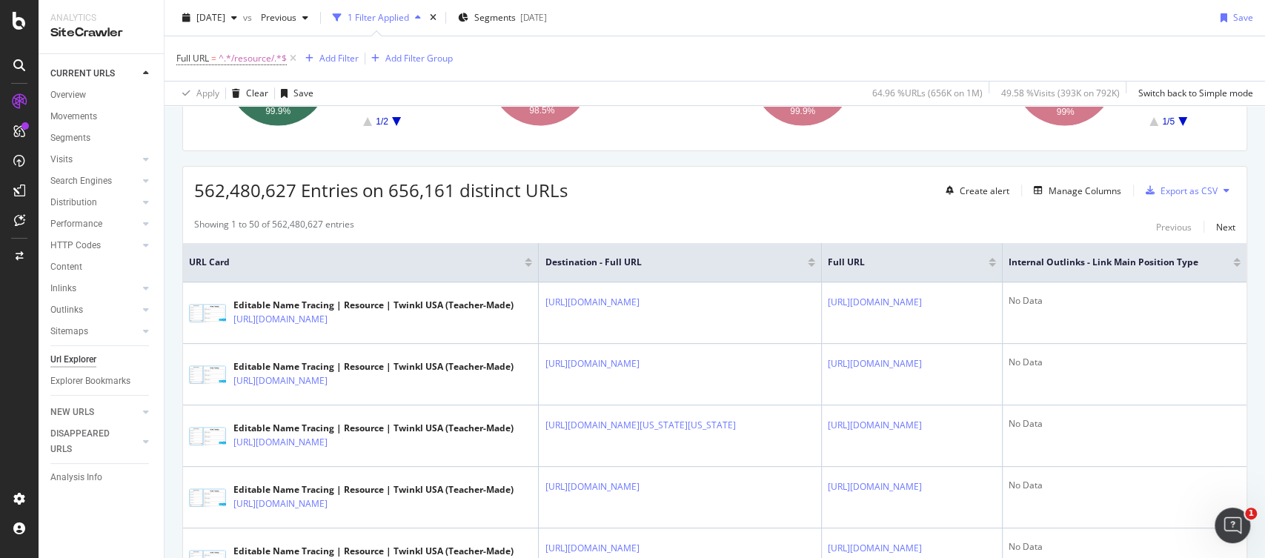
click at [525, 263] on div at bounding box center [528, 265] width 7 height 4
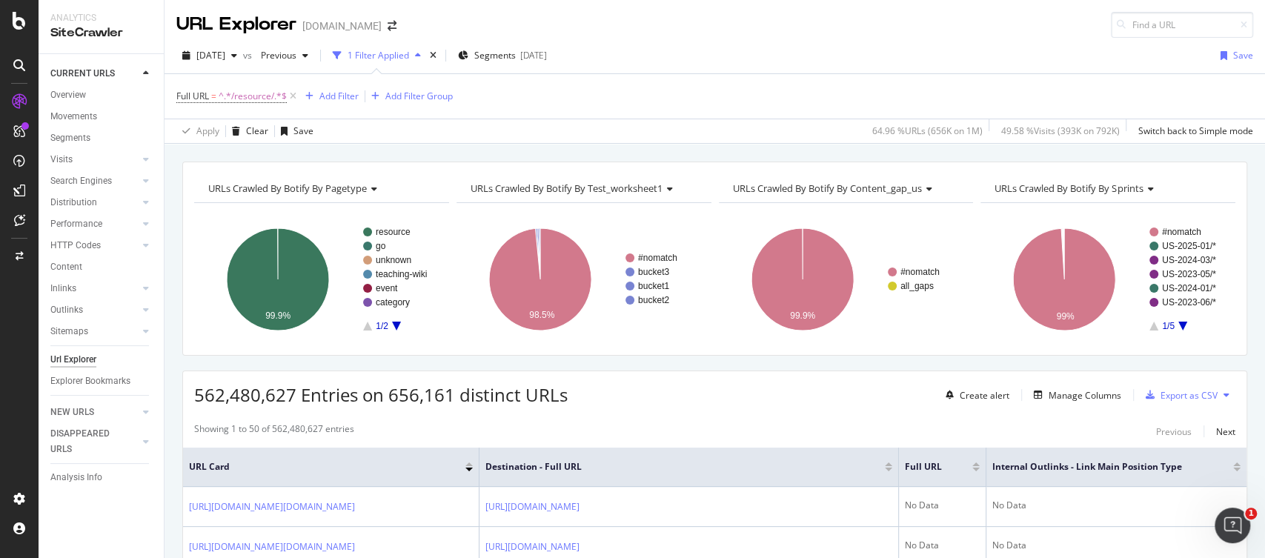
scroll to position [170, 0]
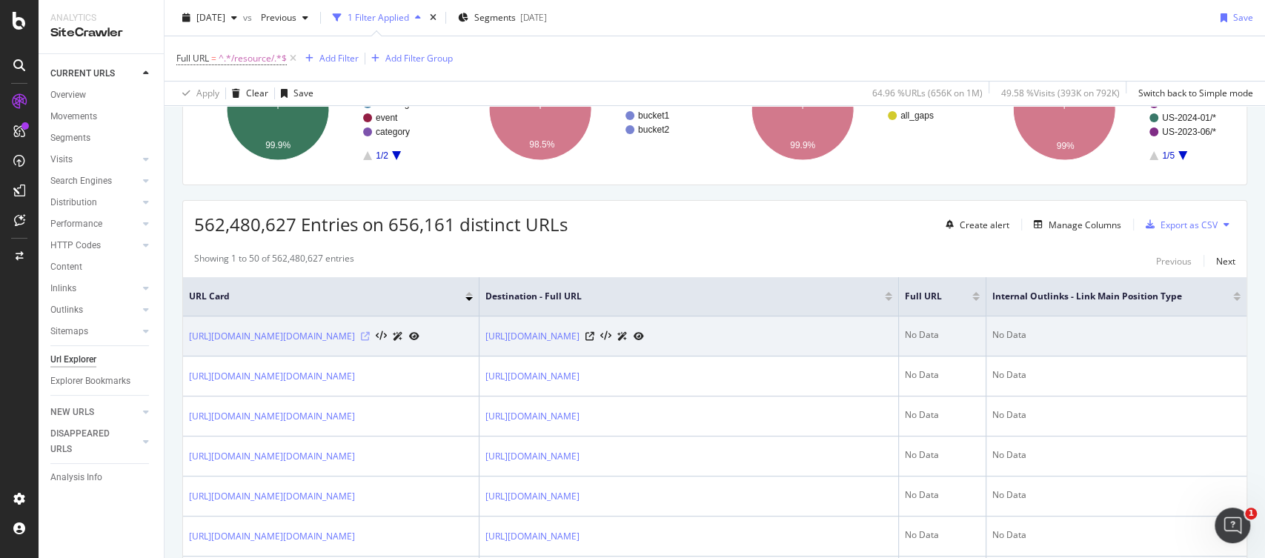
click at [370, 340] on icon at bounding box center [365, 336] width 9 height 9
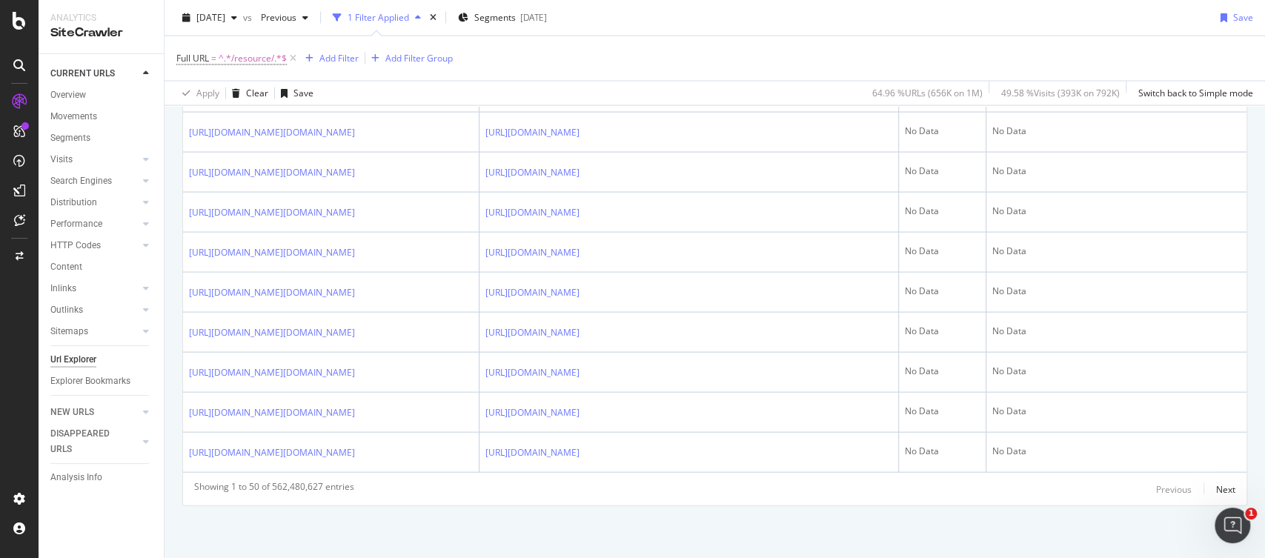
scroll to position [2807, 0]
click at [1228, 493] on div "Next" at bounding box center [1225, 489] width 19 height 13
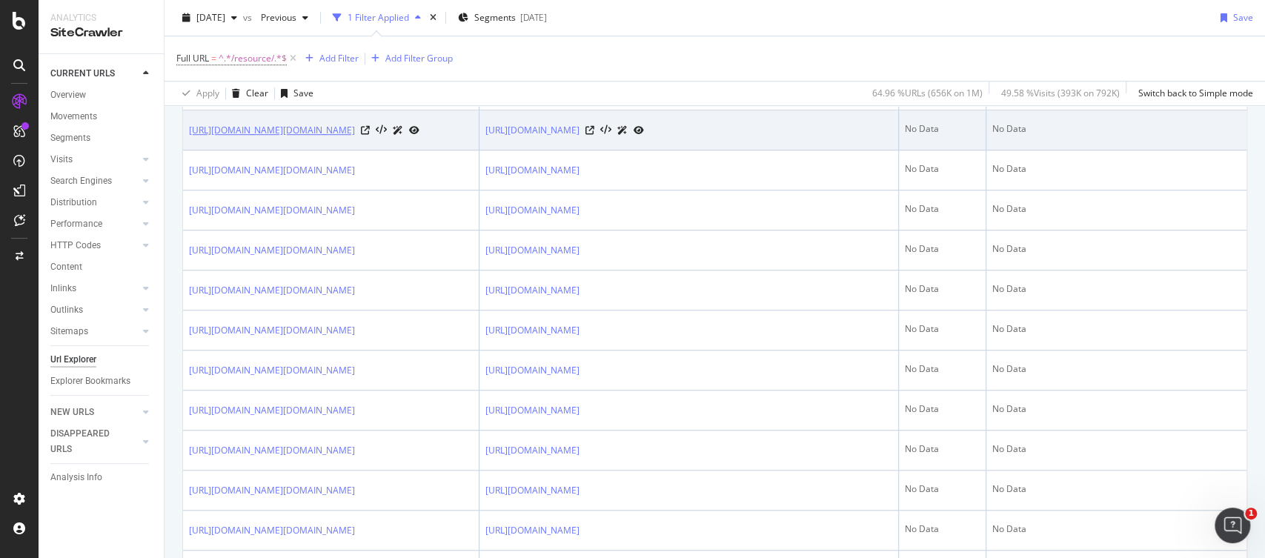
scroll to position [0, 0]
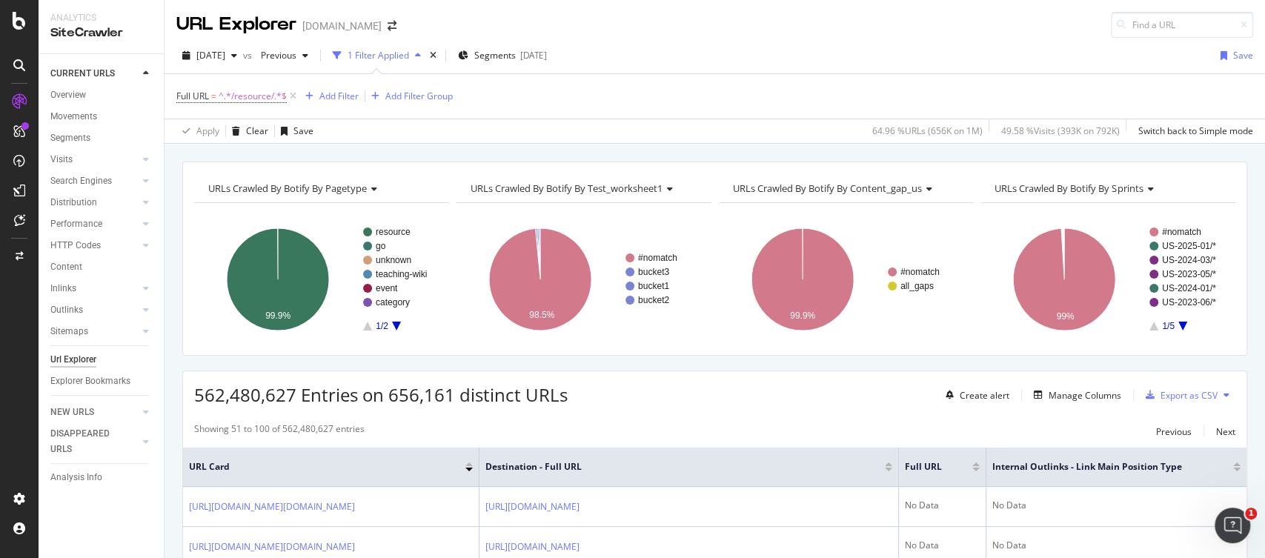
click at [469, 463] on div at bounding box center [468, 464] width 7 height 4
click at [254, 89] on span "^.*/resource/.*$" at bounding box center [253, 96] width 68 height 21
click at [229, 130] on icon at bounding box center [234, 131] width 10 height 9
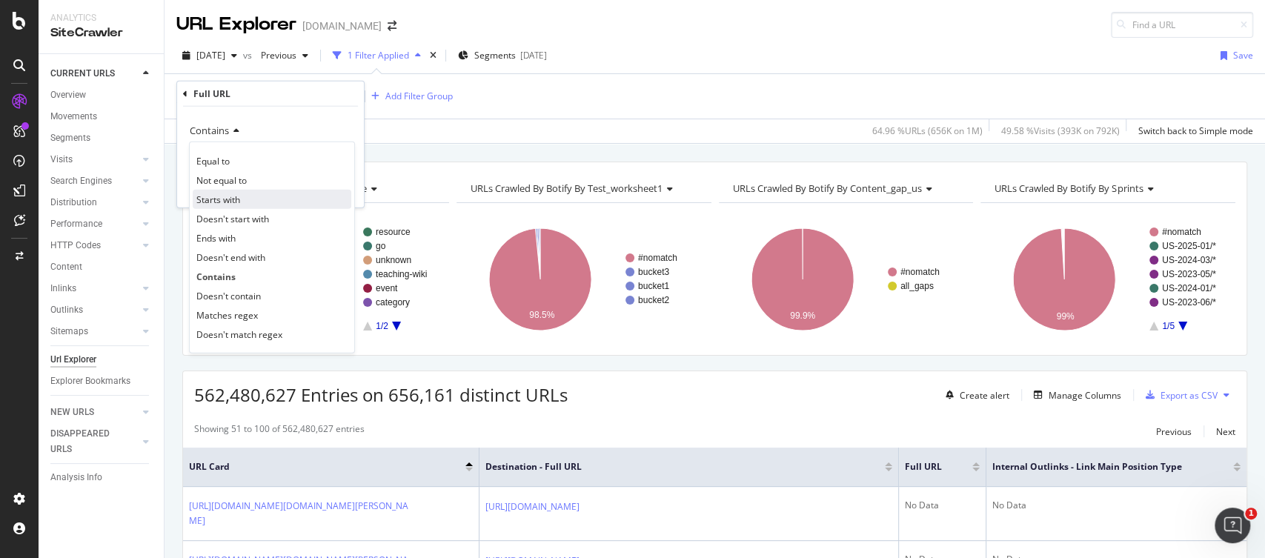
click at [228, 196] on span "Starts with" at bounding box center [218, 199] width 44 height 13
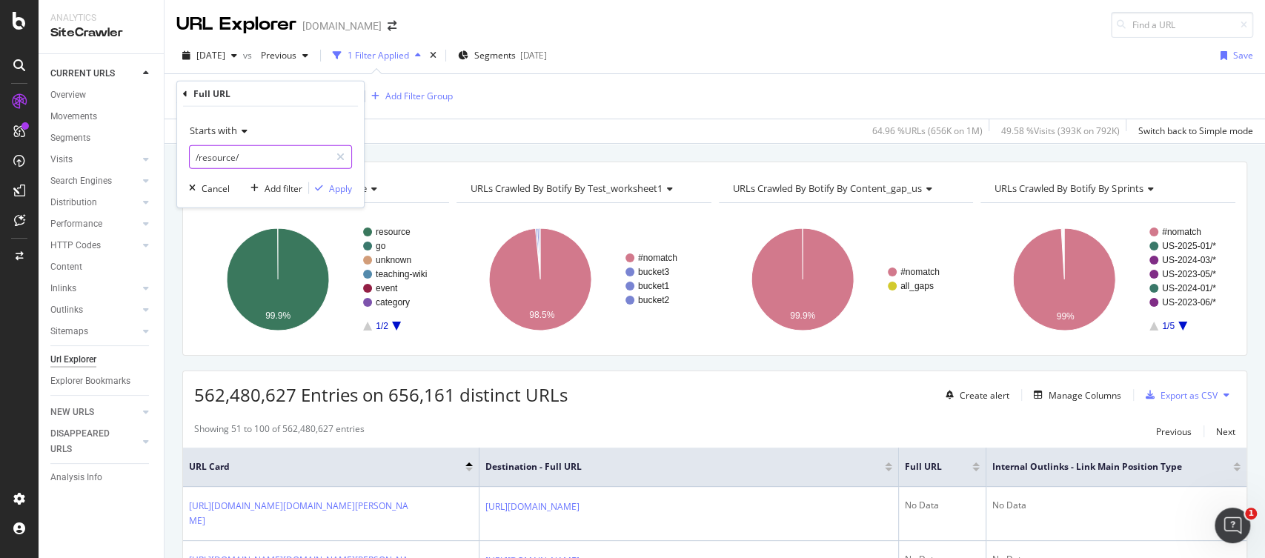
click at [245, 150] on input "/resource/" at bounding box center [260, 157] width 140 height 24
type input "[URL][DOMAIN_NAME]"
click at [348, 189] on div "Apply" at bounding box center [340, 188] width 23 height 13
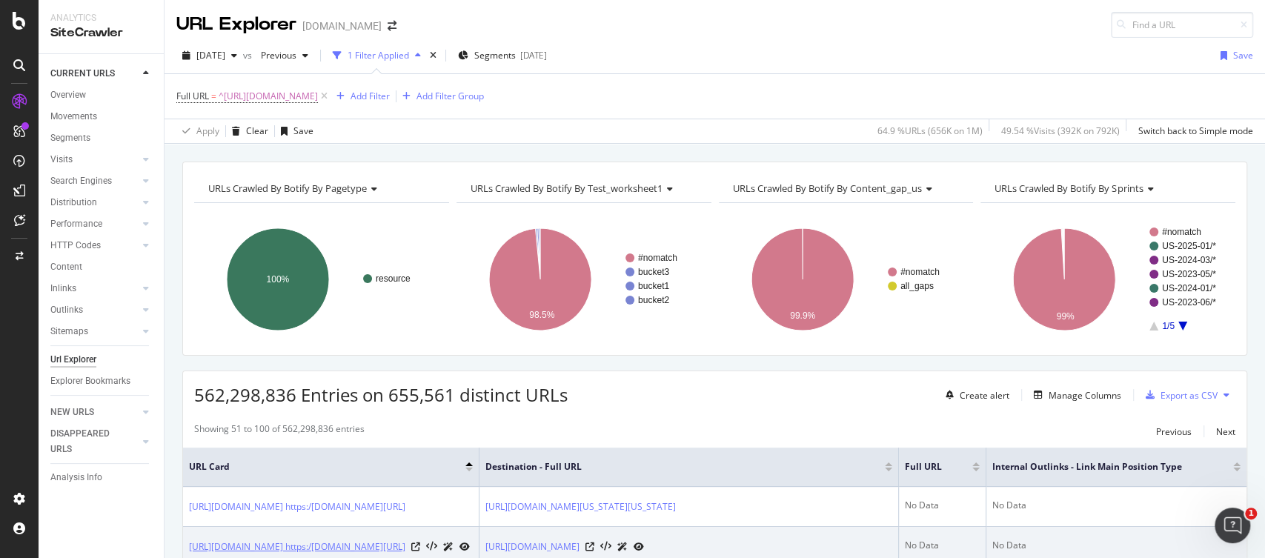
scroll to position [179, 0]
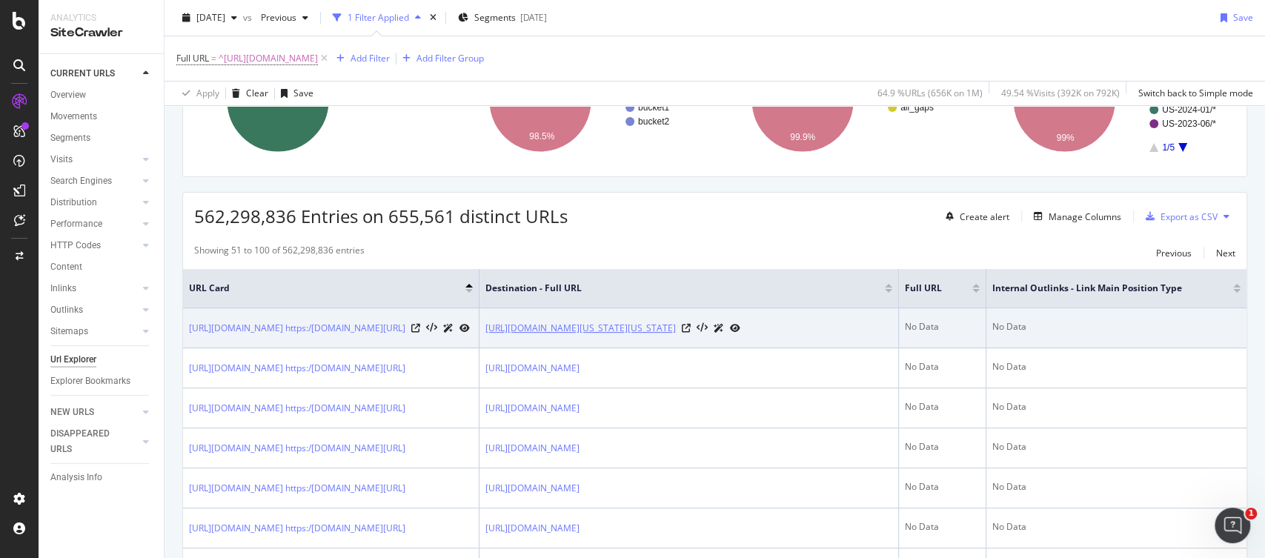
drag, startPoint x: 620, startPoint y: 348, endPoint x: 488, endPoint y: 320, distance: 134.9
click at [488, 320] on td "[URL][DOMAIN_NAME][US_STATE][US_STATE]" at bounding box center [688, 328] width 419 height 40
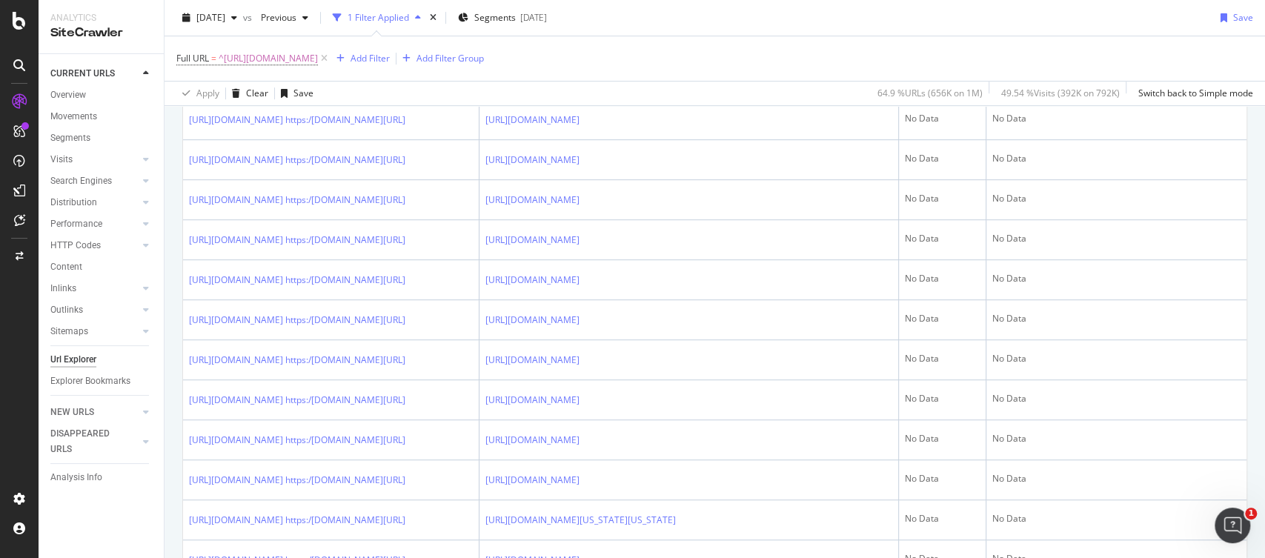
scroll to position [125, 0]
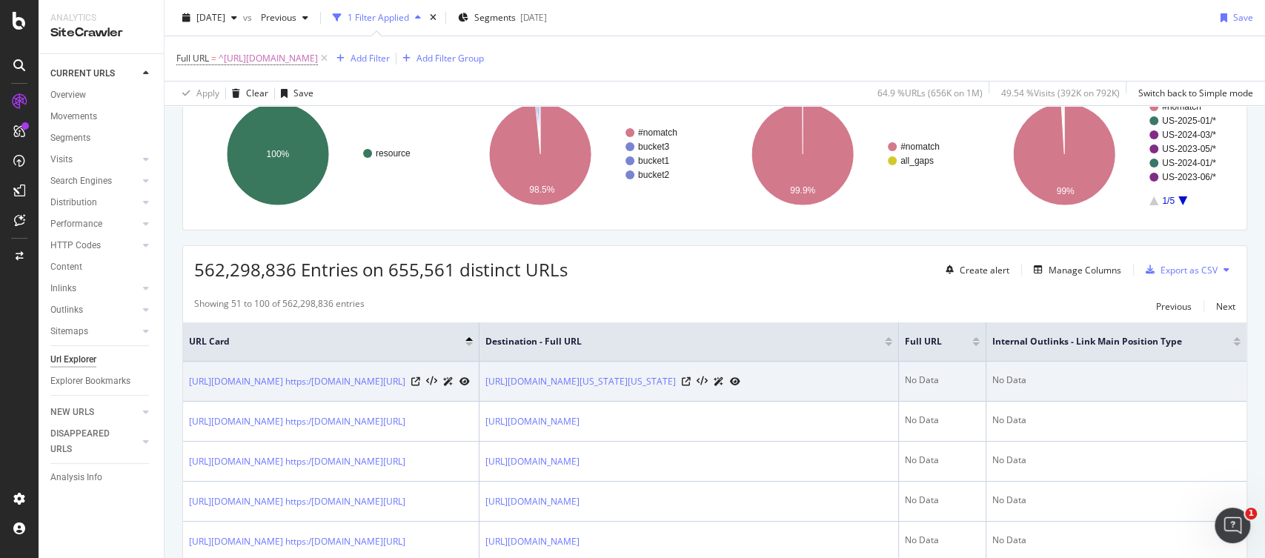
drag, startPoint x: 483, startPoint y: 365, endPoint x: 617, endPoint y: 402, distance: 138.9
click at [617, 402] on td "[URL][DOMAIN_NAME][US_STATE][US_STATE]" at bounding box center [688, 382] width 419 height 40
copy link "[URL][DOMAIN_NAME][US_STATE][US_STATE]"
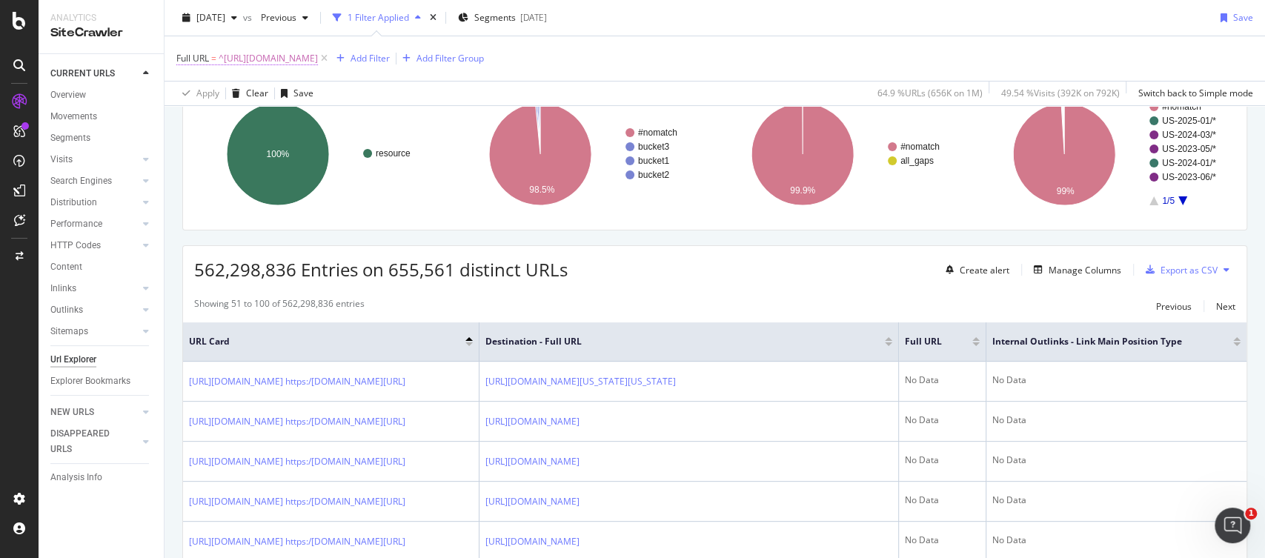
click at [318, 56] on span "^[URL][DOMAIN_NAME]" at bounding box center [268, 58] width 99 height 21
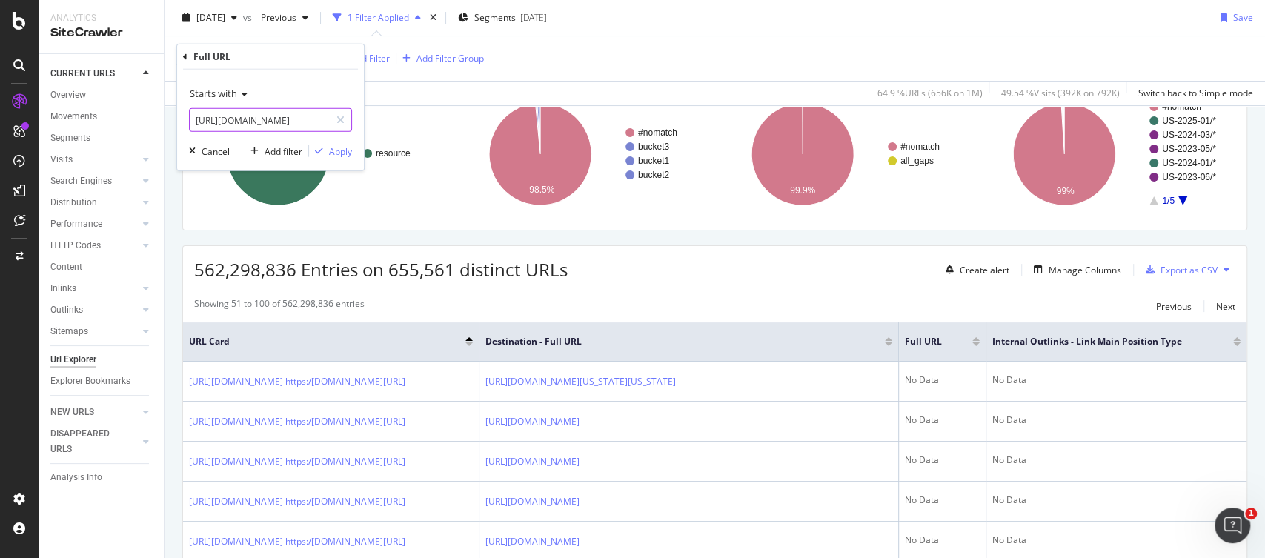
click at [262, 117] on input "[URL][DOMAIN_NAME]" at bounding box center [260, 120] width 140 height 24
paste input "s/usa-resources/[US_STATE]-standards-[GEOGRAPHIC_DATA]/kindergarten-[US_STATE]-…"
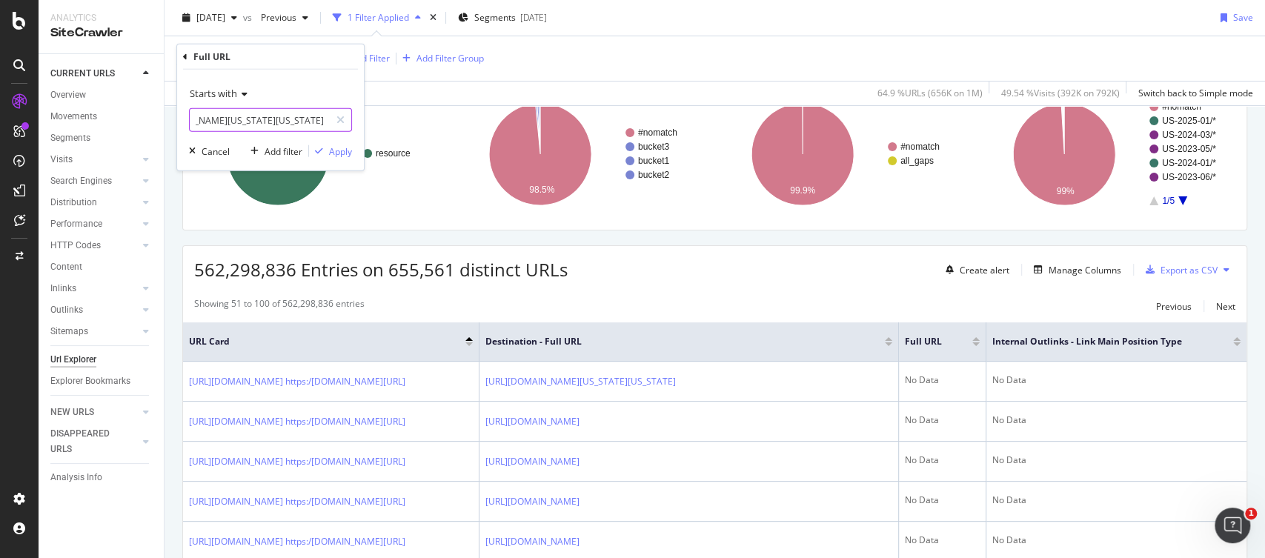
type input "[URL][DOMAIN_NAME][US_STATE][US_STATE]"
click at [242, 93] on icon at bounding box center [242, 94] width 10 height 9
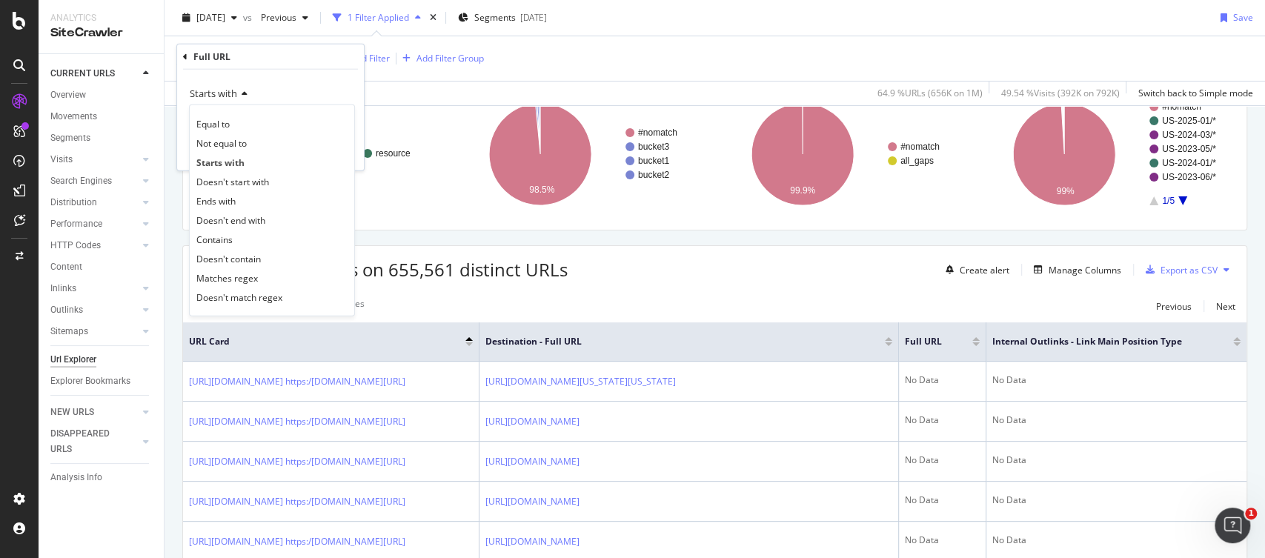
scroll to position [0, 0]
click at [248, 117] on div "Equal to" at bounding box center [272, 123] width 159 height 19
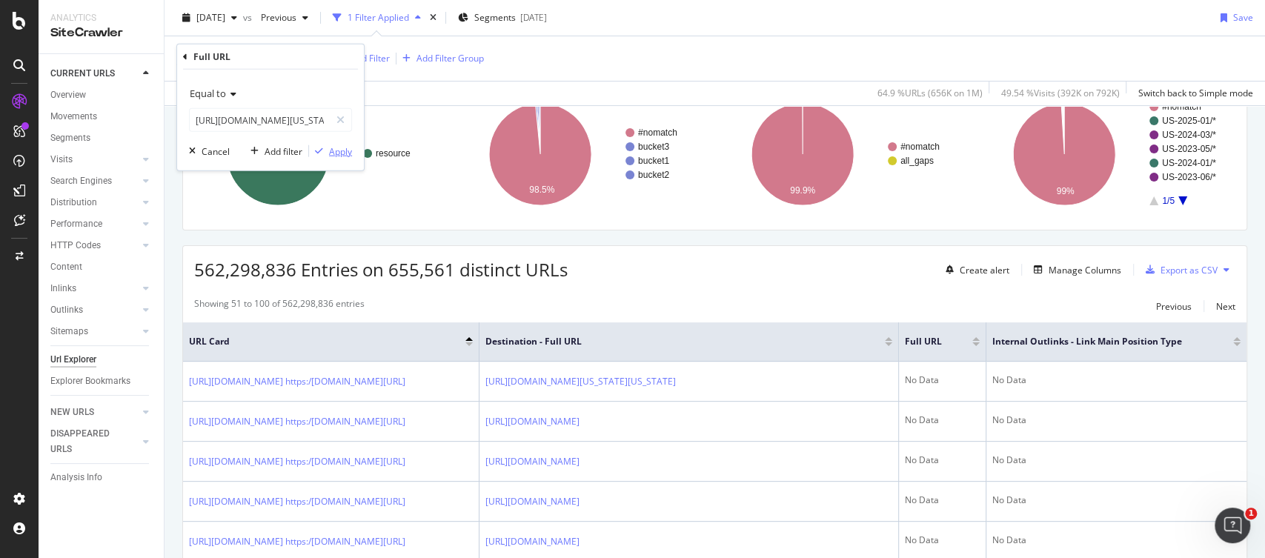
click at [342, 148] on div "Apply" at bounding box center [340, 150] width 23 height 13
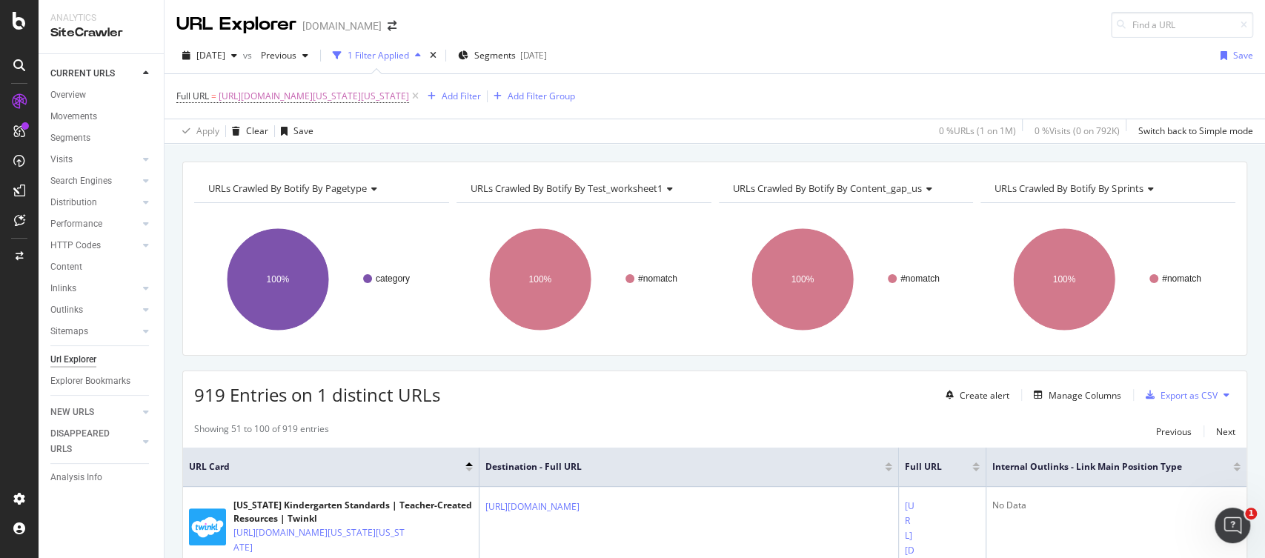
click at [1237, 469] on div at bounding box center [1236, 470] width 7 height 4
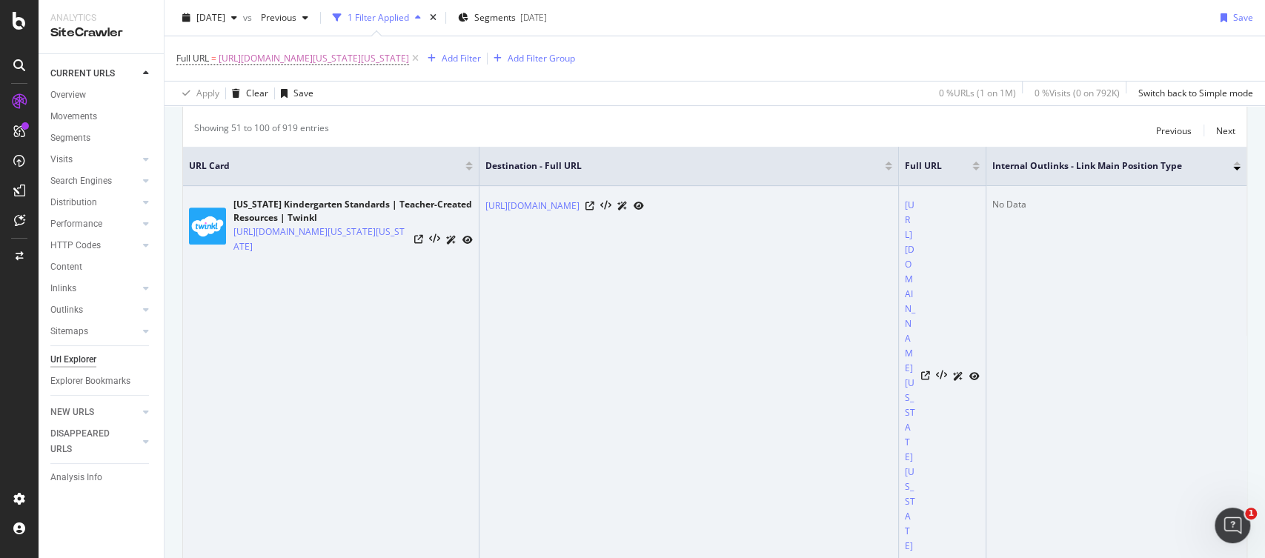
scroll to position [318, 0]
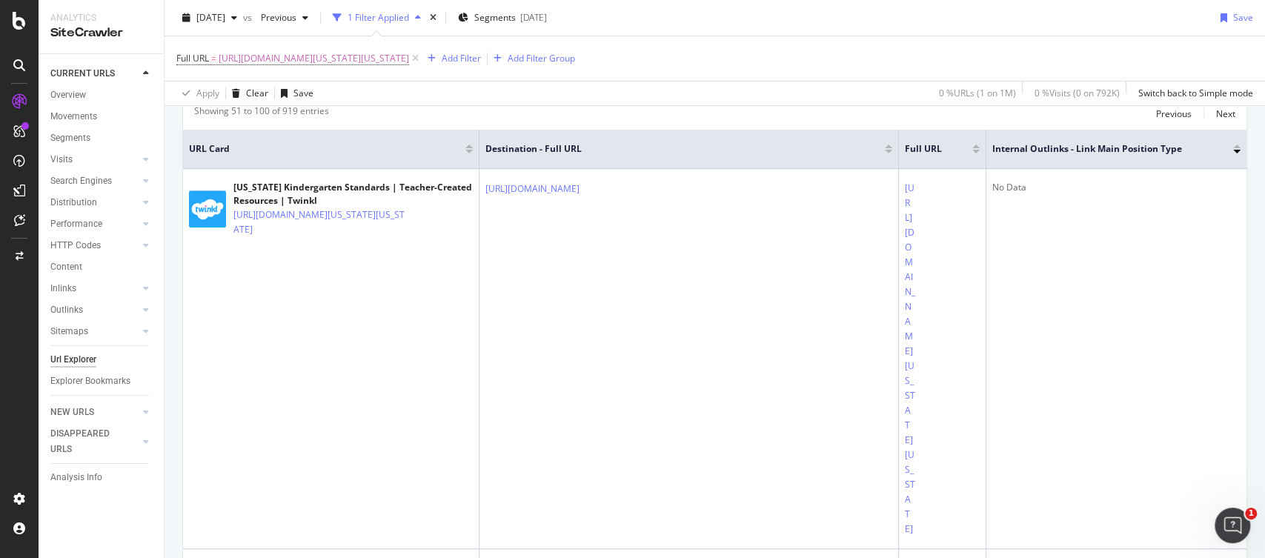
click at [1237, 144] on div at bounding box center [1236, 146] width 7 height 4
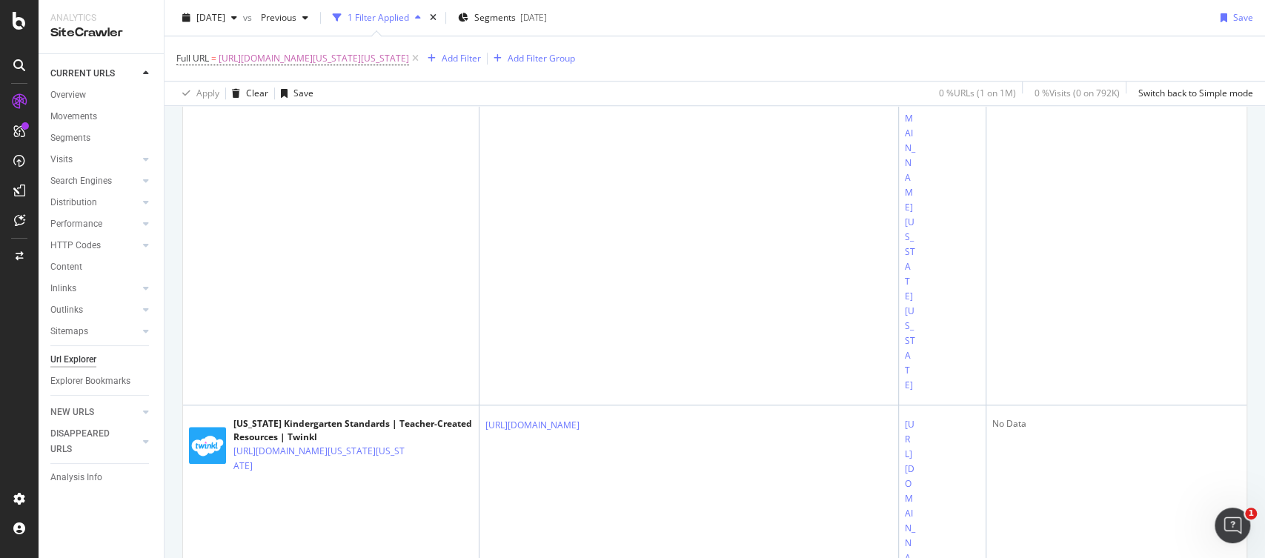
scroll to position [1517, 0]
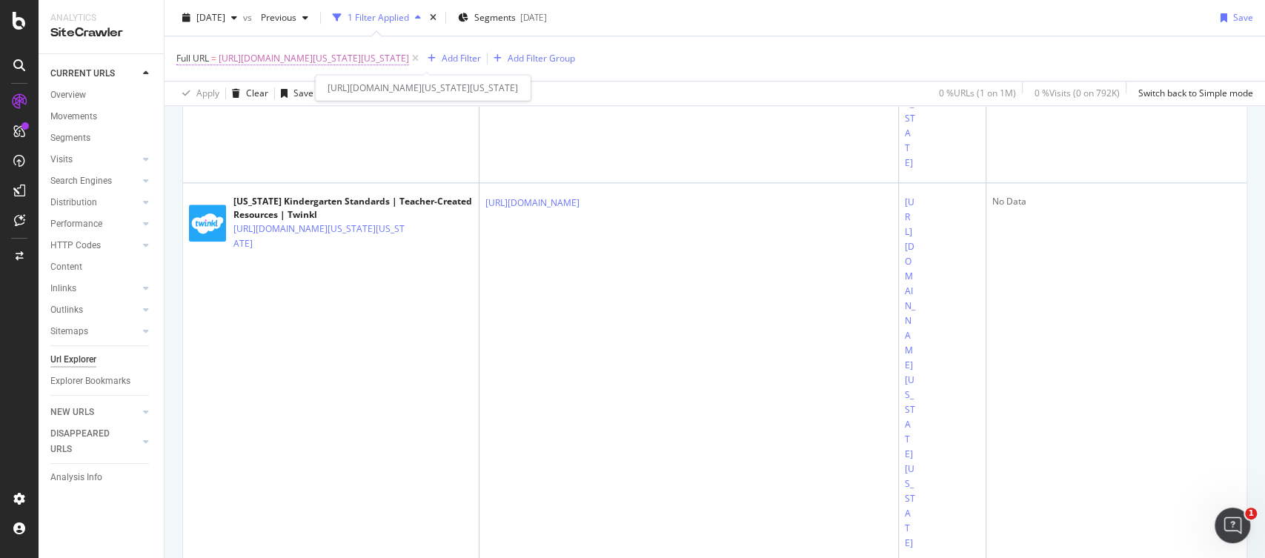
click at [409, 51] on span "[URL][DOMAIN_NAME][US_STATE][US_STATE]" at bounding box center [314, 58] width 190 height 21
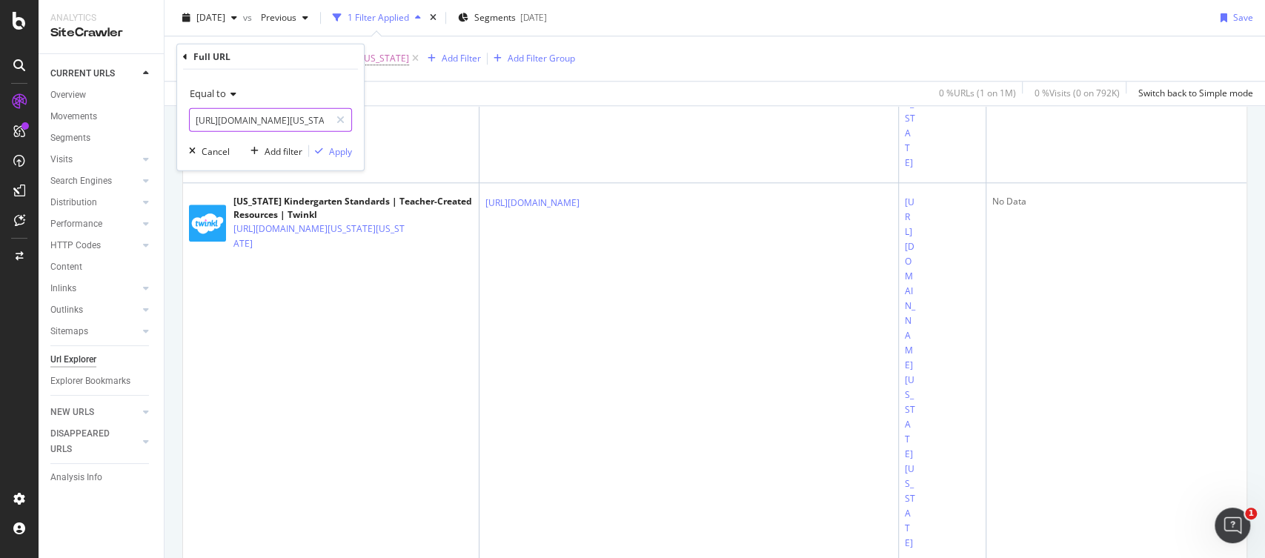
click at [310, 122] on input "[URL][DOMAIN_NAME][US_STATE][US_STATE]" at bounding box center [260, 120] width 140 height 24
paste input "/kindergarten-morning-work-bundle-activity-pack-us-cm-1696520120"
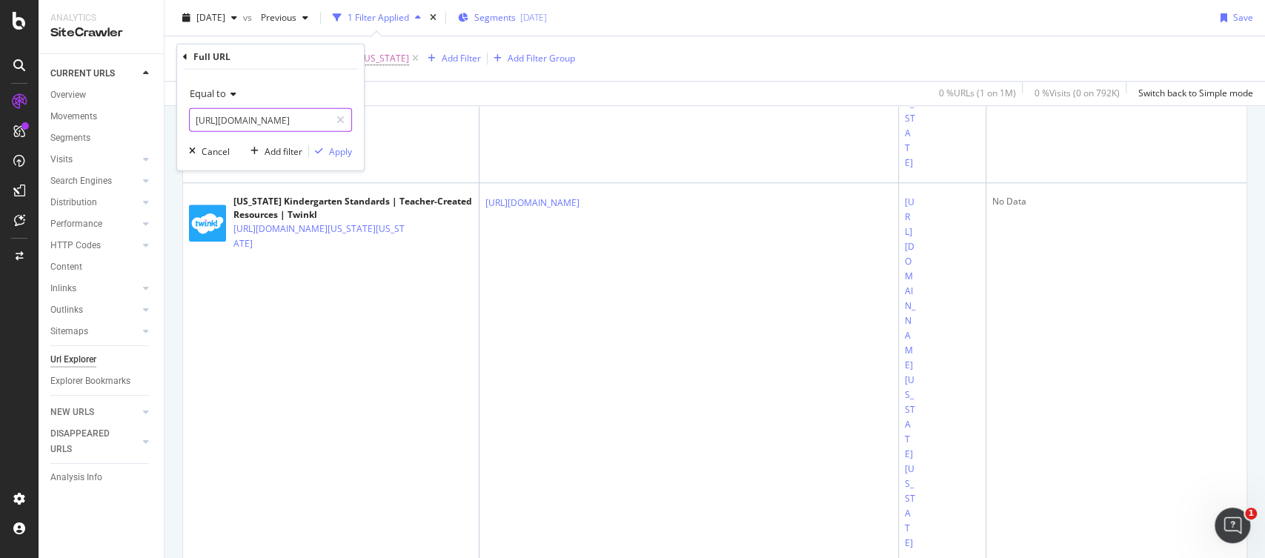
type input "[URL][DOMAIN_NAME]"
click at [338, 146] on div "Apply" at bounding box center [340, 150] width 23 height 13
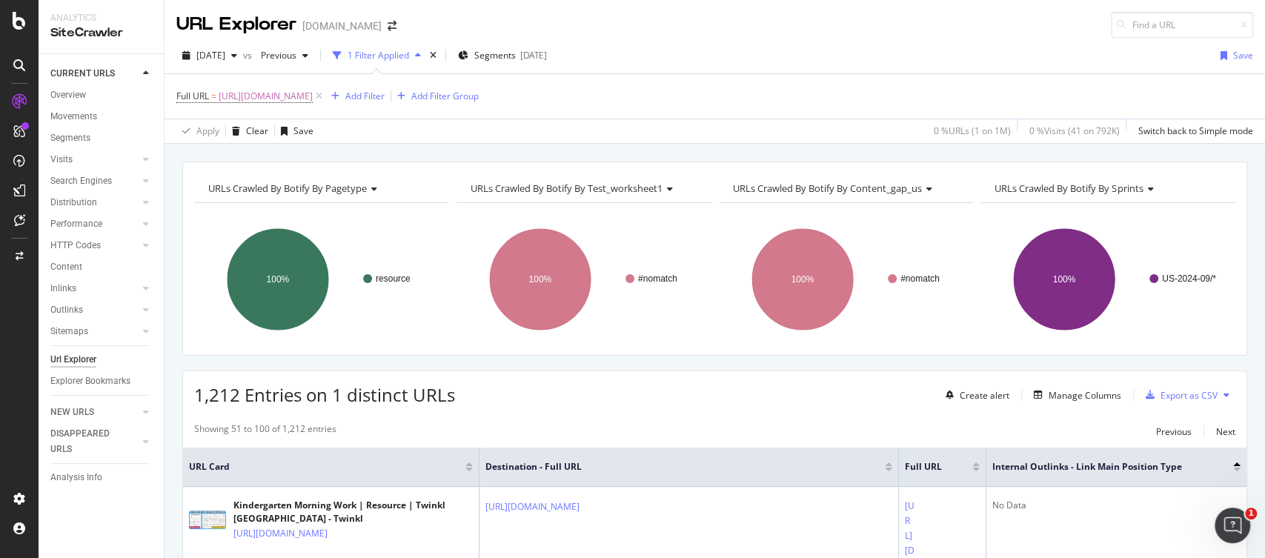
scroll to position [104, 0]
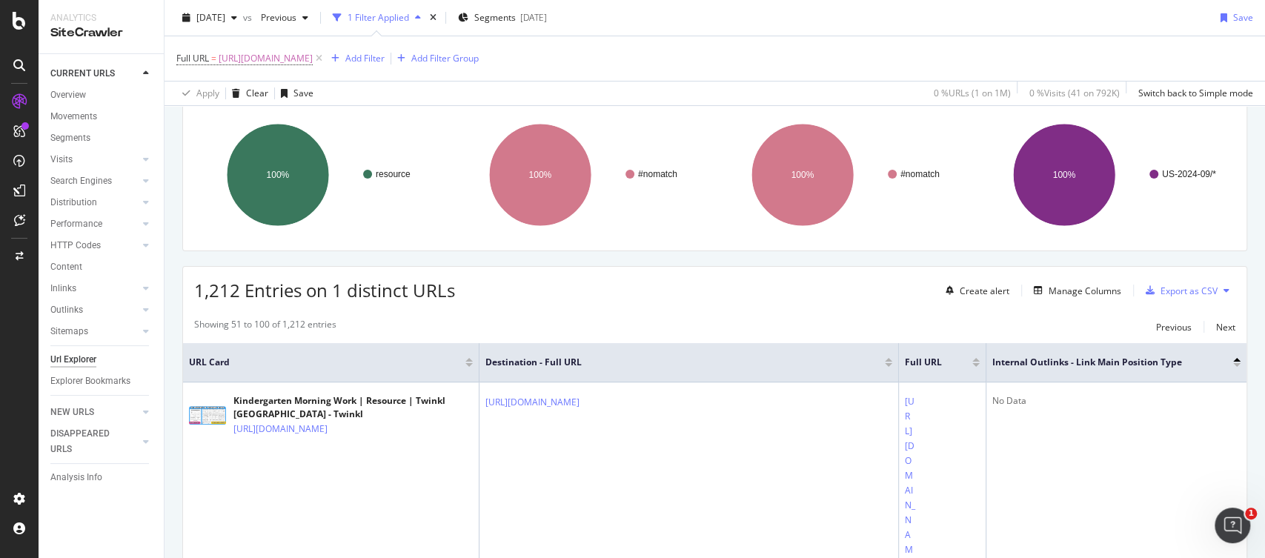
click at [1235, 364] on div at bounding box center [1236, 365] width 7 height 4
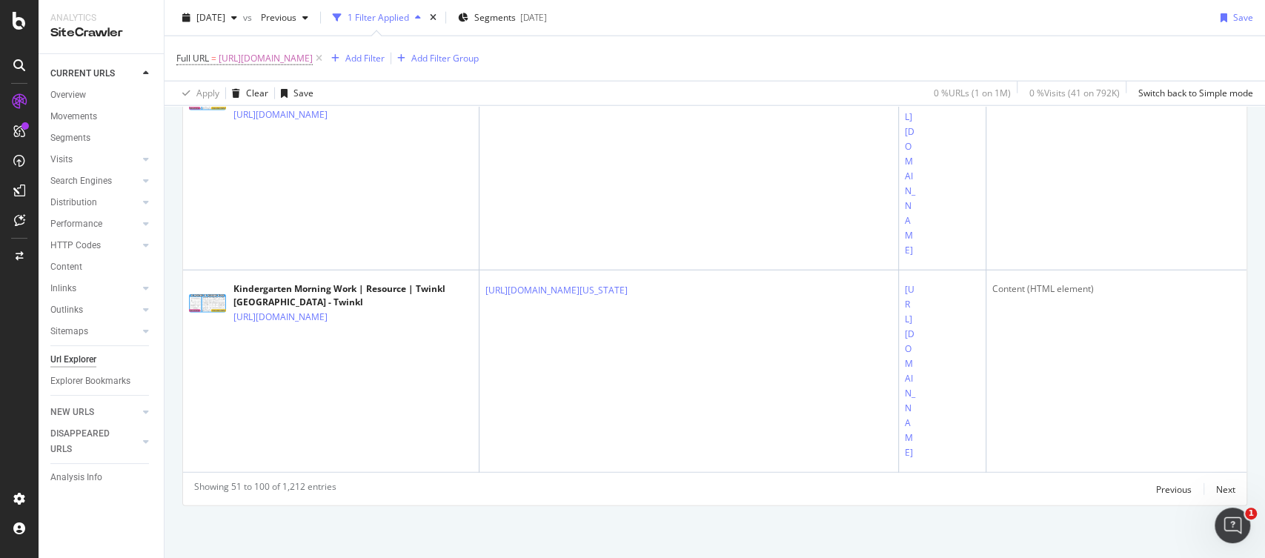
scroll to position [31599, 0]
click at [1228, 490] on div "Next" at bounding box center [1225, 489] width 19 height 13
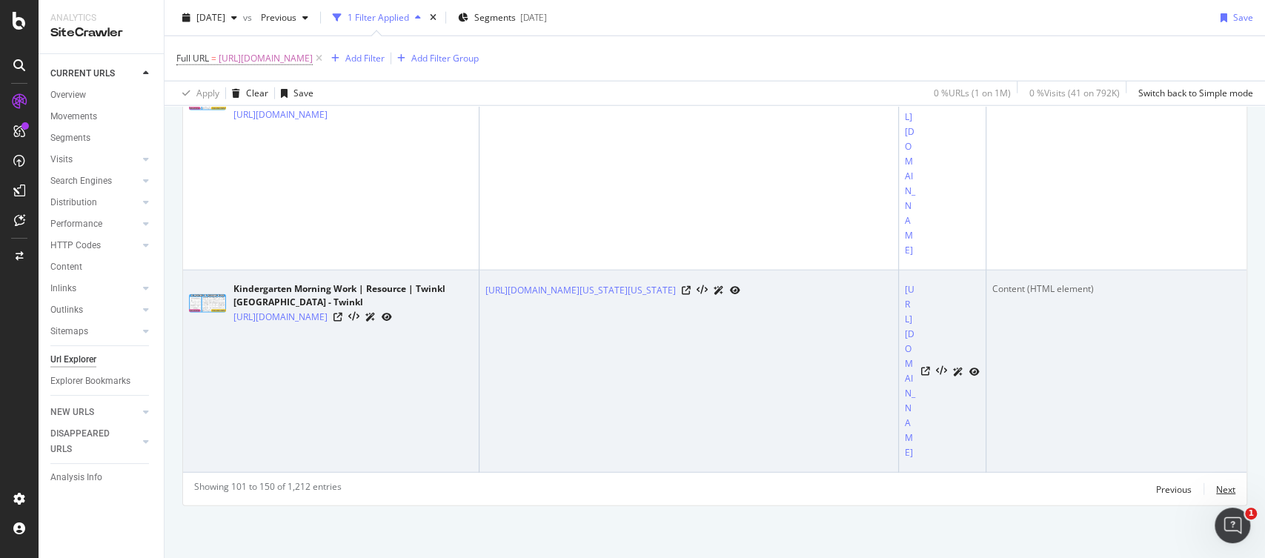
scroll to position [31600, 0]
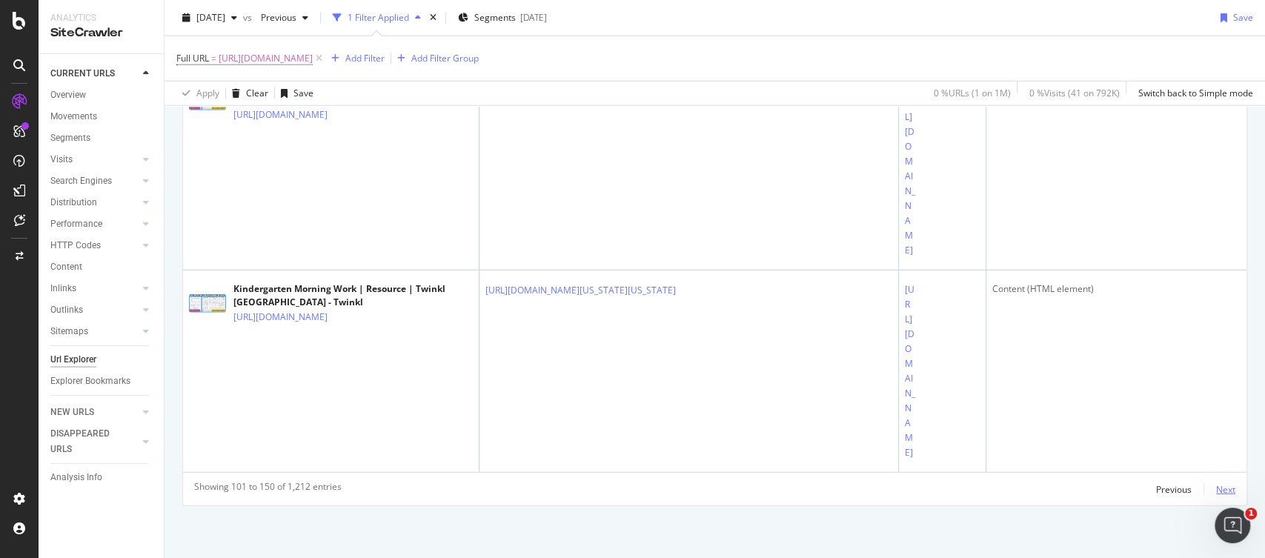
click at [1225, 497] on div "Next" at bounding box center [1225, 489] width 19 height 16
click at [1222, 490] on div "Next" at bounding box center [1225, 489] width 19 height 13
click at [1223, 492] on div "Next" at bounding box center [1225, 489] width 19 height 13
click at [1232, 487] on div "Next" at bounding box center [1225, 489] width 19 height 13
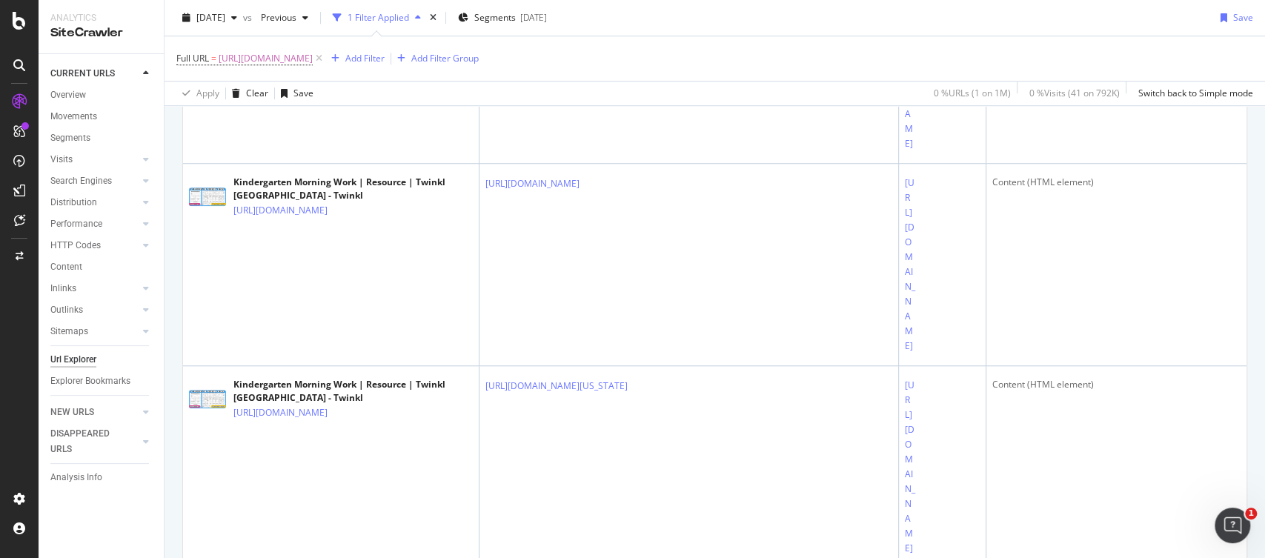
scroll to position [0, 0]
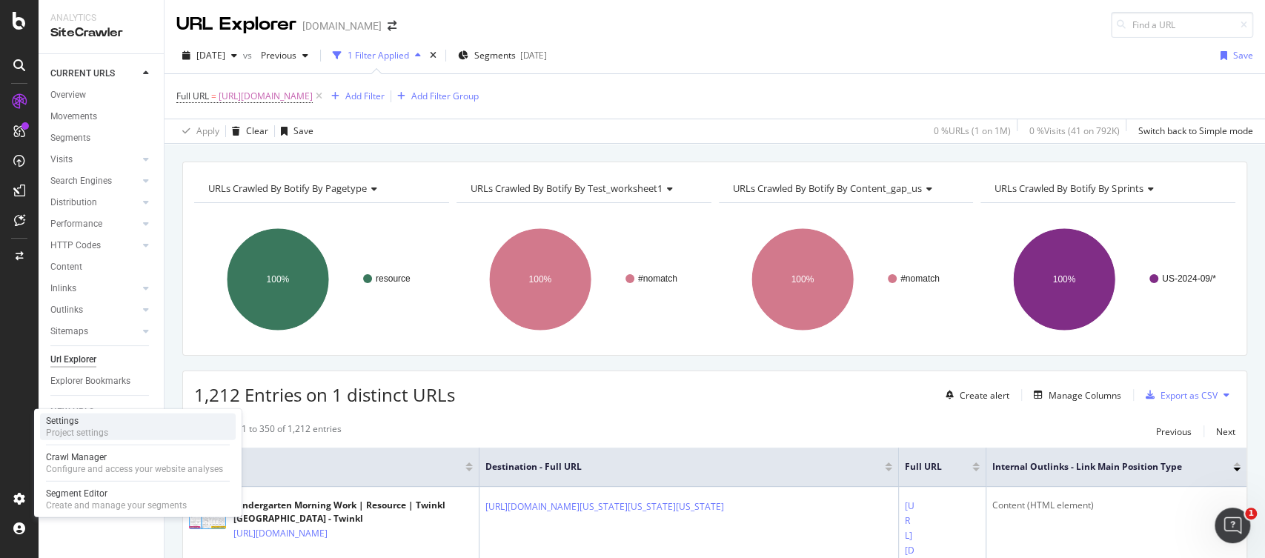
click at [76, 428] on div "Project settings" at bounding box center [77, 433] width 62 height 12
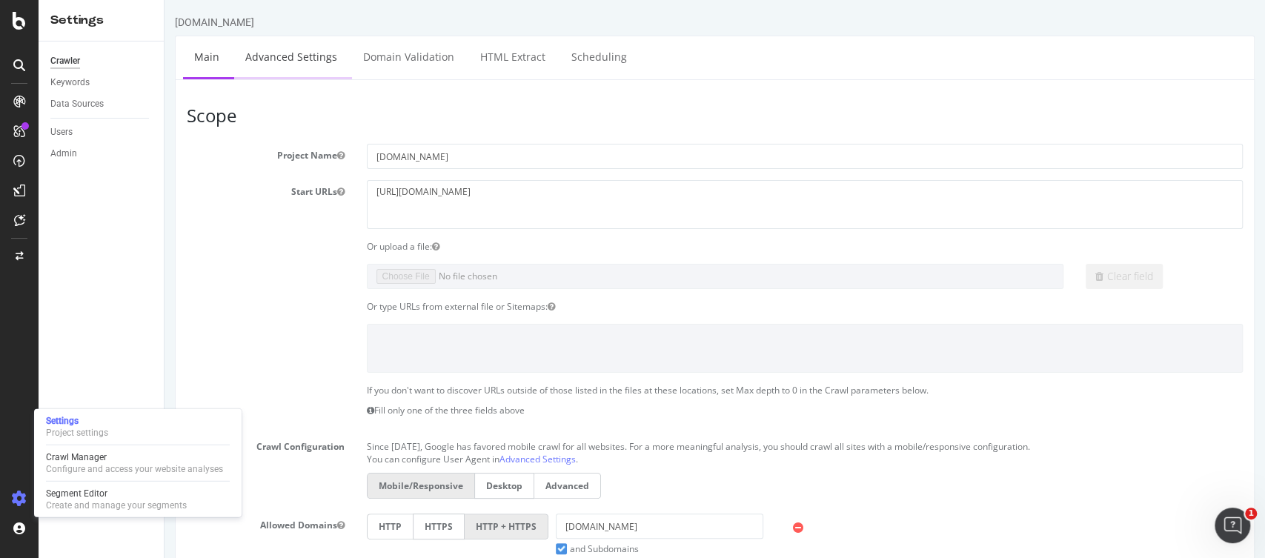
click at [268, 57] on link "Advanced Settings" at bounding box center [291, 56] width 114 height 41
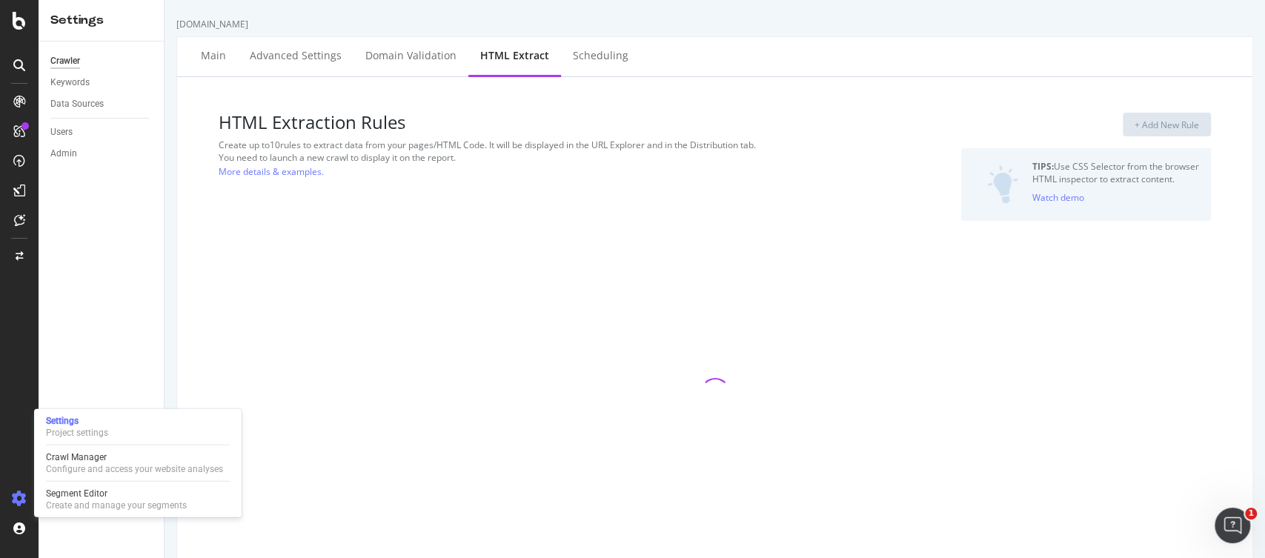
select select "count"
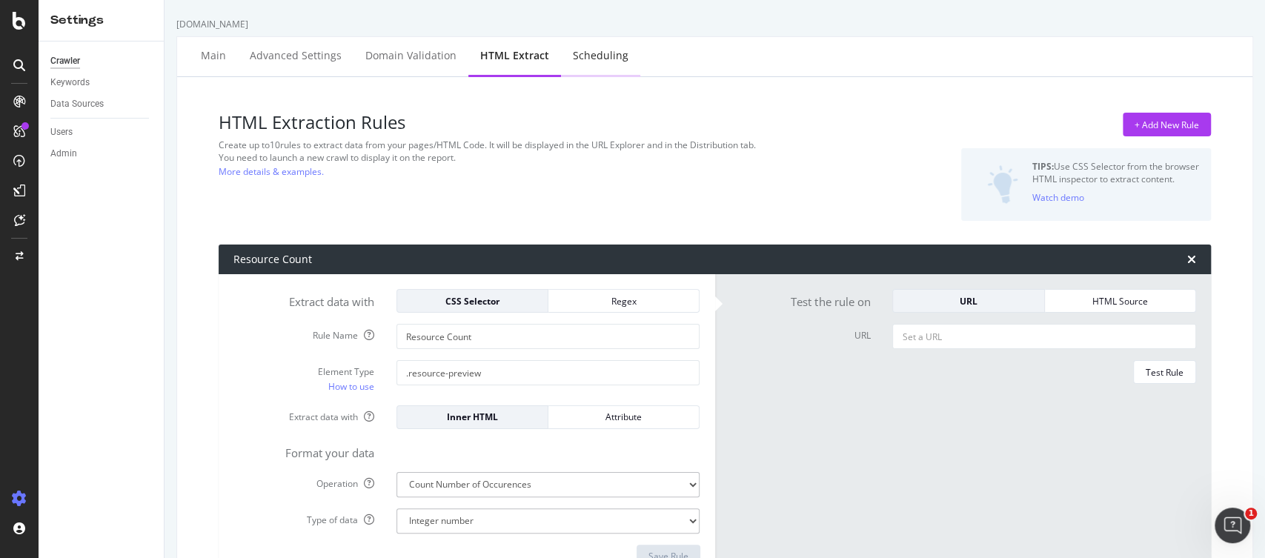
click at [576, 53] on div "Scheduling" at bounding box center [601, 55] width 56 height 15
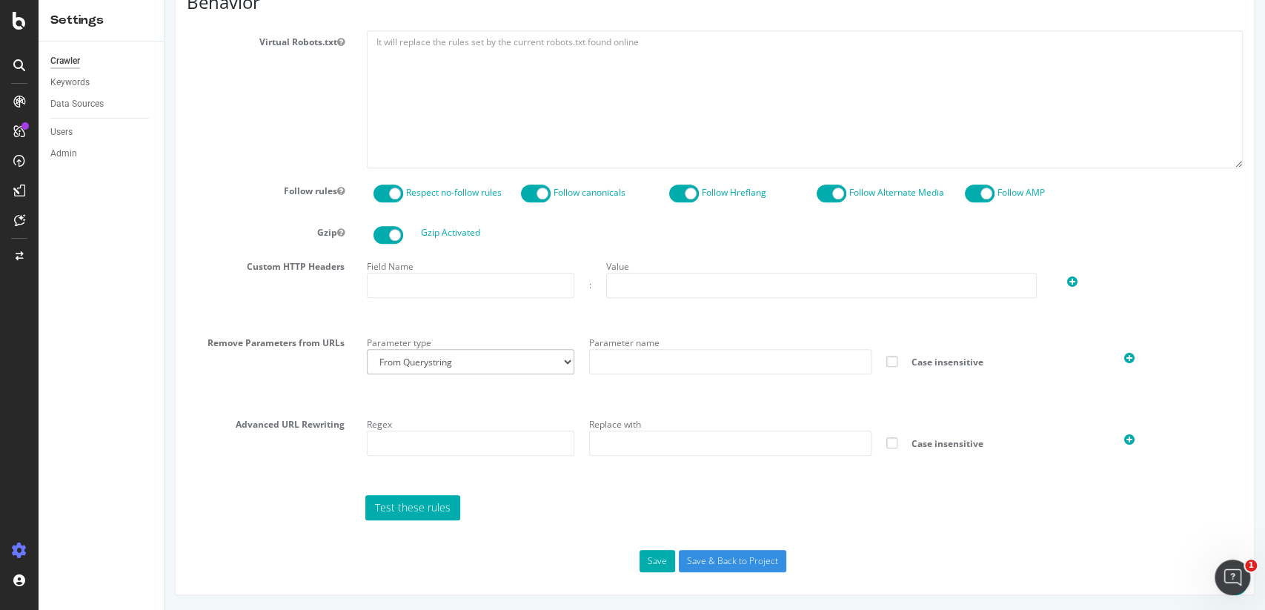
scroll to position [683, 0]
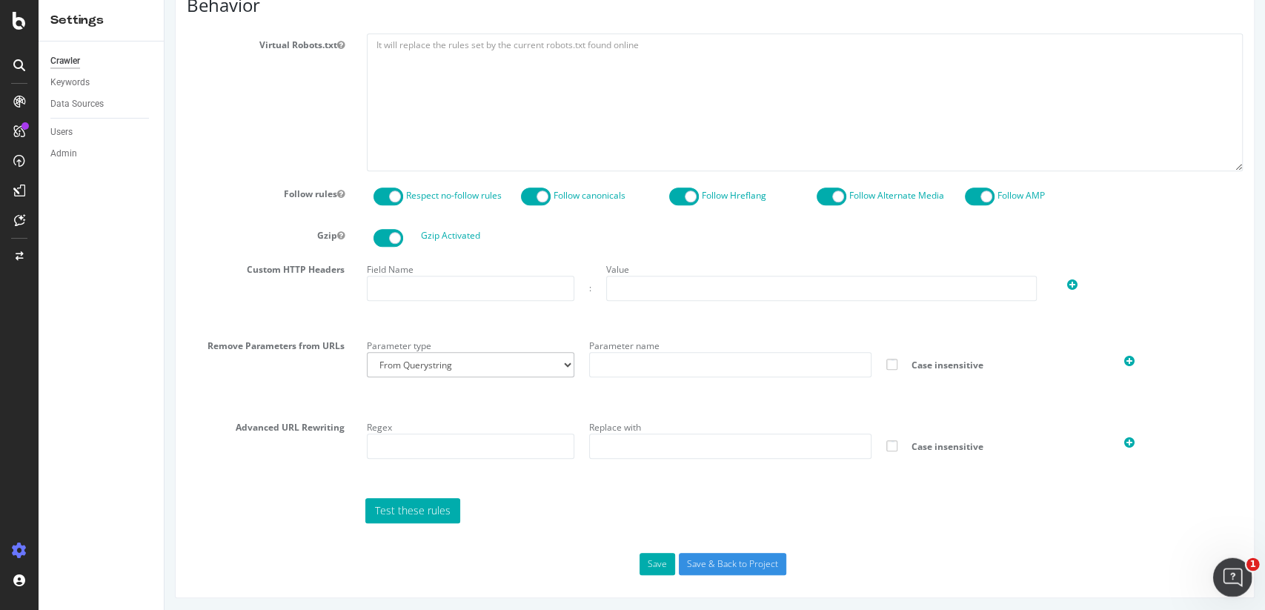
click at [1231, 580] on icon "Open Intercom Messenger" at bounding box center [1230, 575] width 24 height 24
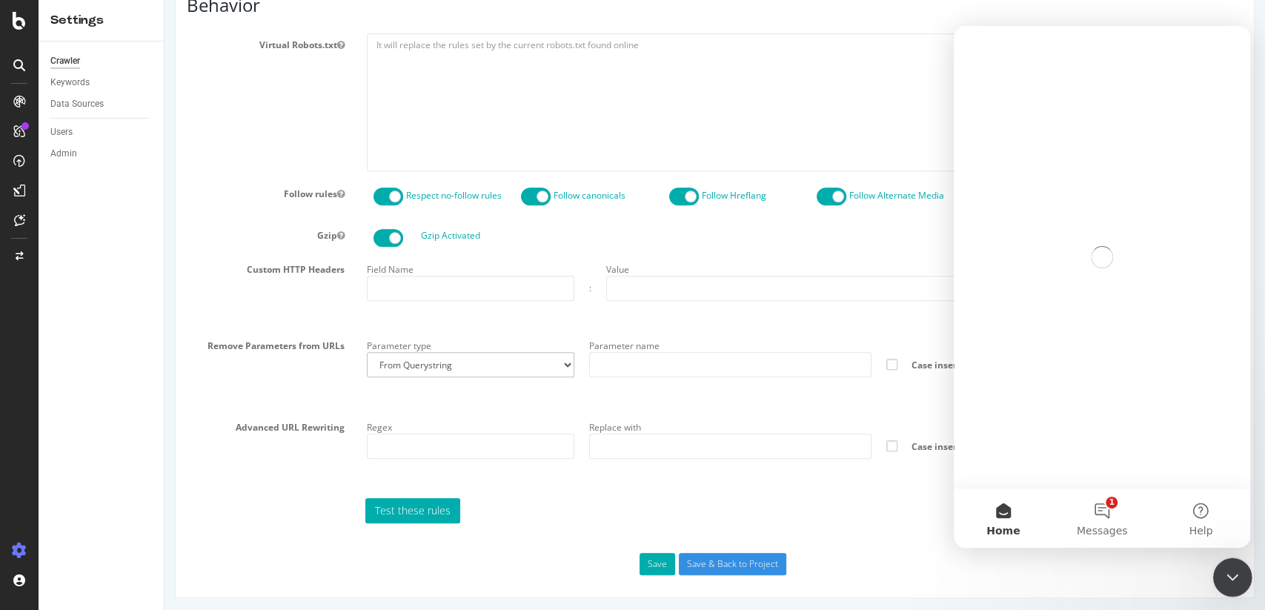
scroll to position [0, 0]
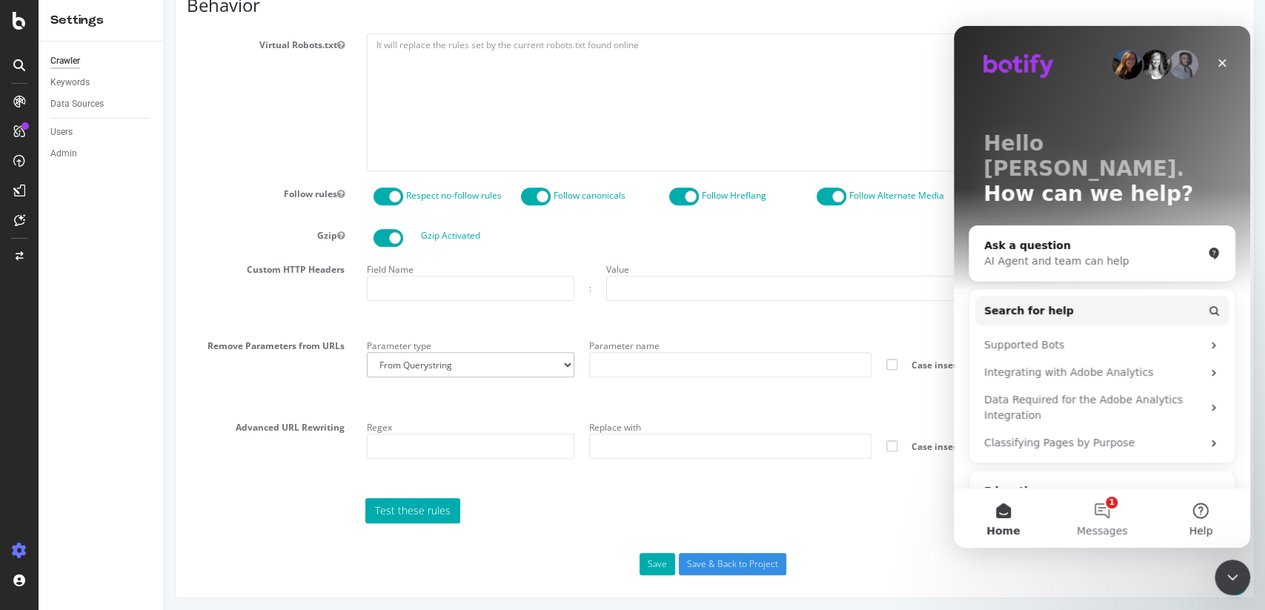
click at [1203, 504] on button "Help" at bounding box center [1200, 517] width 99 height 59
click at [1073, 253] on div "AI Agent and team can help" at bounding box center [1093, 261] width 218 height 16
click at [1041, 505] on img "Intercom messenger" at bounding box center [1102, 527] width 236 height 44
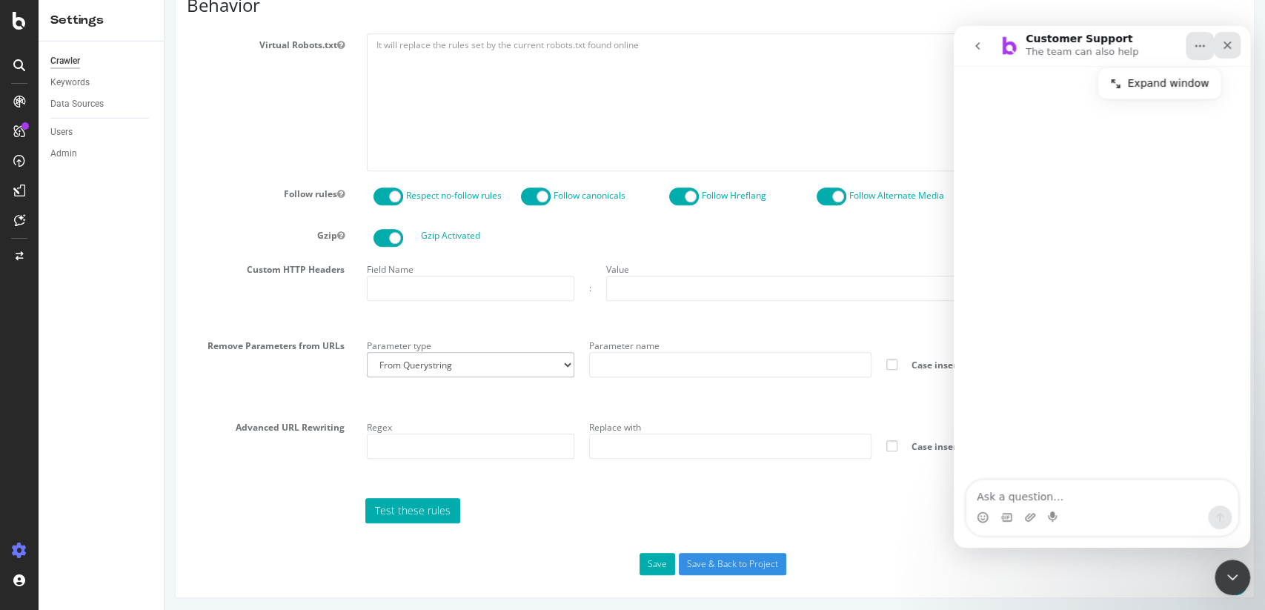
click at [1228, 41] on icon "Close" at bounding box center [1227, 45] width 12 height 12
click at [1228, 584] on icon "Open Intercom Messenger" at bounding box center [1230, 575] width 24 height 24
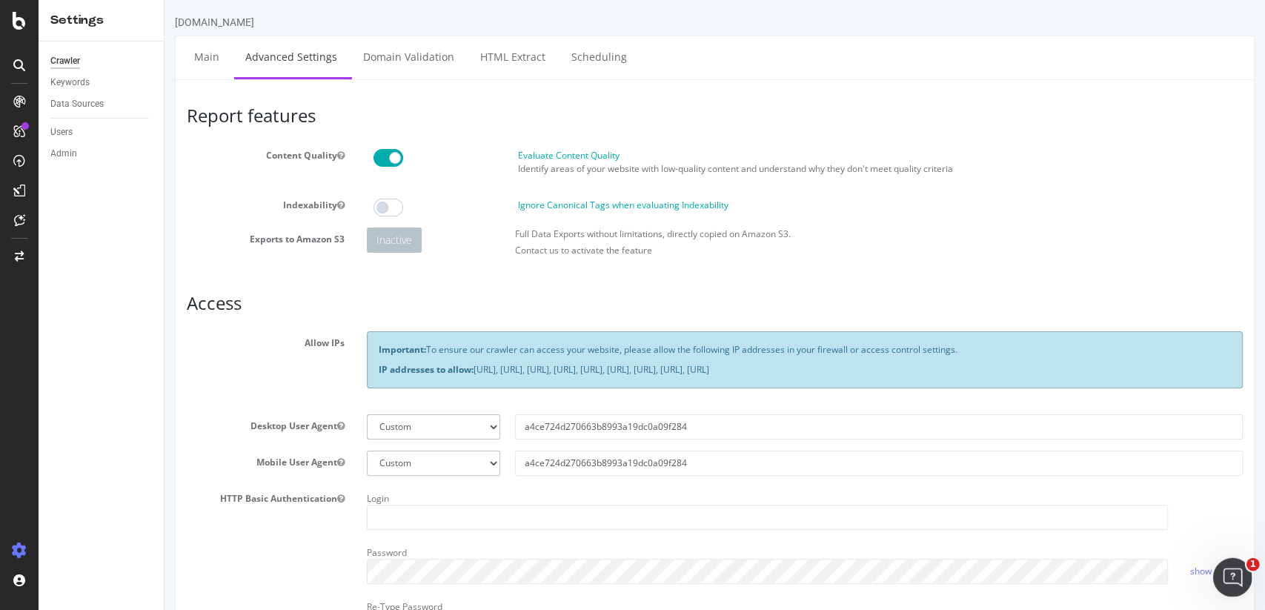
click at [1225, 562] on div "Open Intercom Messenger" at bounding box center [1229, 575] width 49 height 49
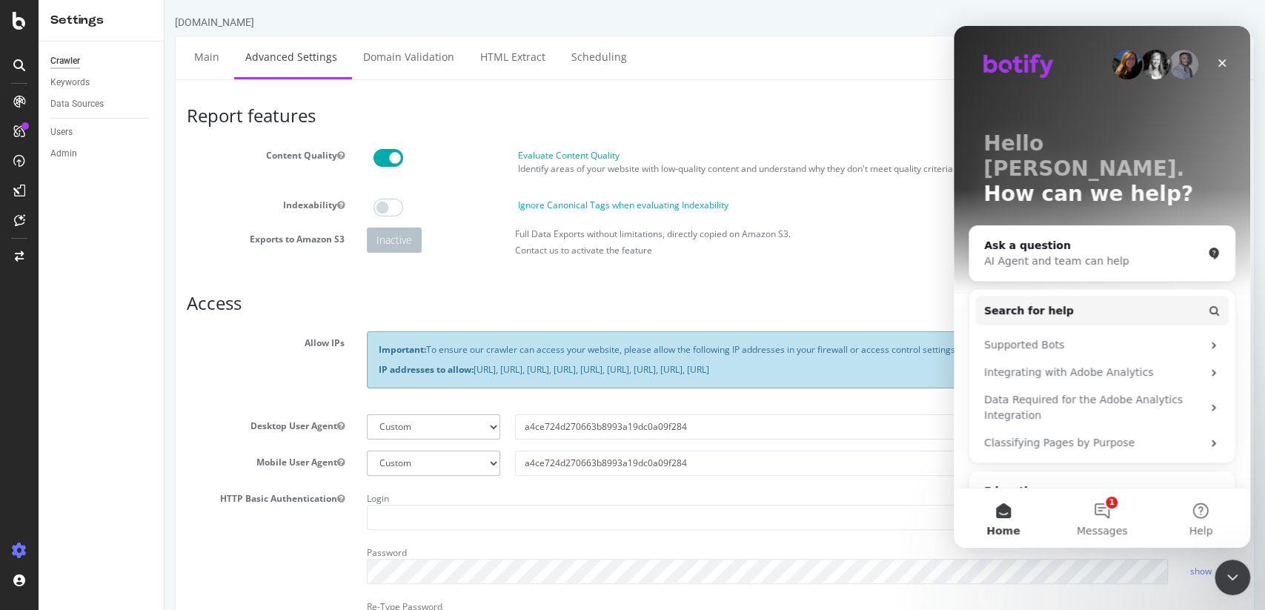
click at [1023, 512] on button "Home" at bounding box center [1003, 517] width 99 height 59
click at [1100, 514] on button "1 Messages" at bounding box center [1101, 517] width 99 height 59
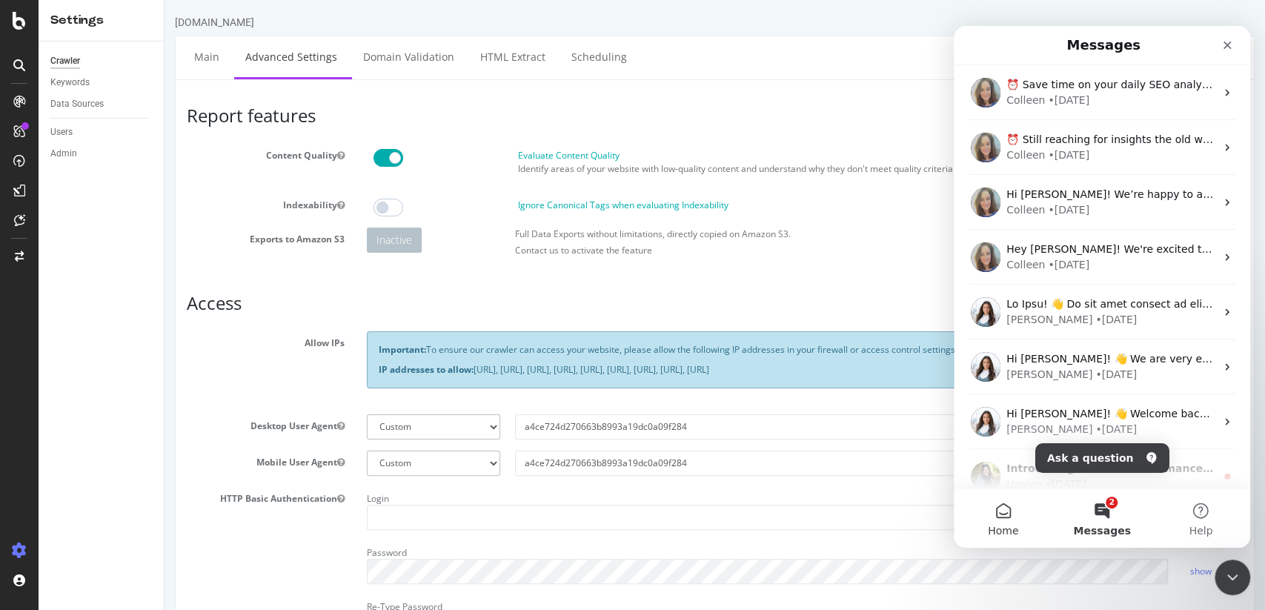
click at [1032, 507] on button "Home" at bounding box center [1003, 517] width 99 height 59
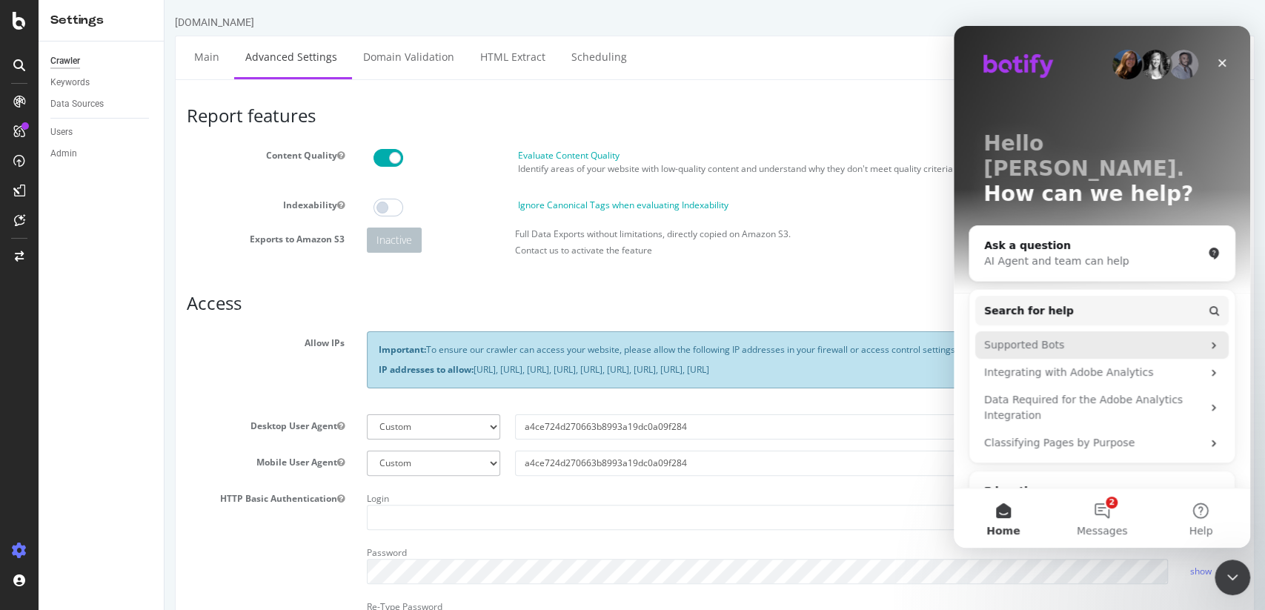
click at [1099, 337] on div "Supported Bots" at bounding box center [1093, 345] width 218 height 16
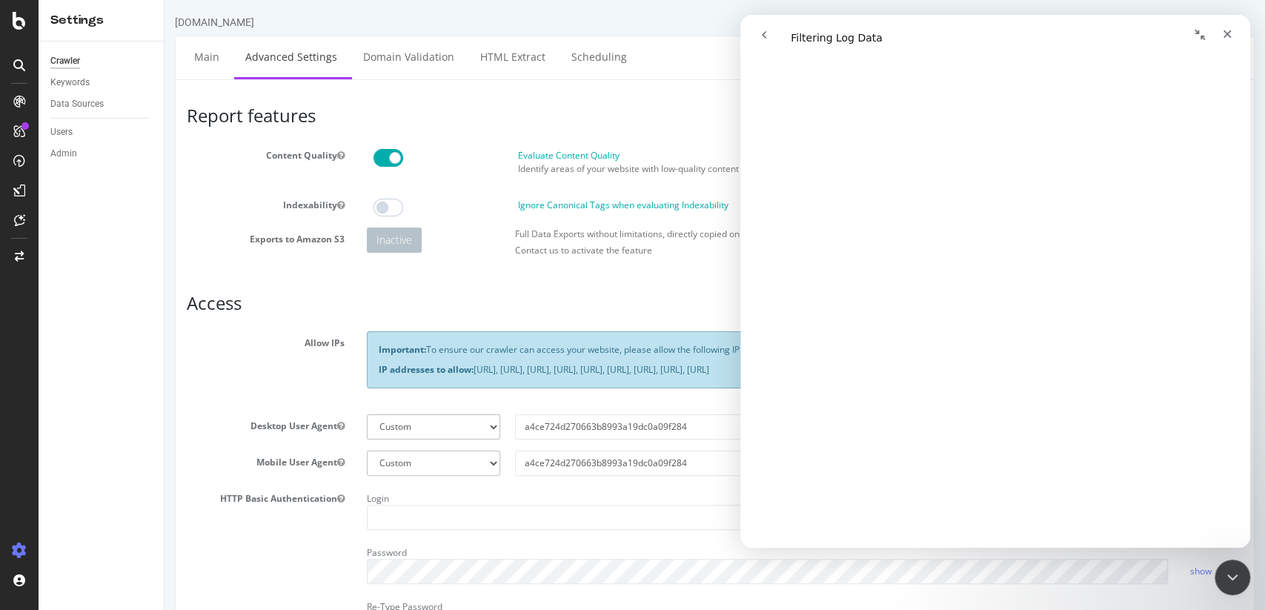
scroll to position [224, 0]
click at [1225, 28] on icon "Close" at bounding box center [1227, 34] width 12 height 12
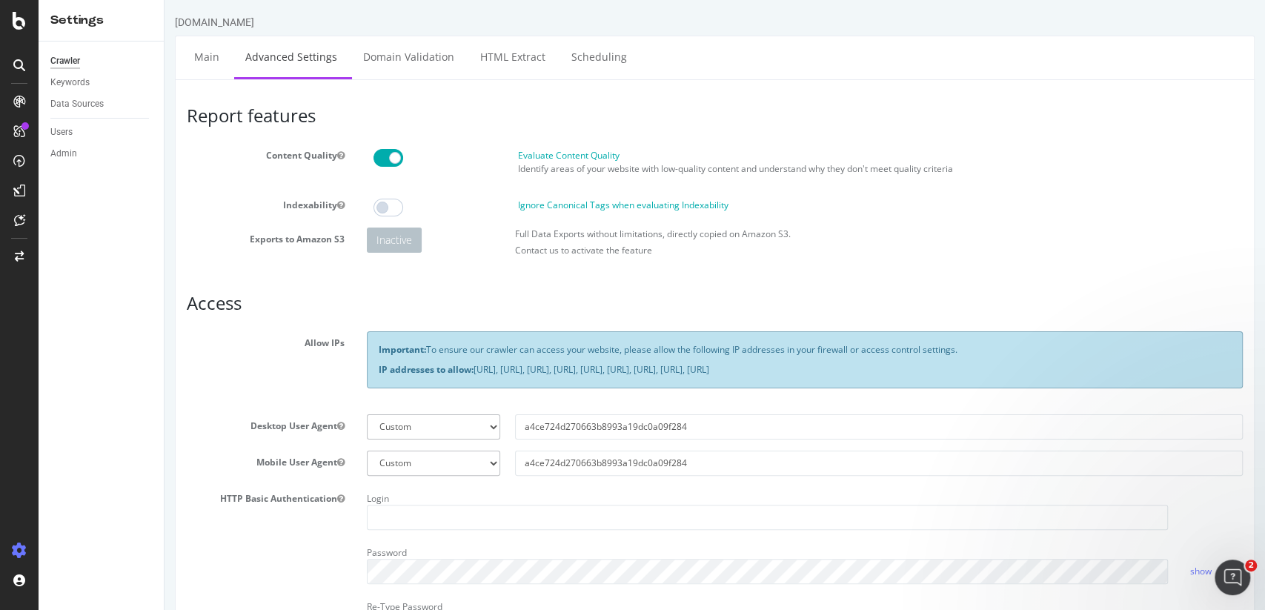
scroll to position [0, 0]
